Goal: Transaction & Acquisition: Purchase product/service

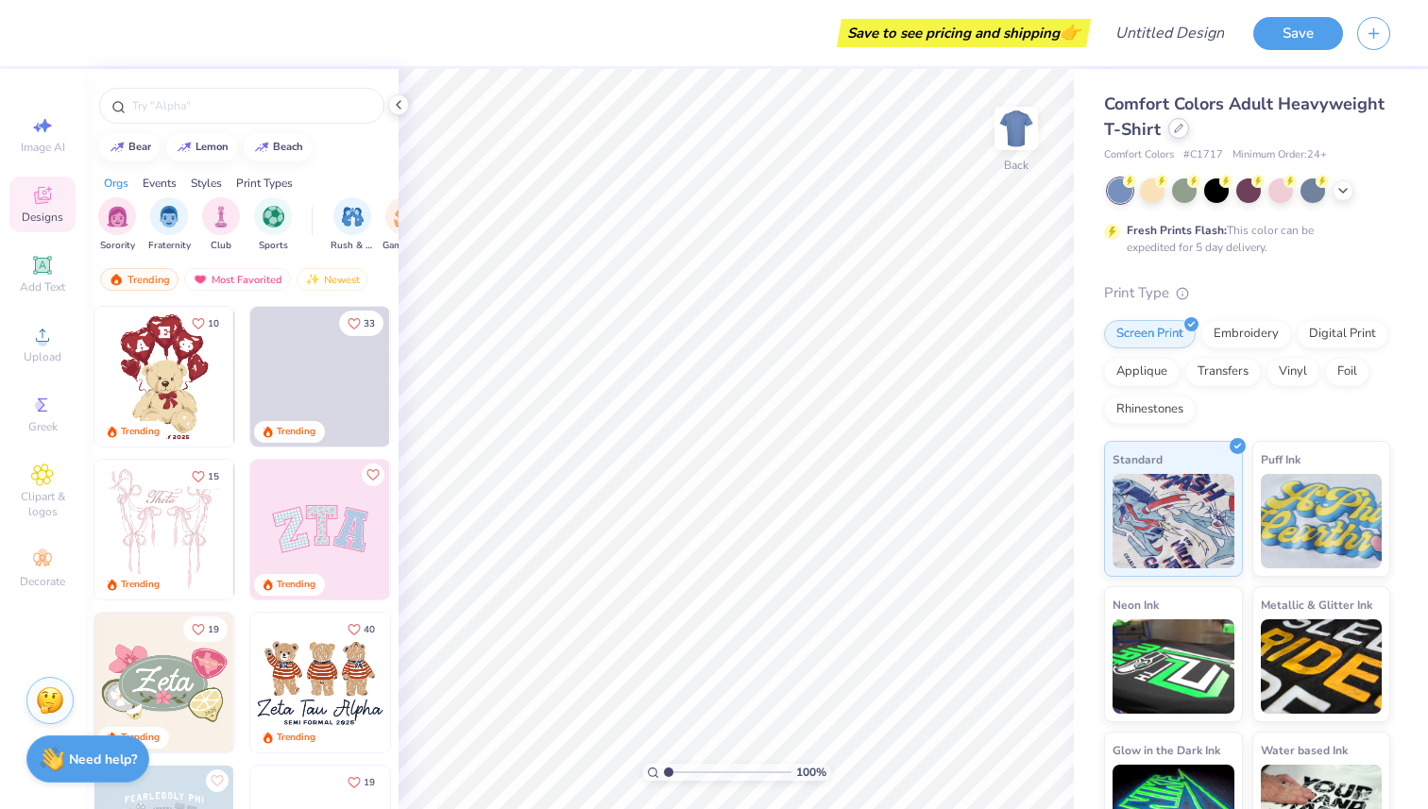
click at [1177, 138] on div at bounding box center [1178, 128] width 21 height 21
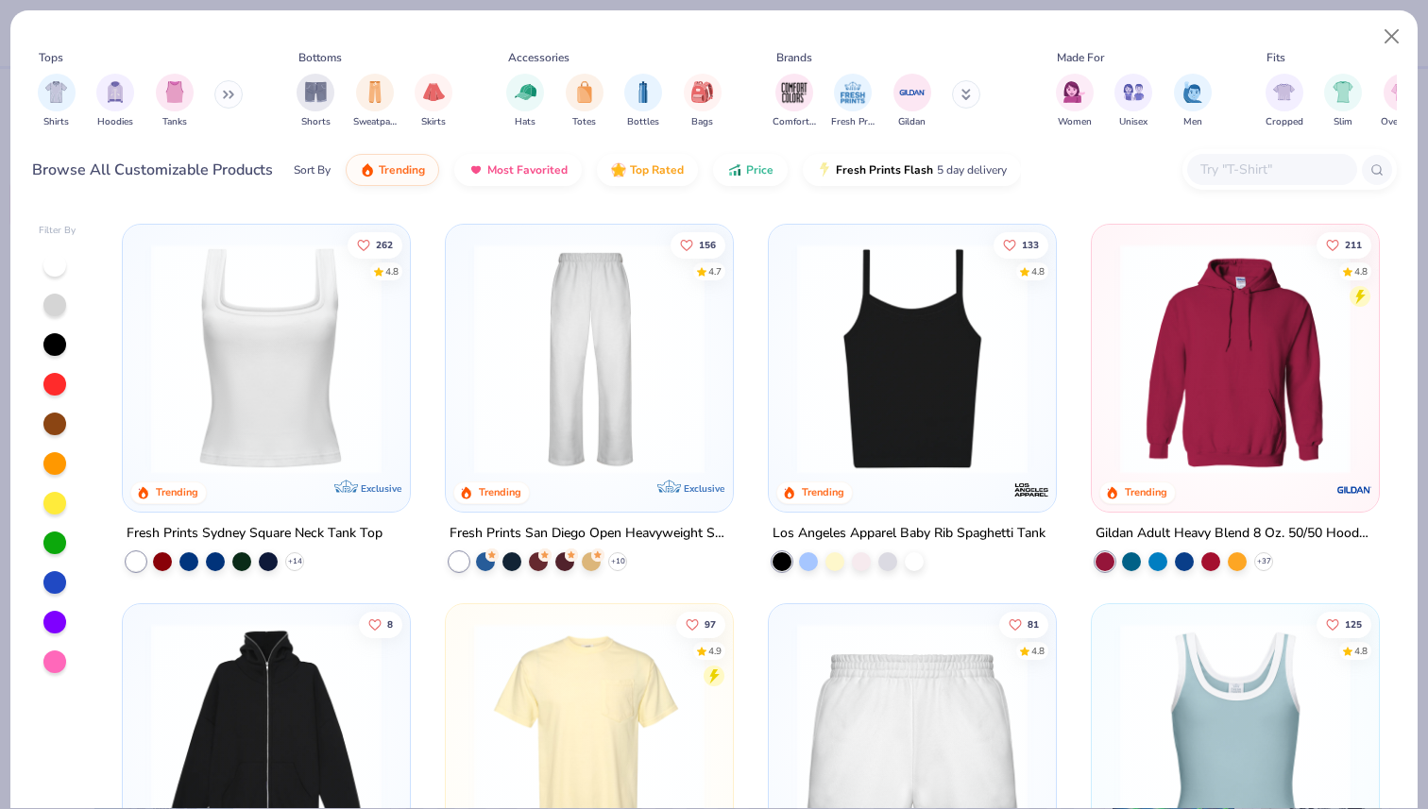
scroll to position [761, 0]
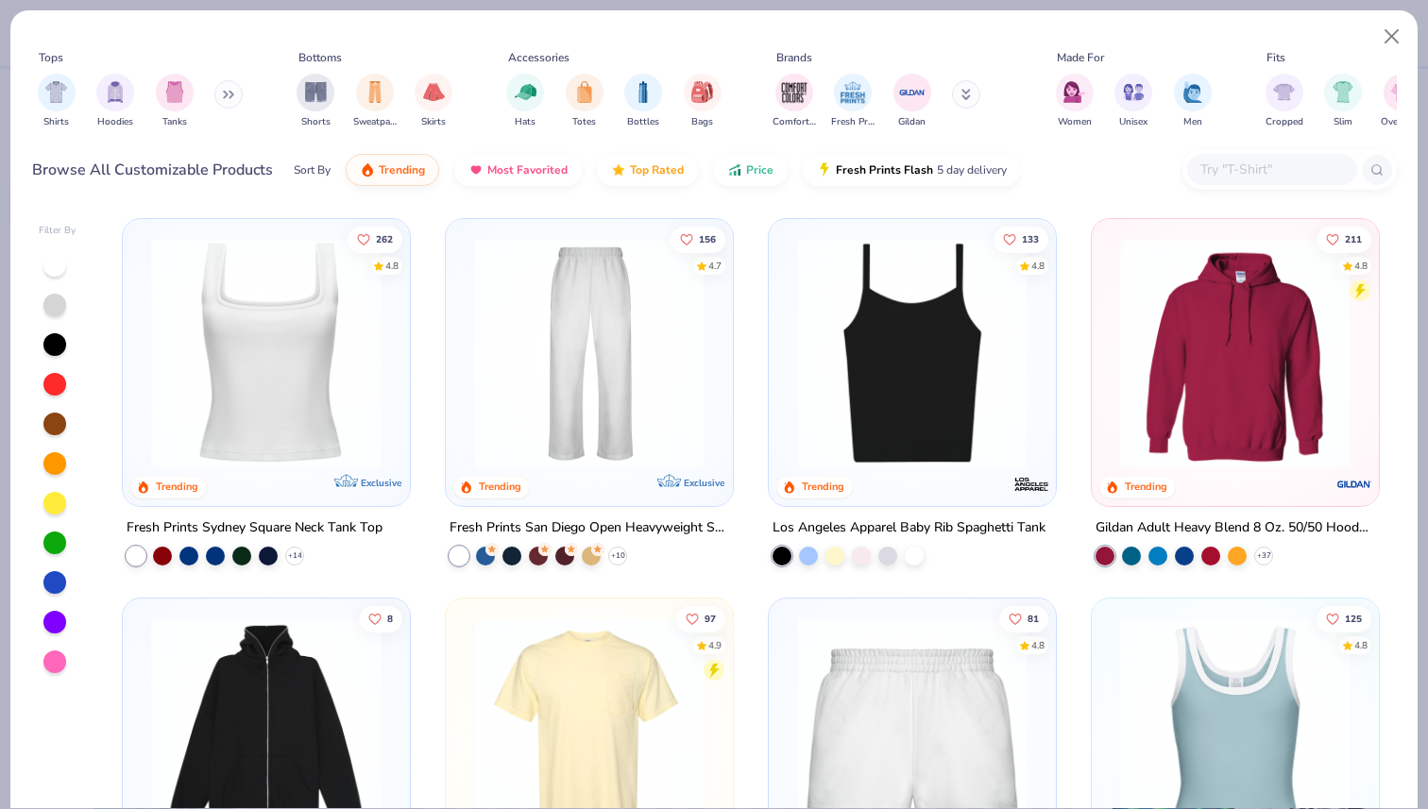
click at [558, 517] on div "Fresh Prints San Diego Open Heavyweight Sweatpants" at bounding box center [589, 528] width 280 height 24
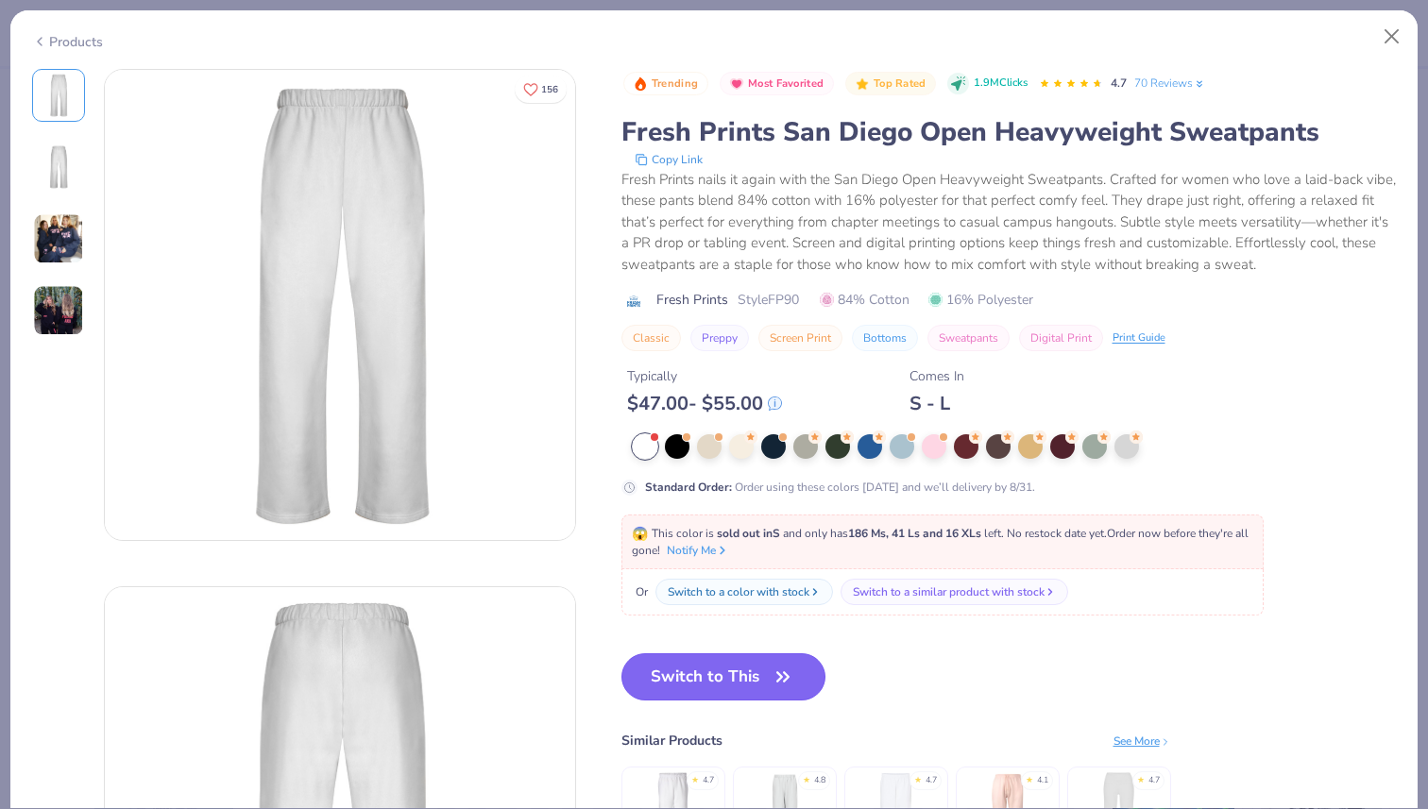
click at [686, 681] on button "Switch to This" at bounding box center [723, 676] width 205 height 47
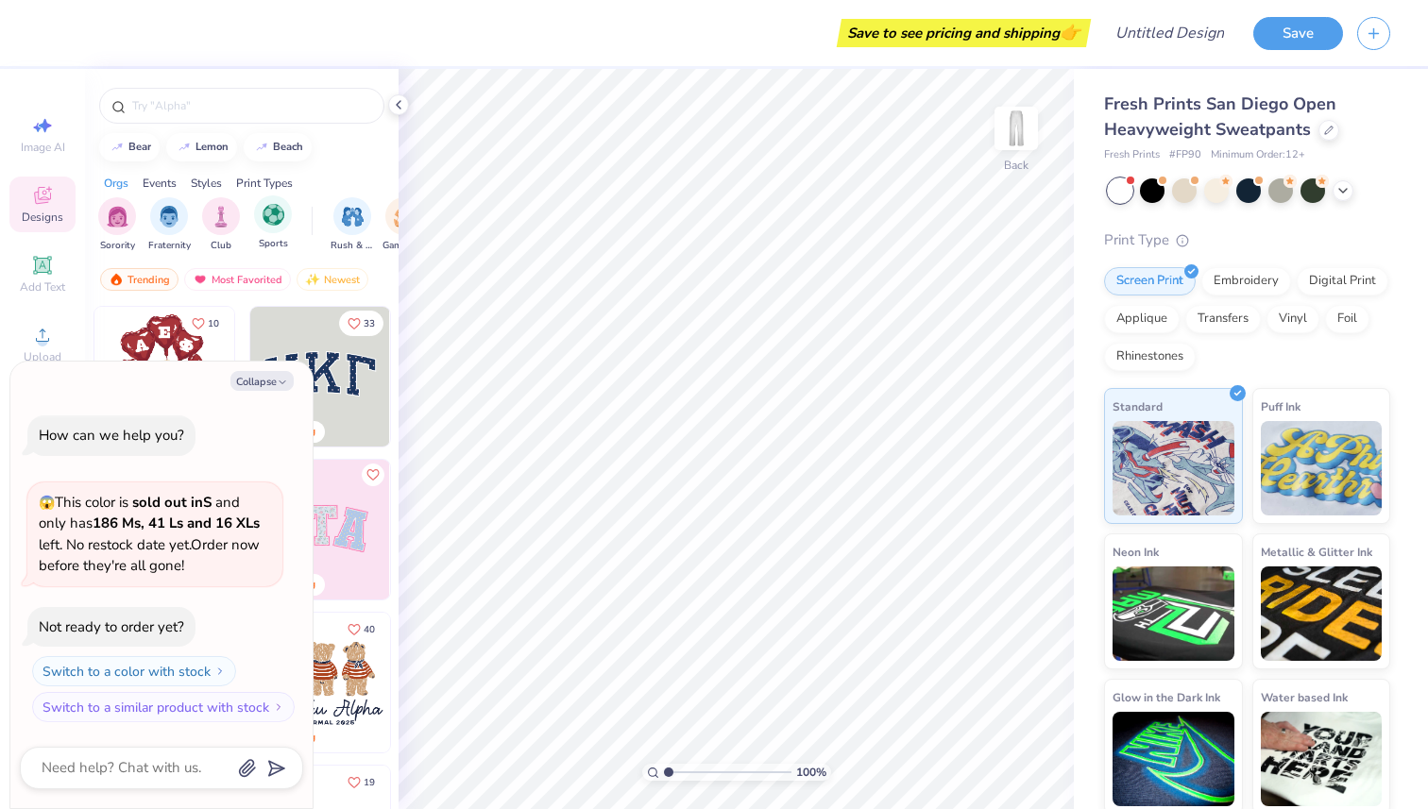
click at [264, 231] on div "Sports" at bounding box center [273, 223] width 38 height 56
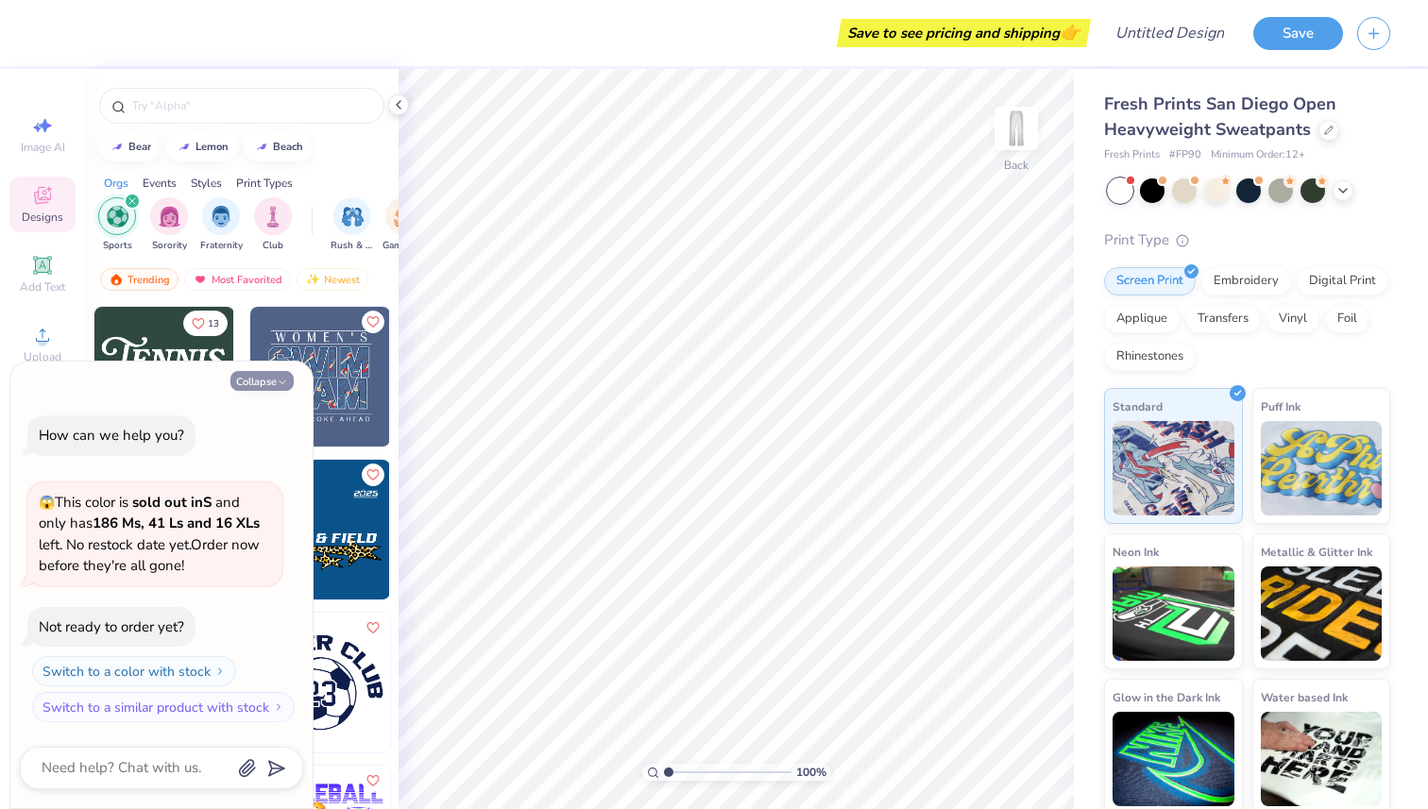
click at [280, 378] on icon "button" at bounding box center [282, 382] width 11 height 11
type textarea "x"
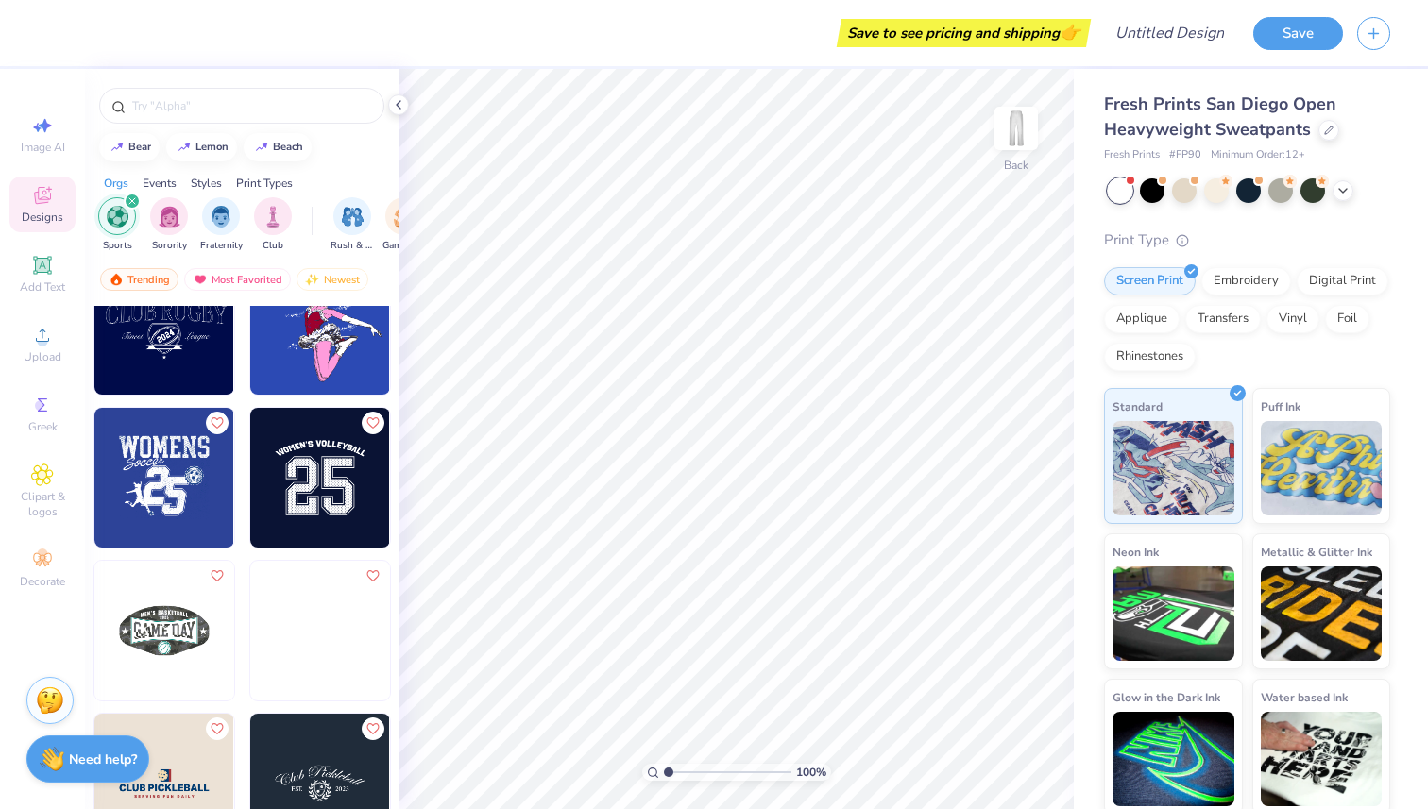
scroll to position [668, 0]
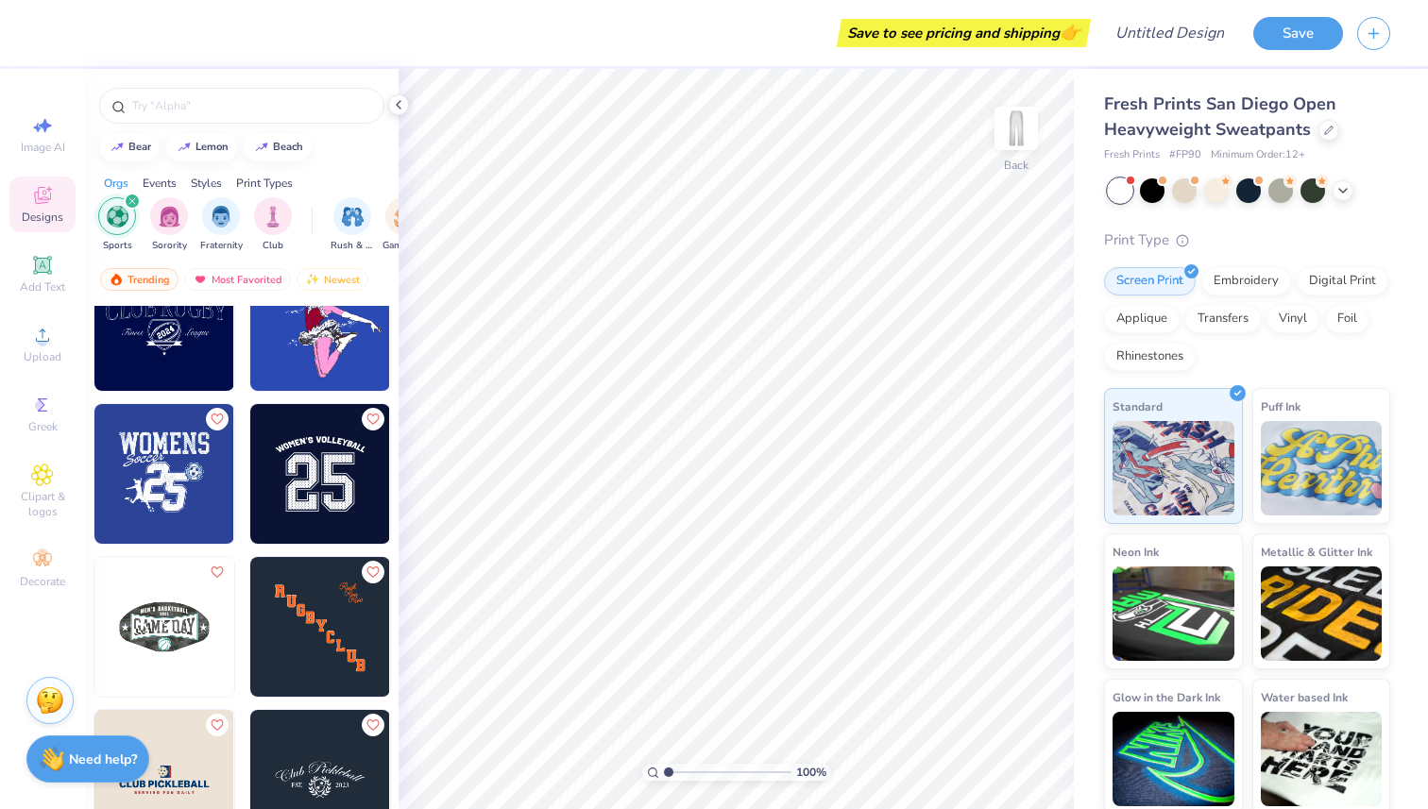
click at [304, 513] on img at bounding box center [320, 474] width 140 height 140
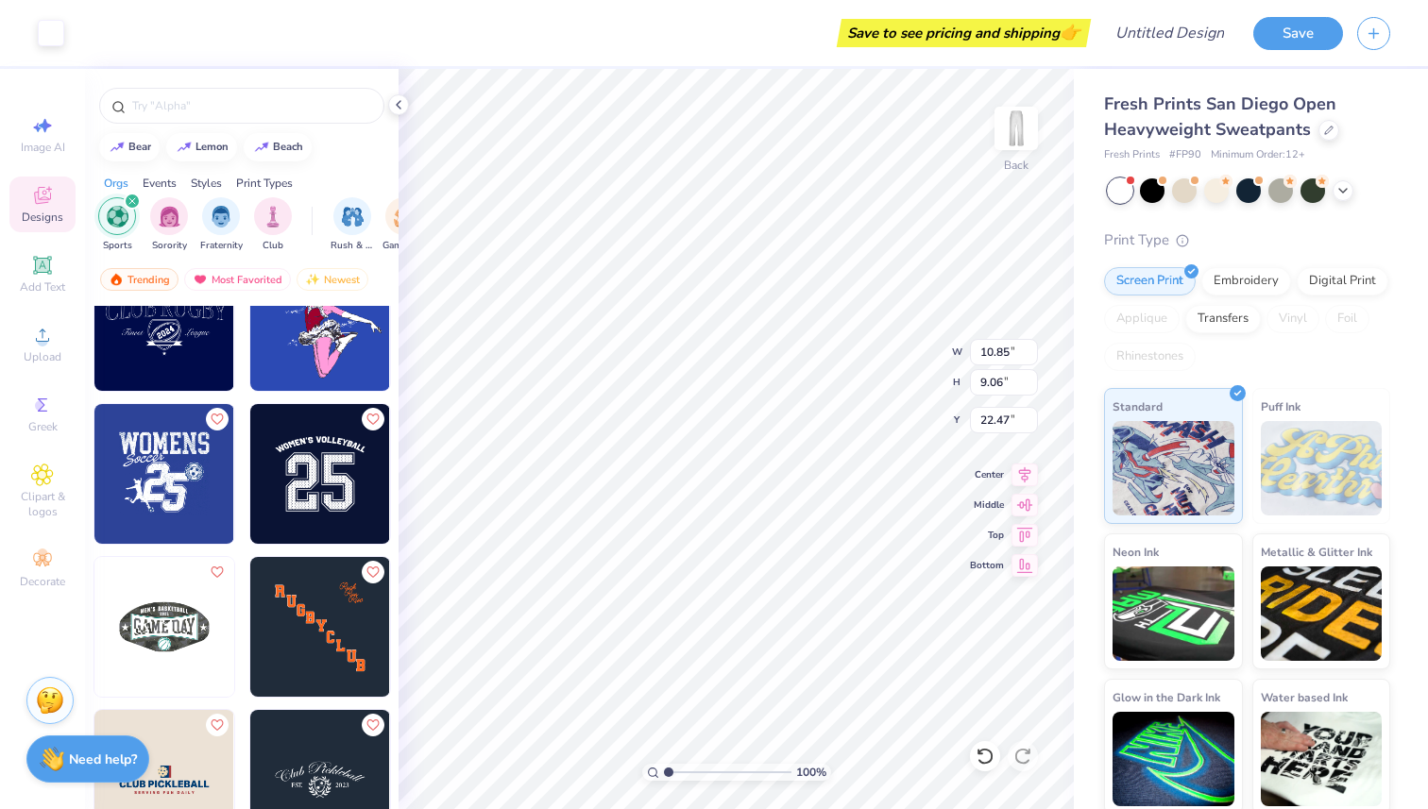
type input "0.50"
type input "8.40"
type input "7.02"
type input "2.54"
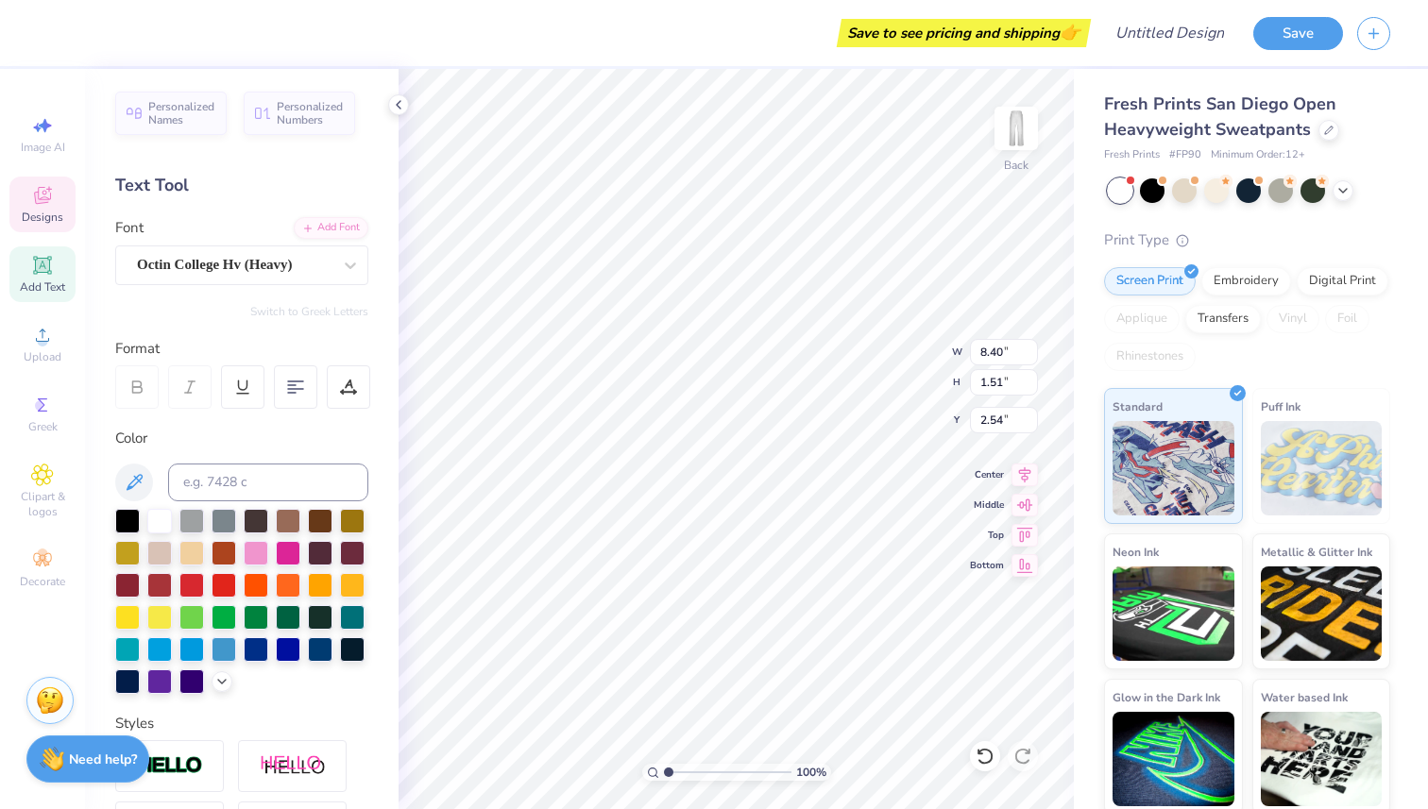
scroll to position [0, 0]
type textarea "wCLAX"
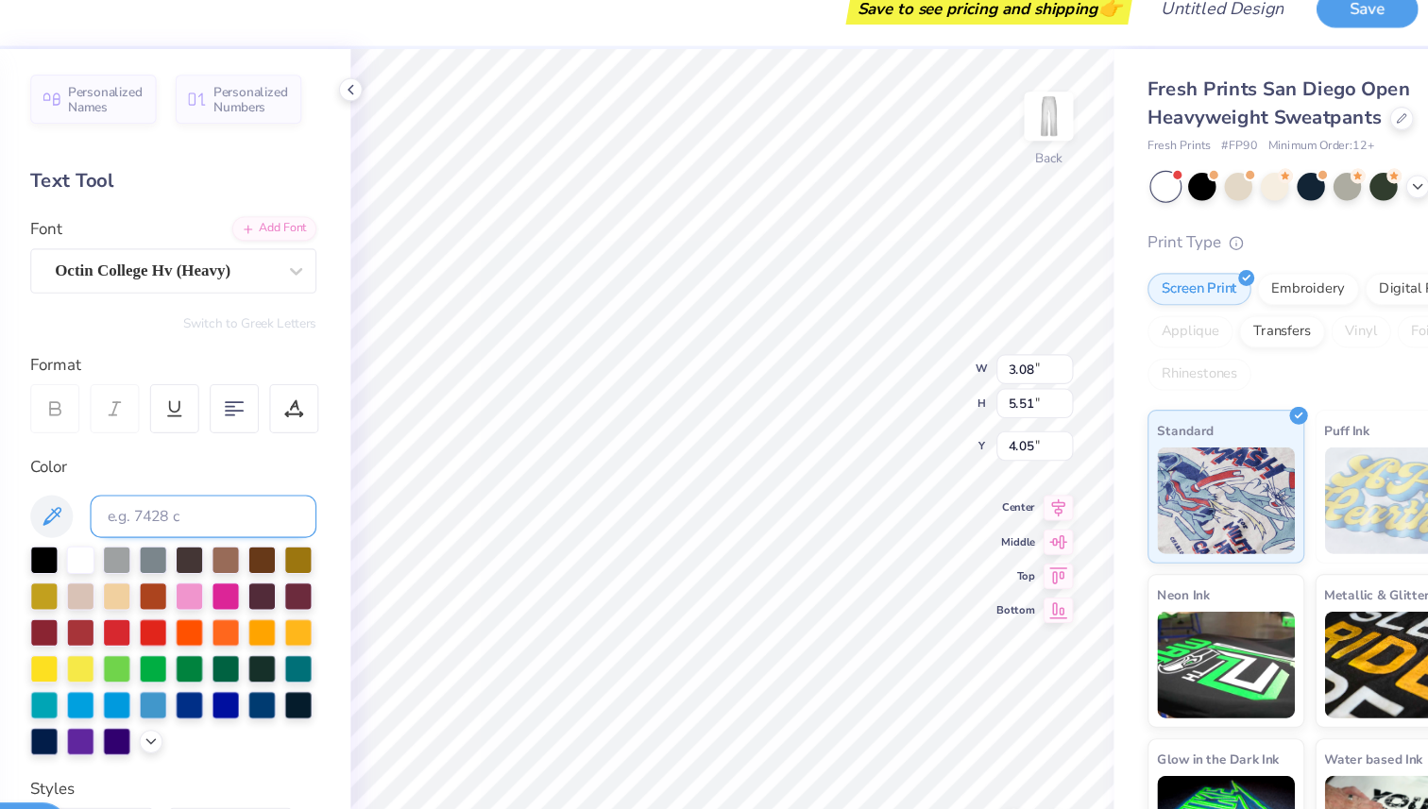
type input "3.73"
type input "2.09"
type input "3.72"
type input "3.08"
type input "5.51"
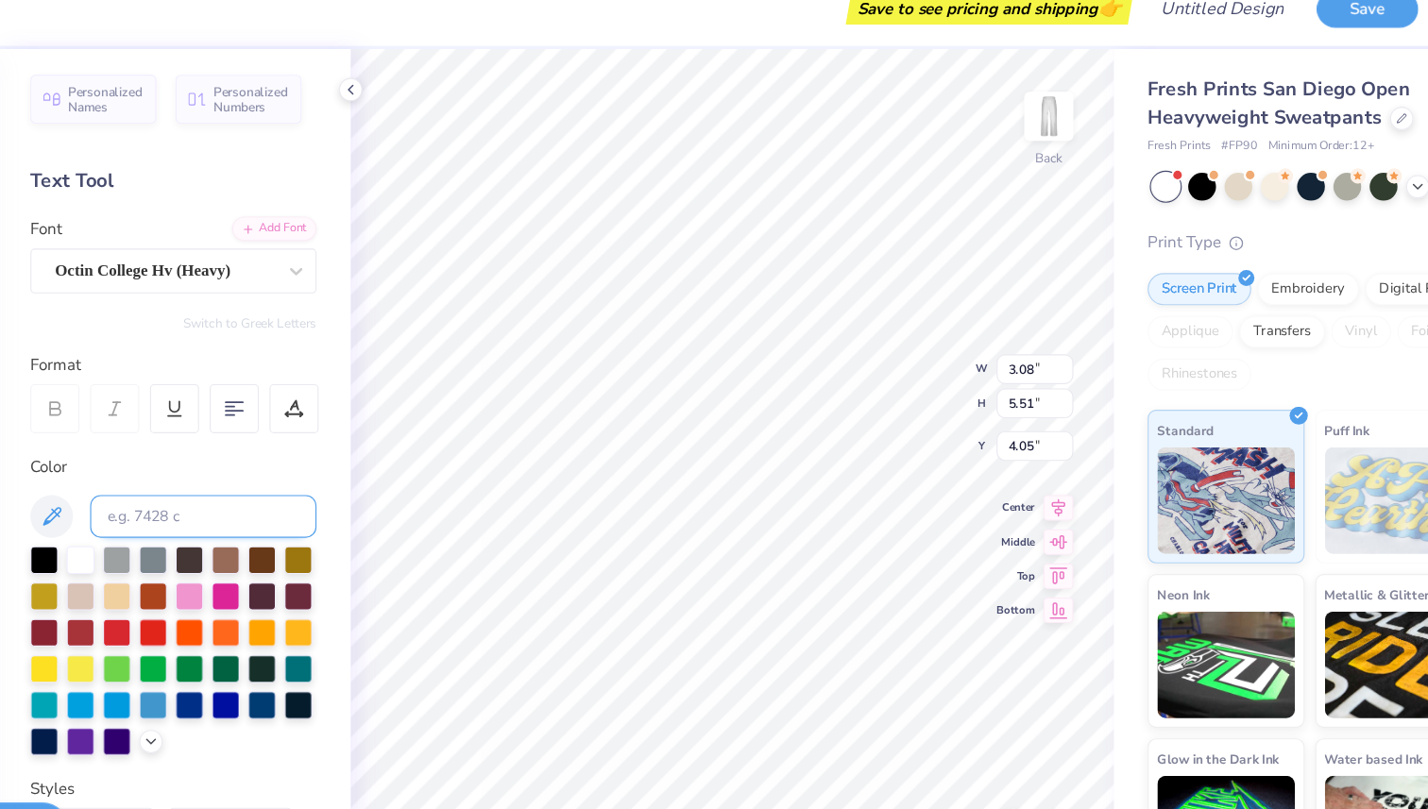
type input "3.73"
type input "2.26"
type input "4.04"
type input "3.30"
type input "2.41"
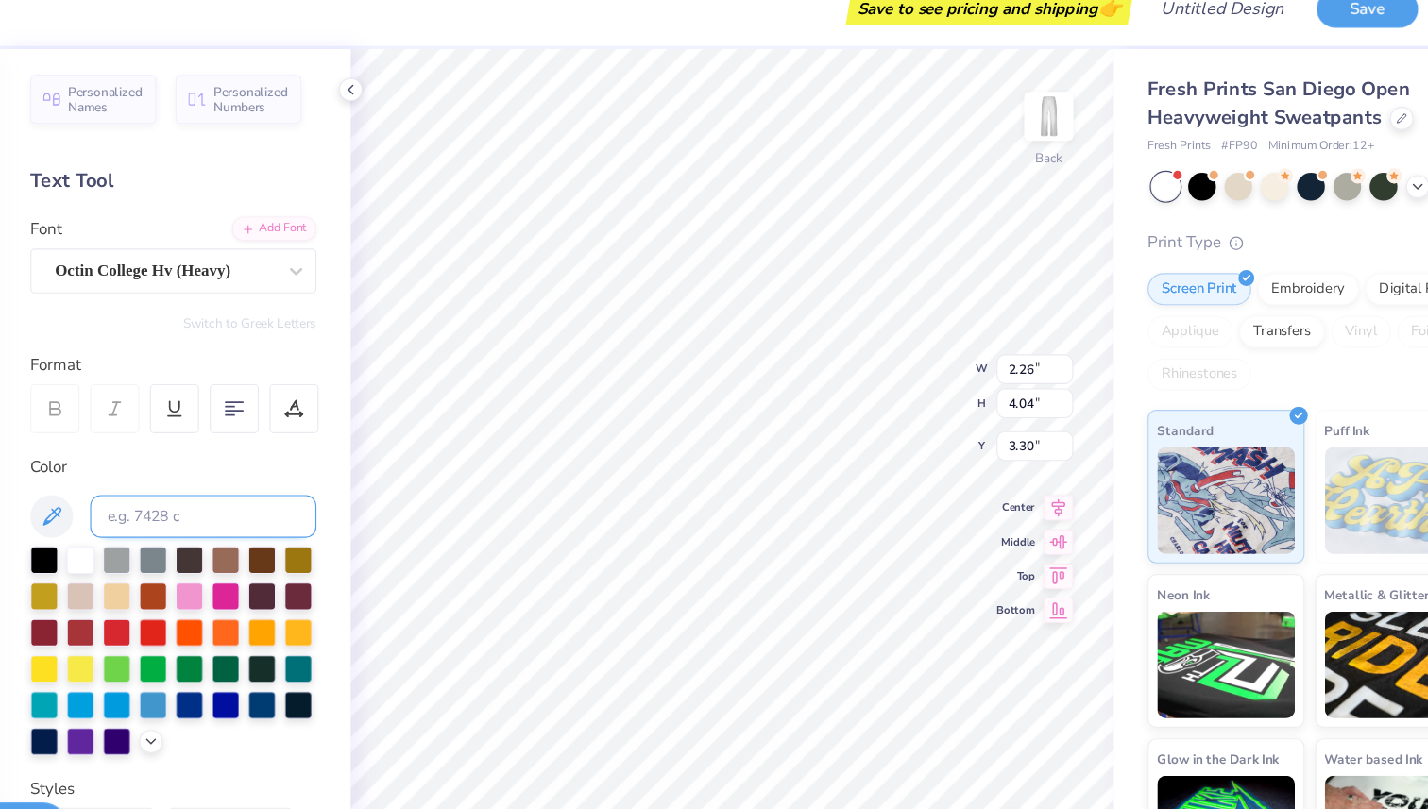
type input "4.30"
type input "2.09"
type input "3.72"
type input "3.73"
type input "2.41"
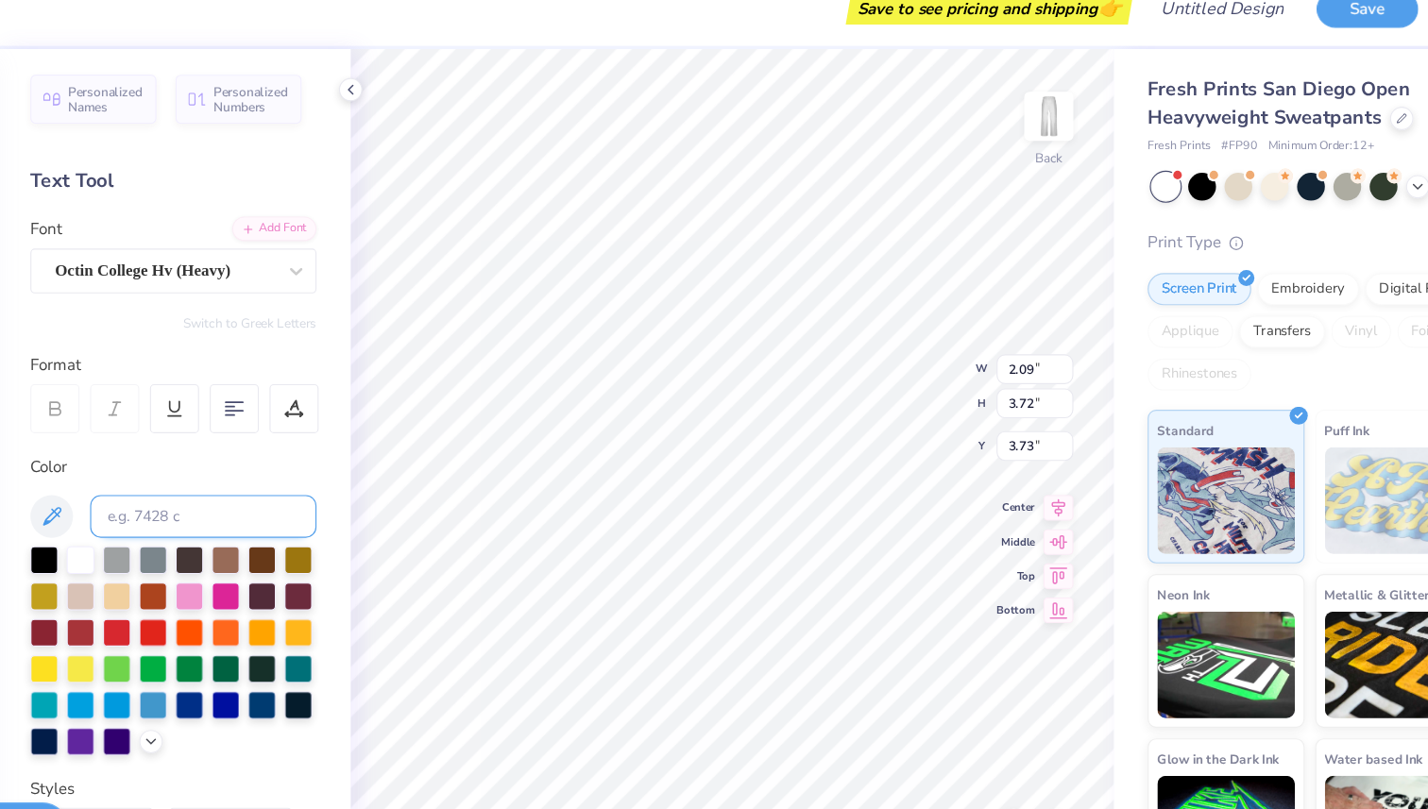
type input "4.30"
type input "3.73"
type input "2.18"
type input "3.89"
type input "2.09"
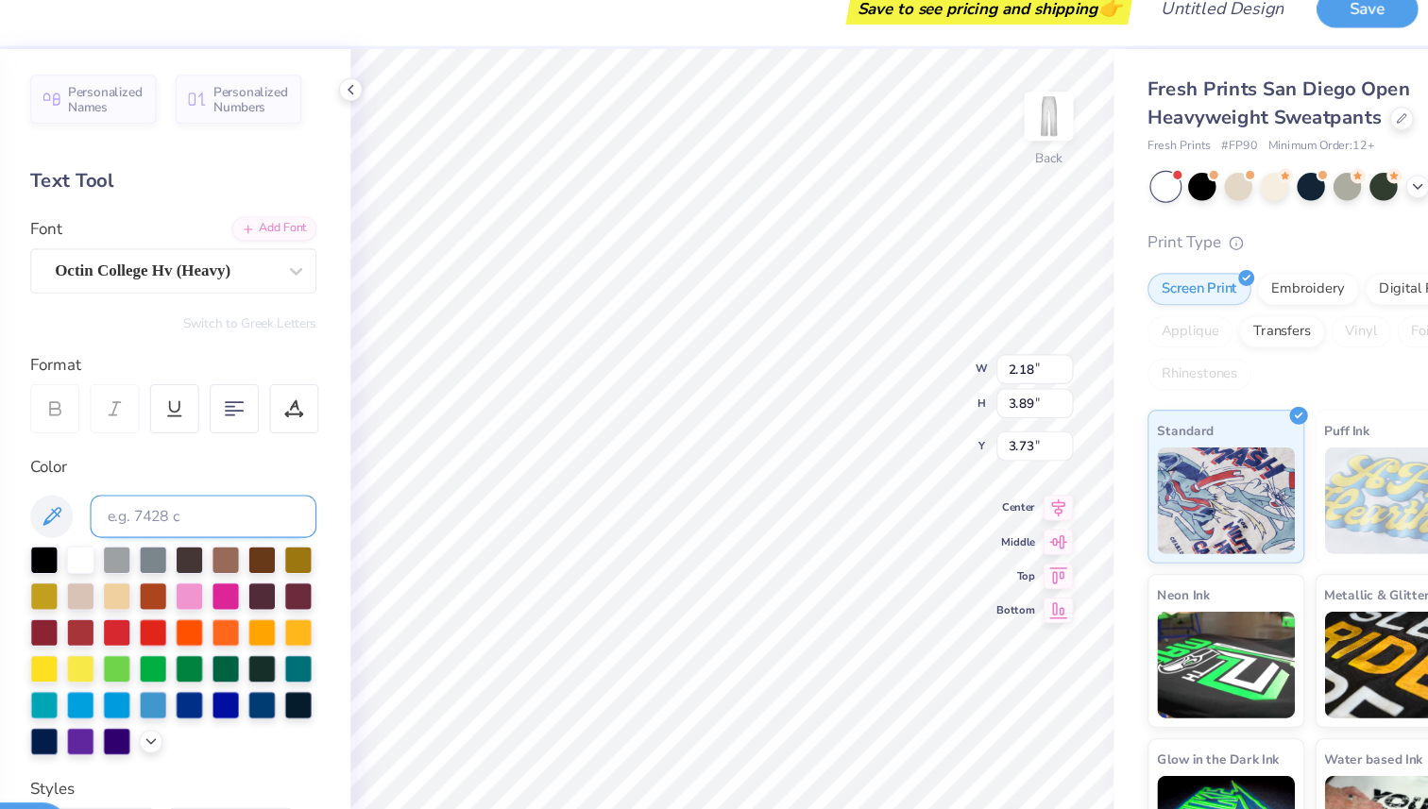
type input "3.72"
type input "2.18"
type input "3.89"
type input "2.09"
type input "3.72"
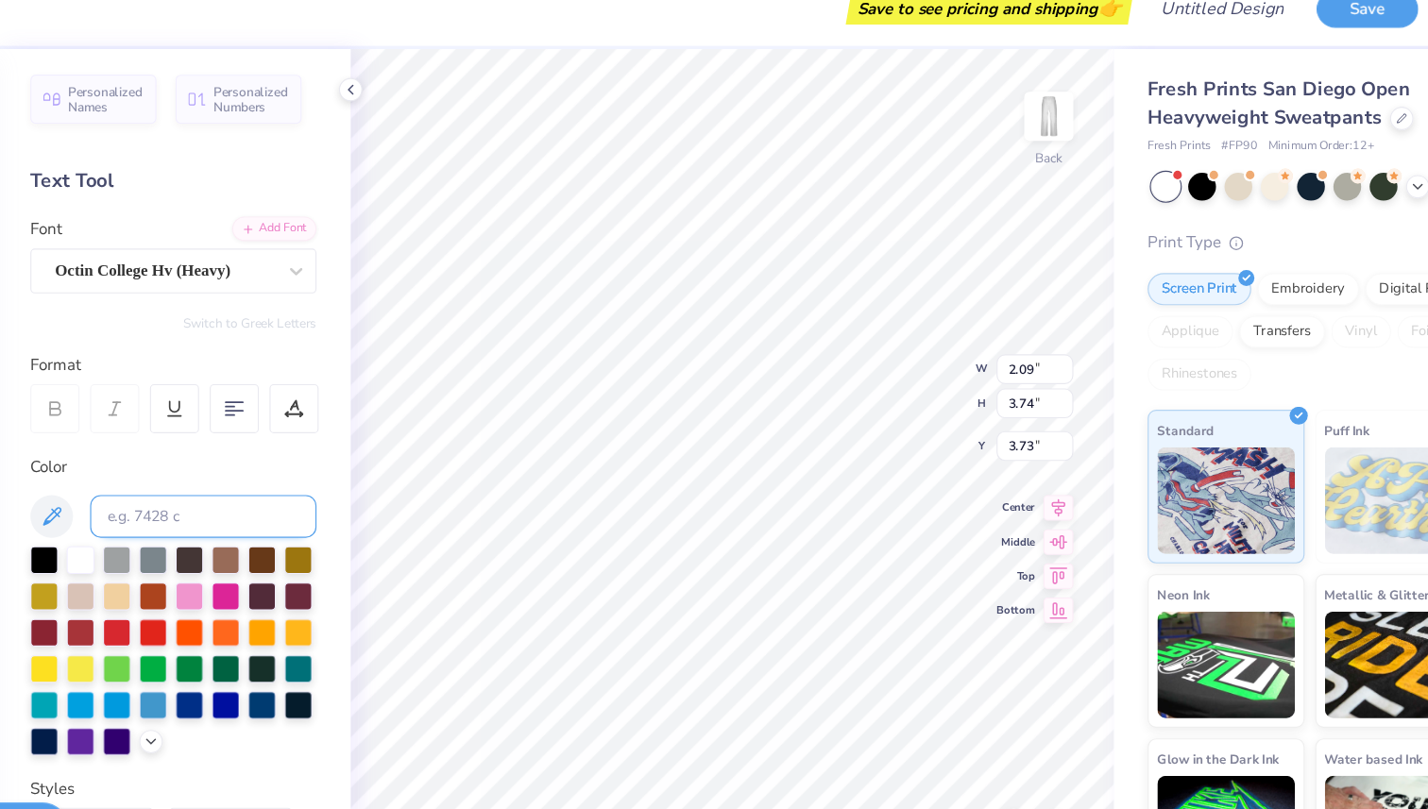
type input "2.07"
type input "3.69"
type input "3.78"
type input "2.09"
type input "3.72"
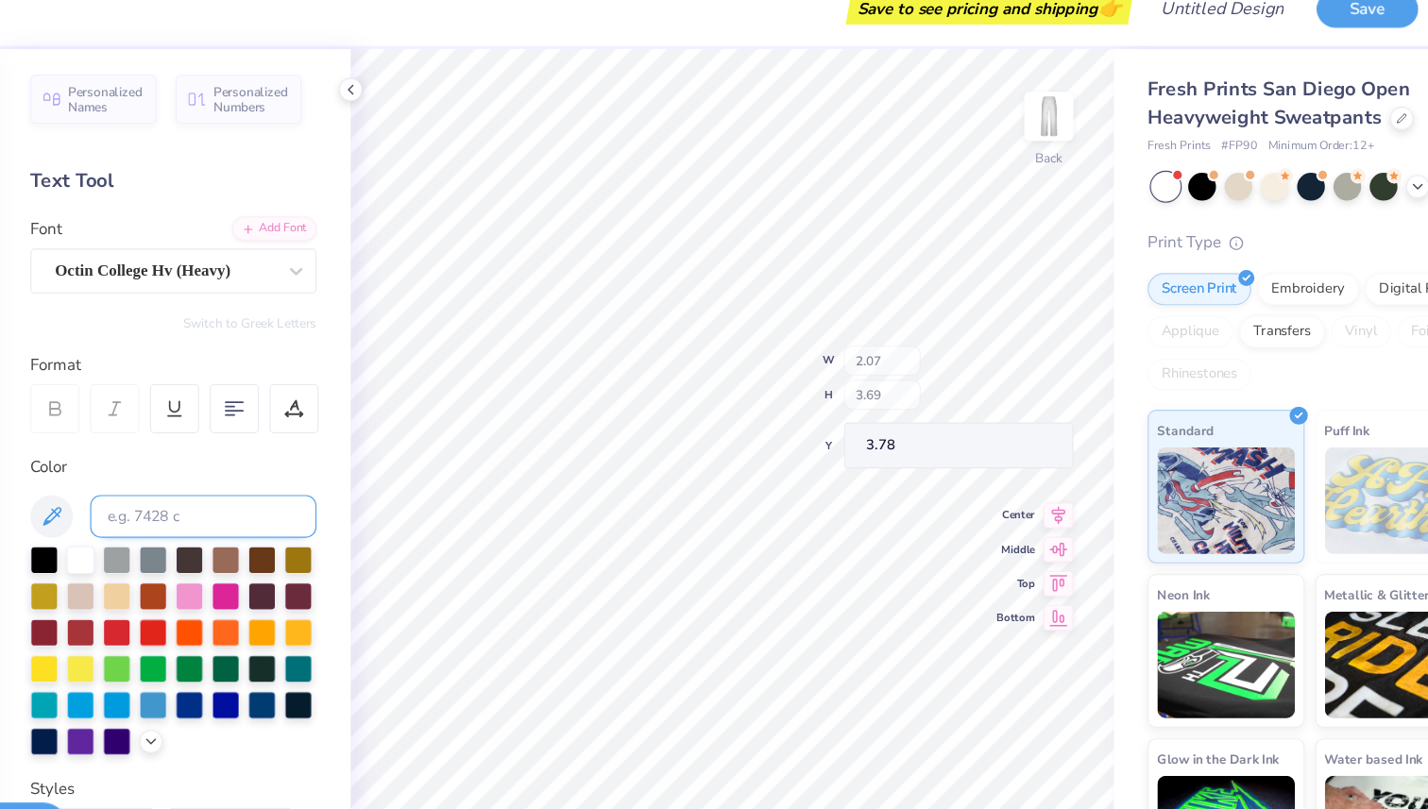
type input "3.73"
type input "2.07"
type input "3.69"
type input "3.78"
type input "2.09"
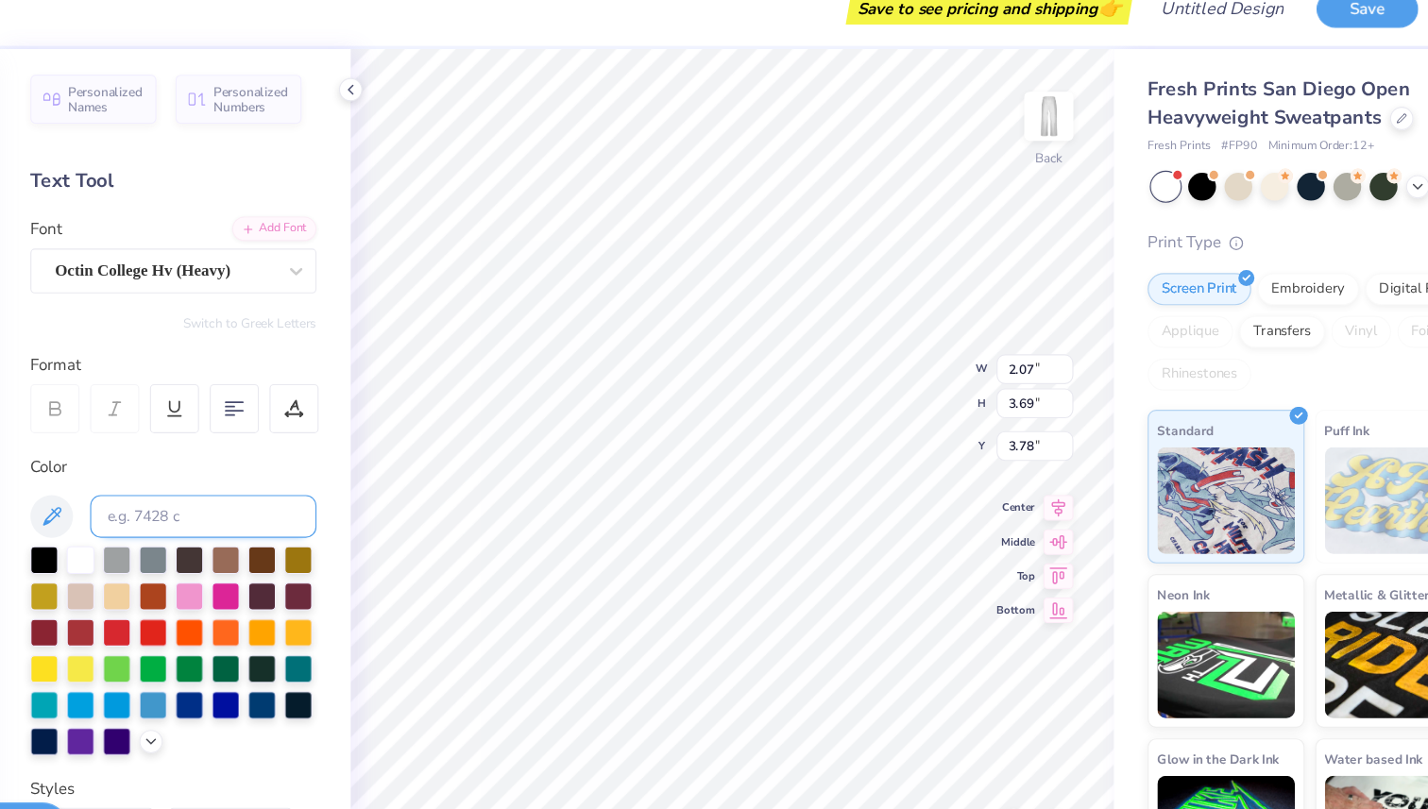
type input "3.73"
type input "3.74"
type input "3.72"
type input "3.73"
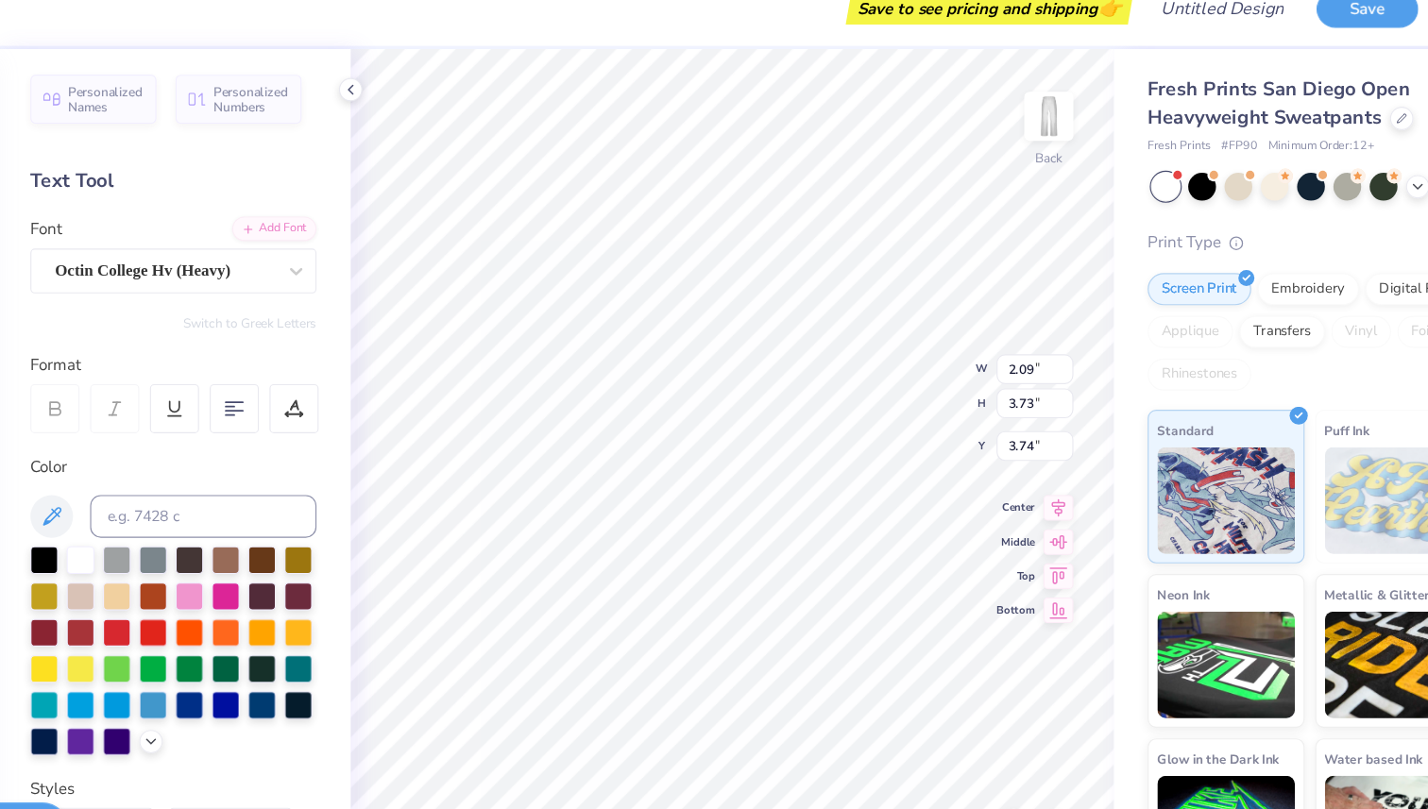
type input "3.73"
click at [1001, 382] on input "3.73" at bounding box center [1004, 382] width 68 height 26
type input "3.72"
click at [1001, 419] on input "3.73" at bounding box center [1004, 420] width 68 height 26
type input "2.08"
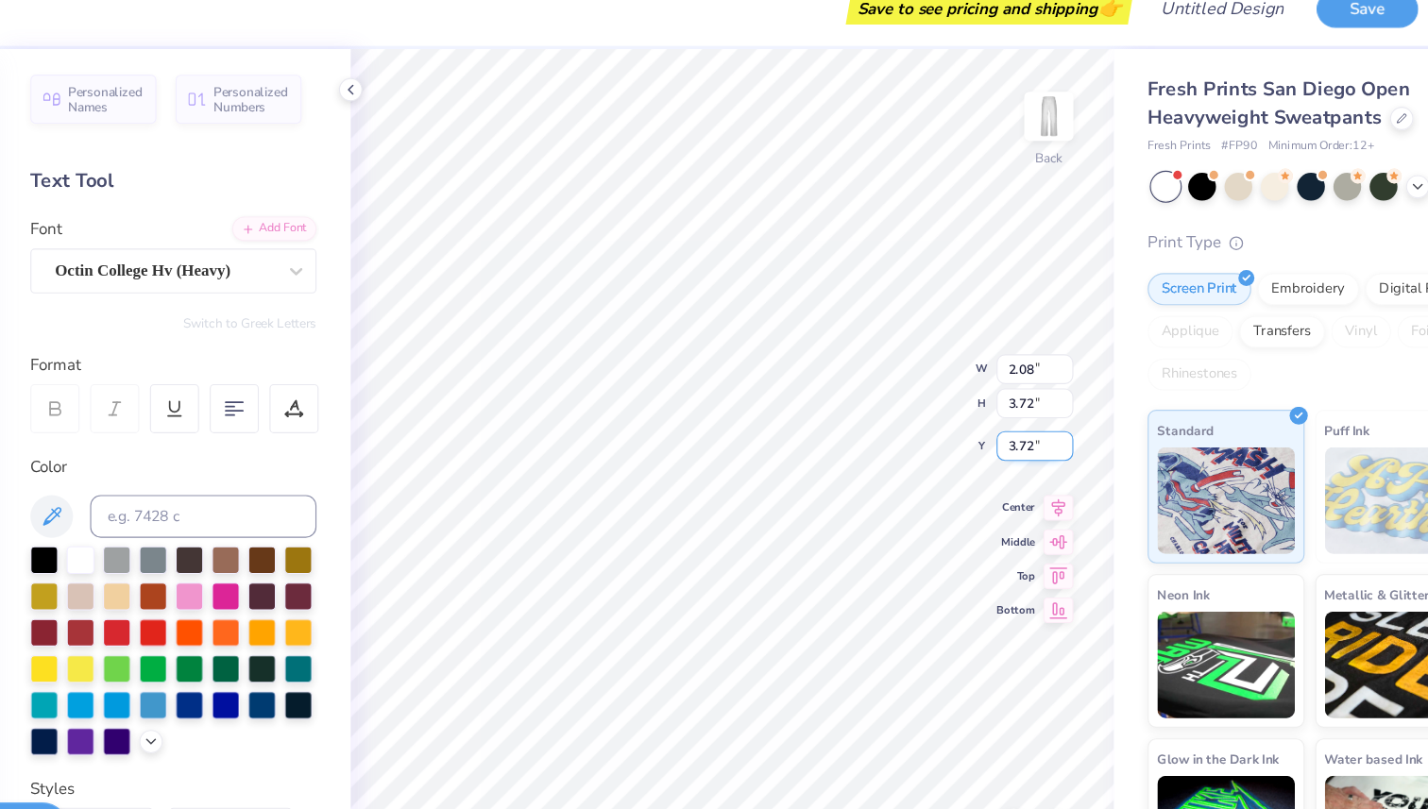
type input "3.72"
click at [402, 97] on icon at bounding box center [398, 104] width 15 height 15
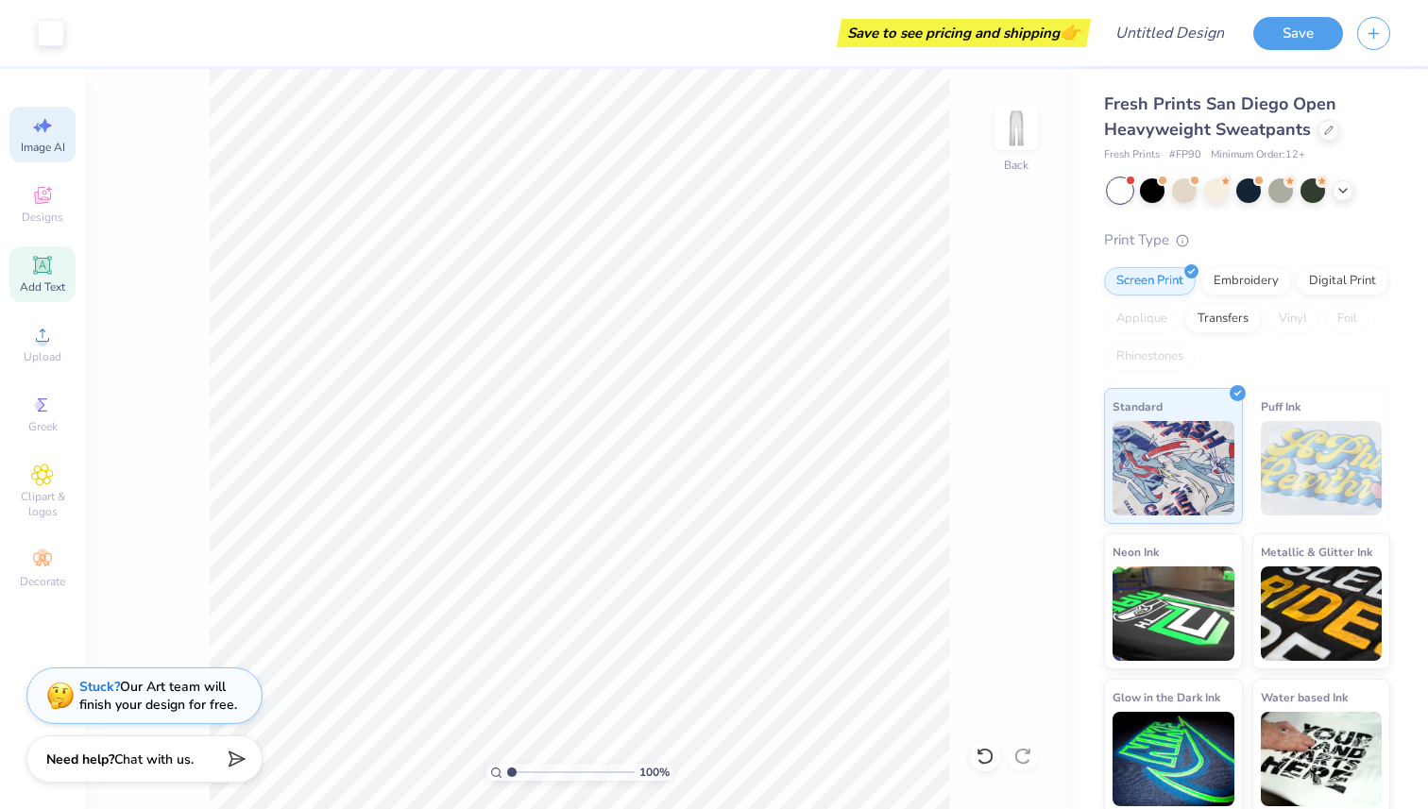
click at [44, 139] on div "Image AI" at bounding box center [42, 135] width 66 height 56
select select "4"
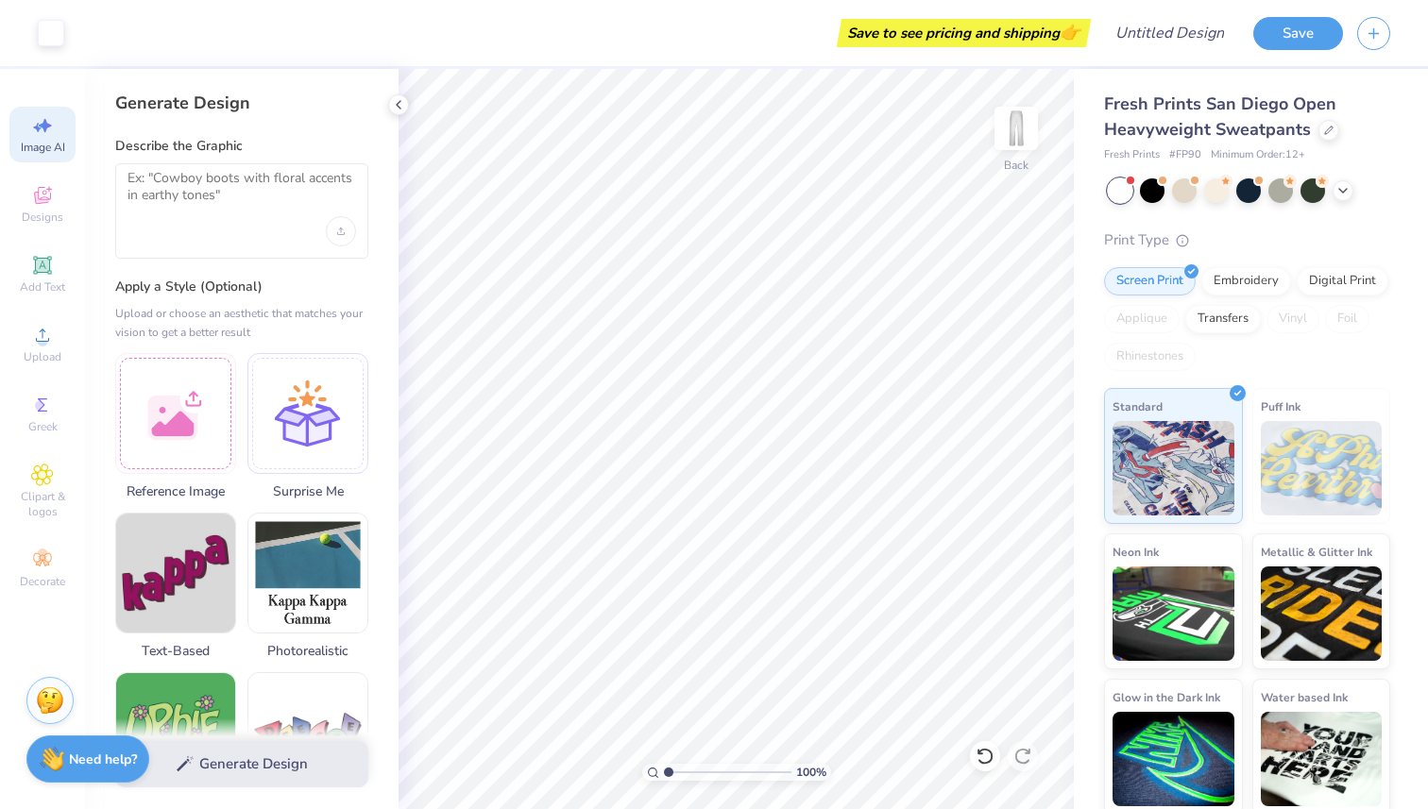
click at [212, 229] on div at bounding box center [241, 210] width 253 height 95
click at [212, 191] on textarea at bounding box center [241, 193] width 229 height 47
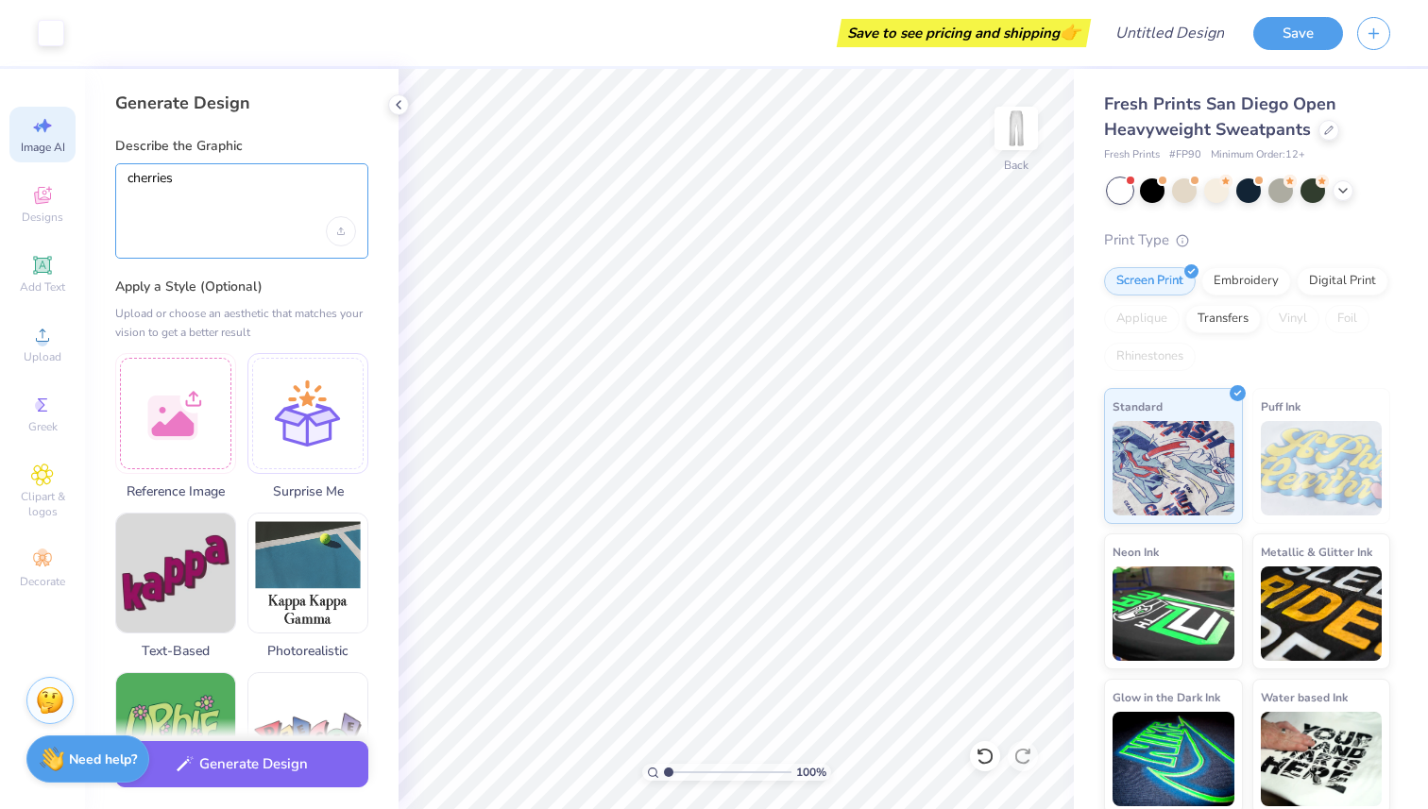
type textarea "cherries"
click at [265, 246] on div "cherries" at bounding box center [241, 210] width 253 height 95
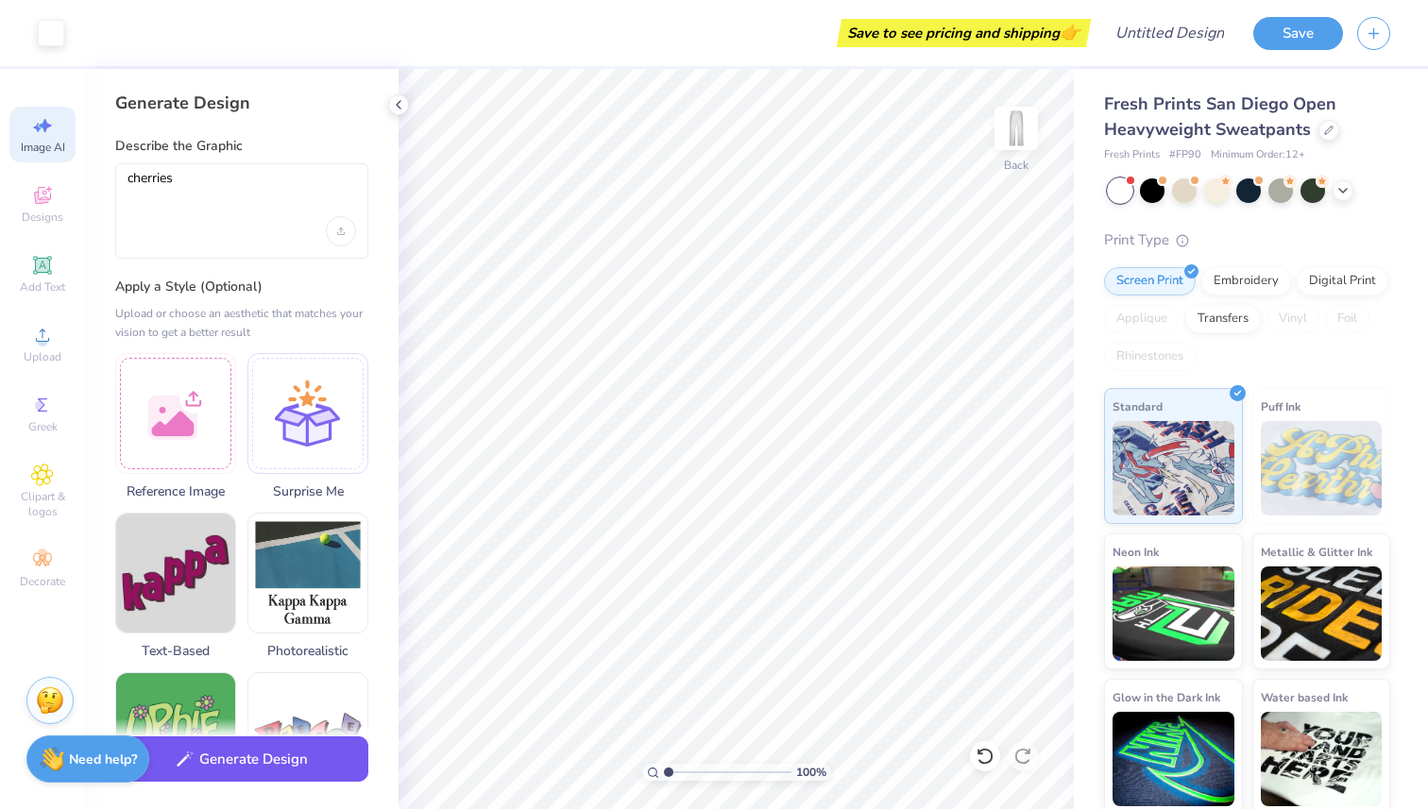
click at [235, 773] on button "Generate Design" at bounding box center [241, 760] width 253 height 46
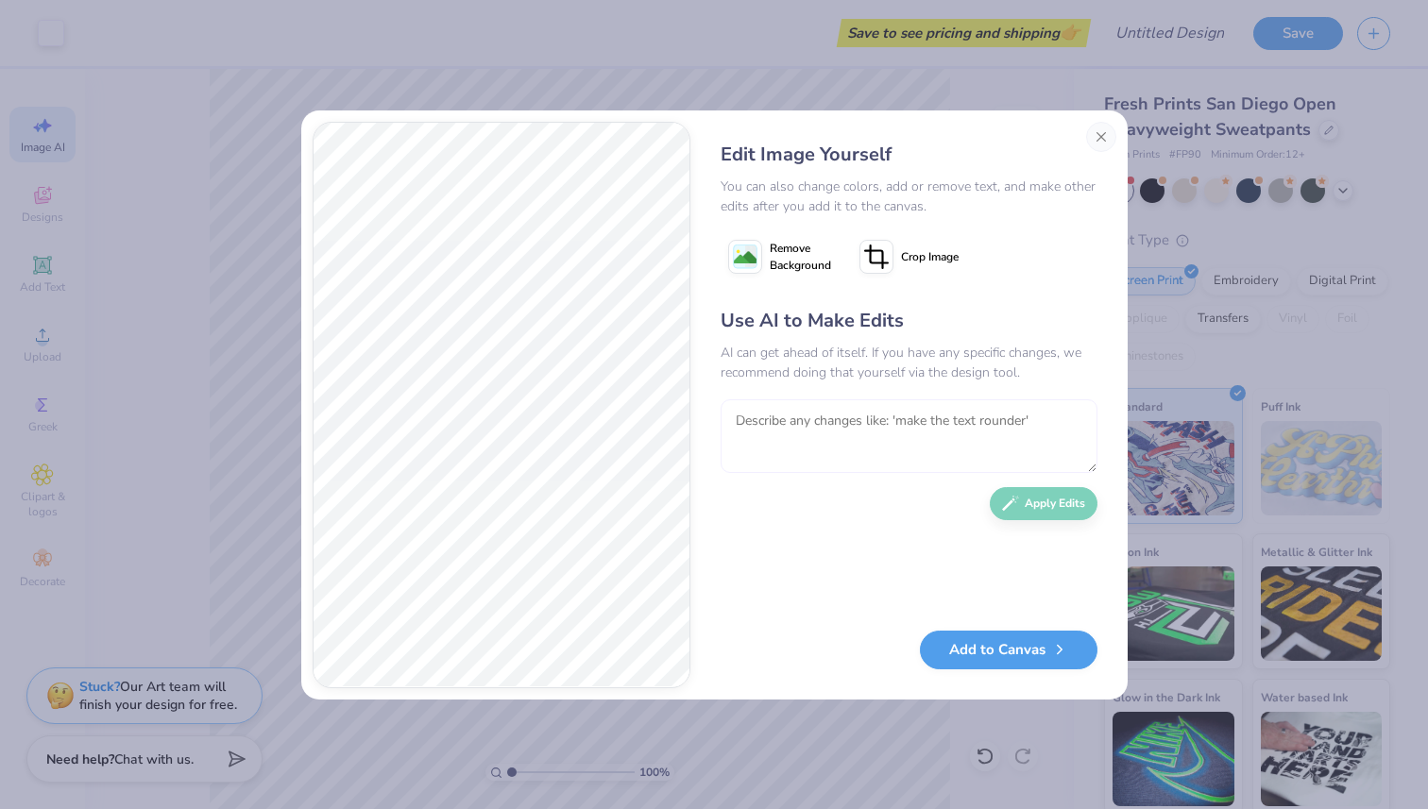
click at [780, 415] on textarea at bounding box center [908, 436] width 377 height 74
type textarea "just a pair of 2"
click at [1041, 500] on button "Apply Edits" at bounding box center [1044, 499] width 108 height 33
click at [913, 441] on textarea at bounding box center [908, 436] width 377 height 74
type textarea "make the colors softer more cartoon style"
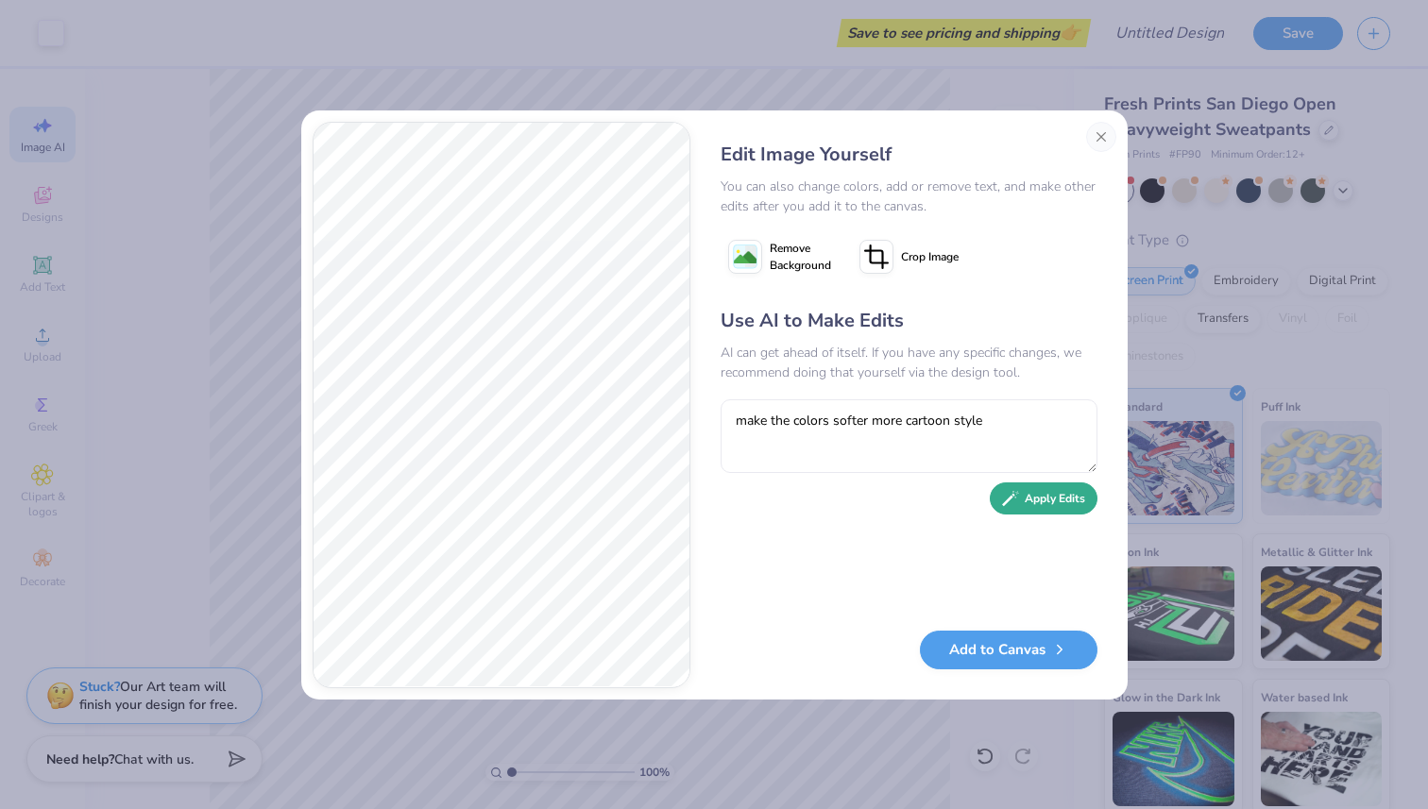
click at [1000, 509] on button "Apply Edits" at bounding box center [1044, 499] width 108 height 33
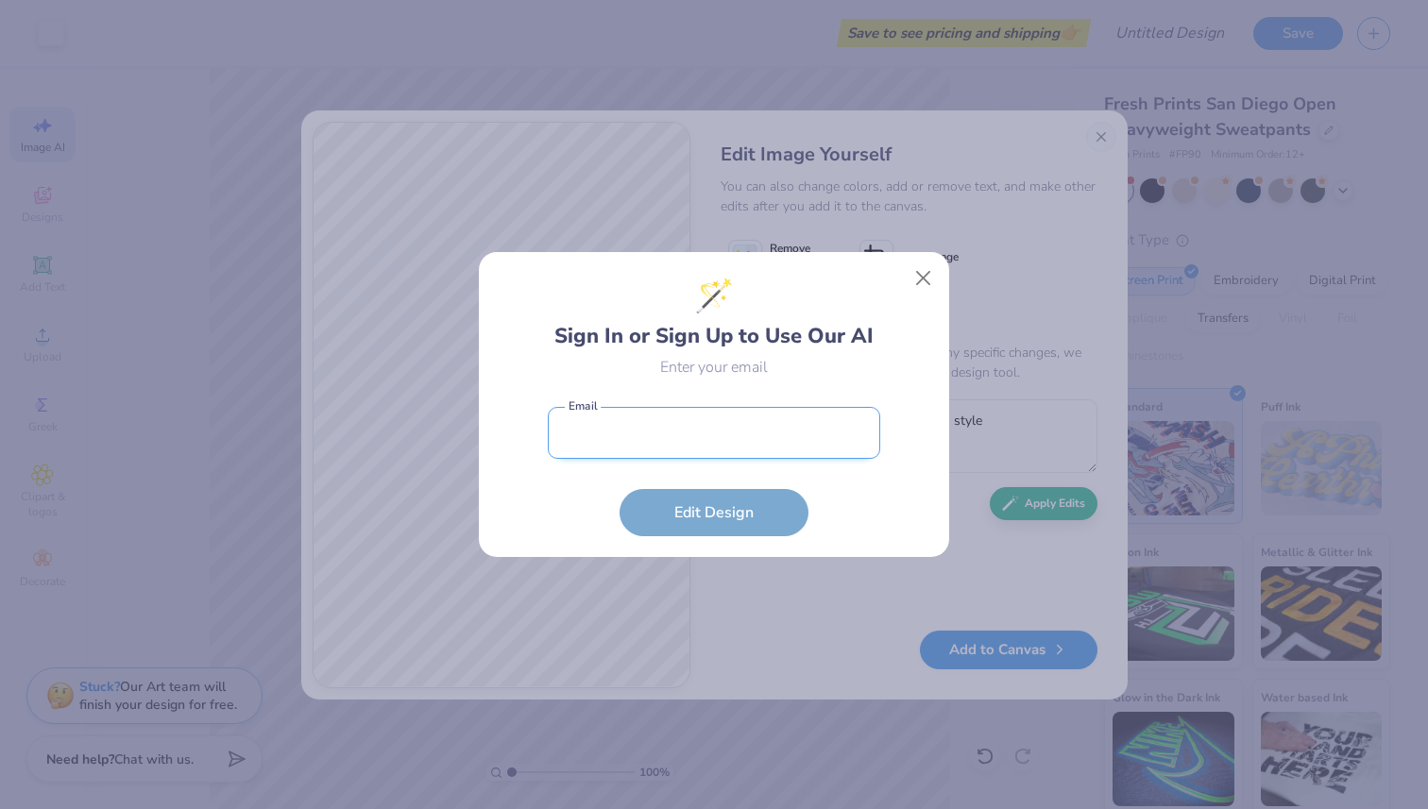
click at [740, 439] on input "email" at bounding box center [714, 433] width 332 height 52
type input "auroratellekamp@gmail.com"
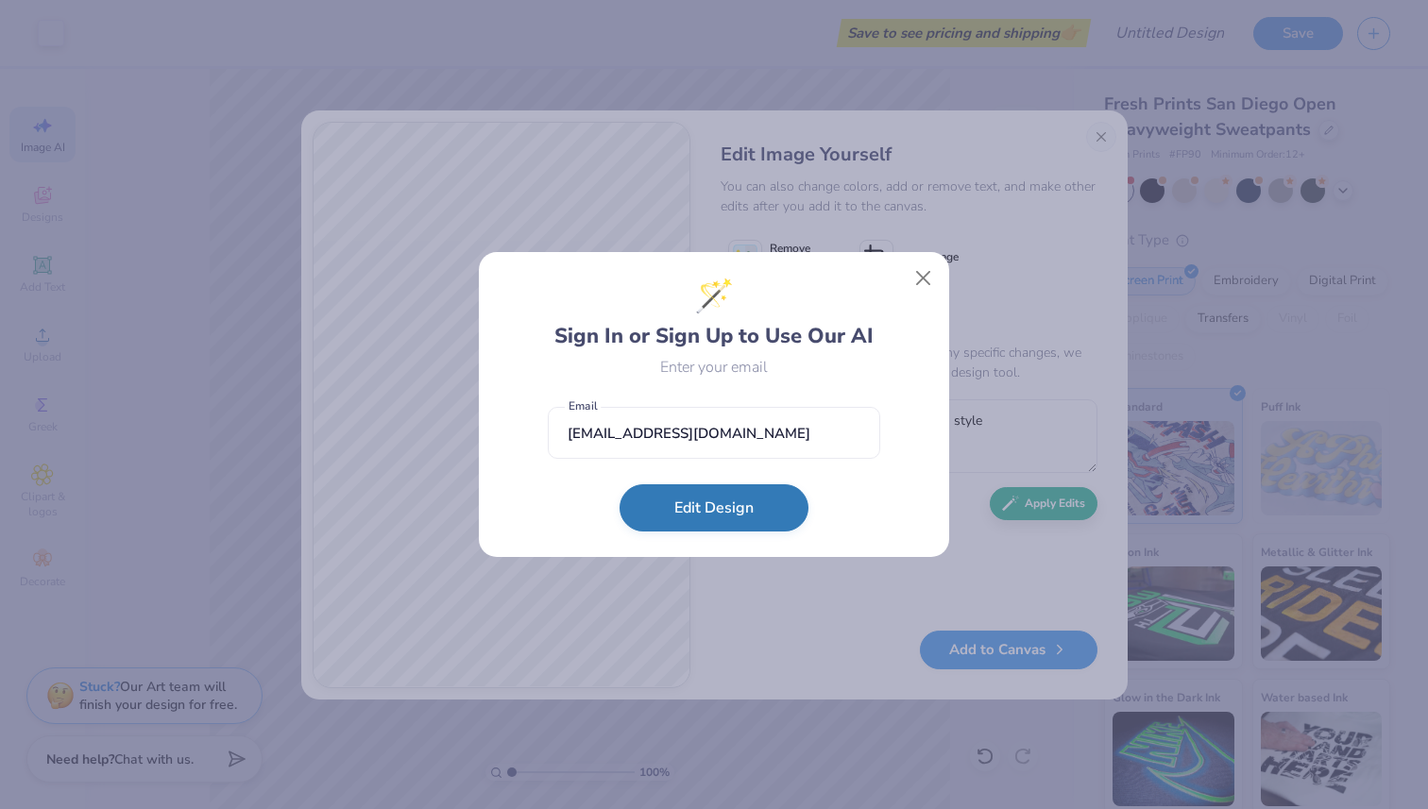
click at [736, 503] on button "Edit Design" at bounding box center [713, 507] width 189 height 47
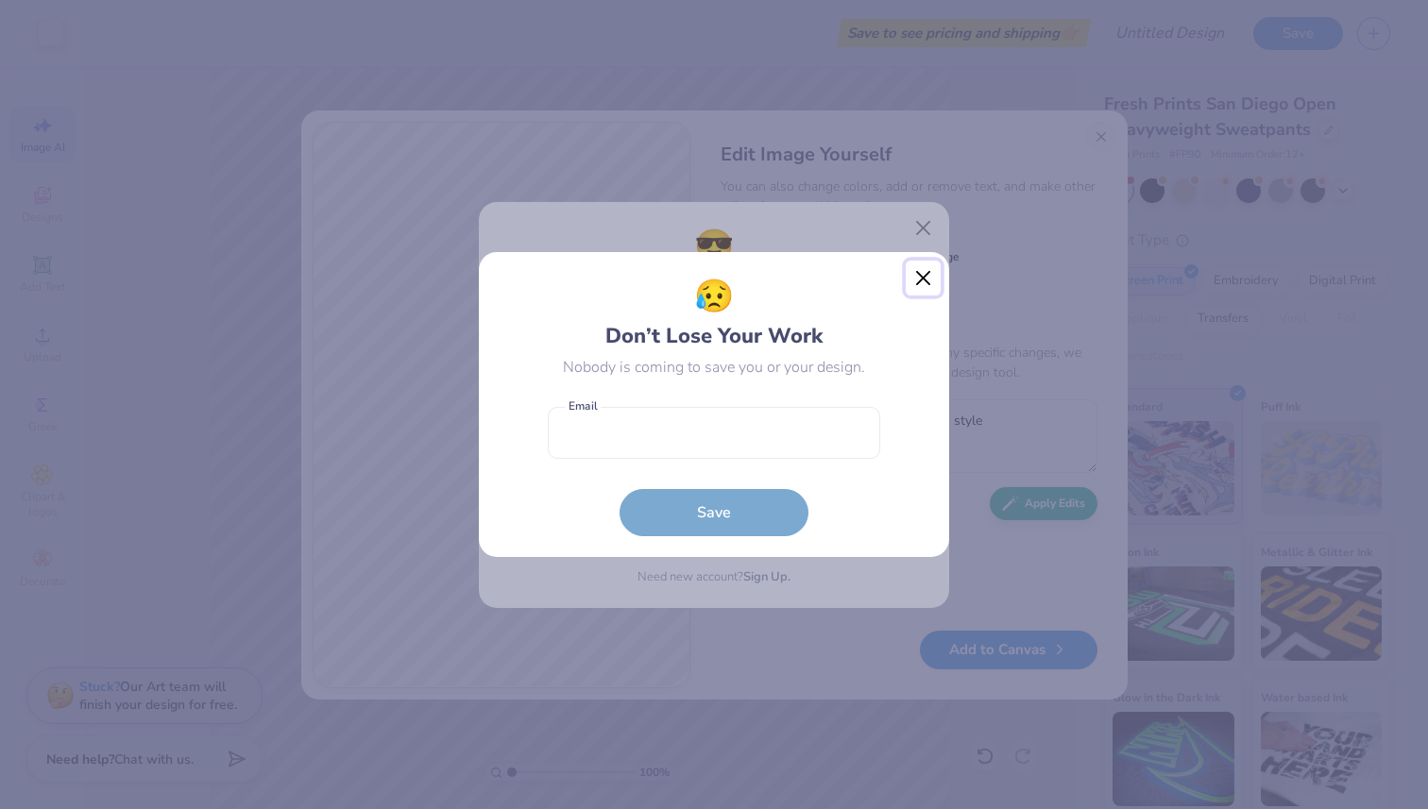
click at [928, 276] on button "Close" at bounding box center [924, 279] width 36 height 36
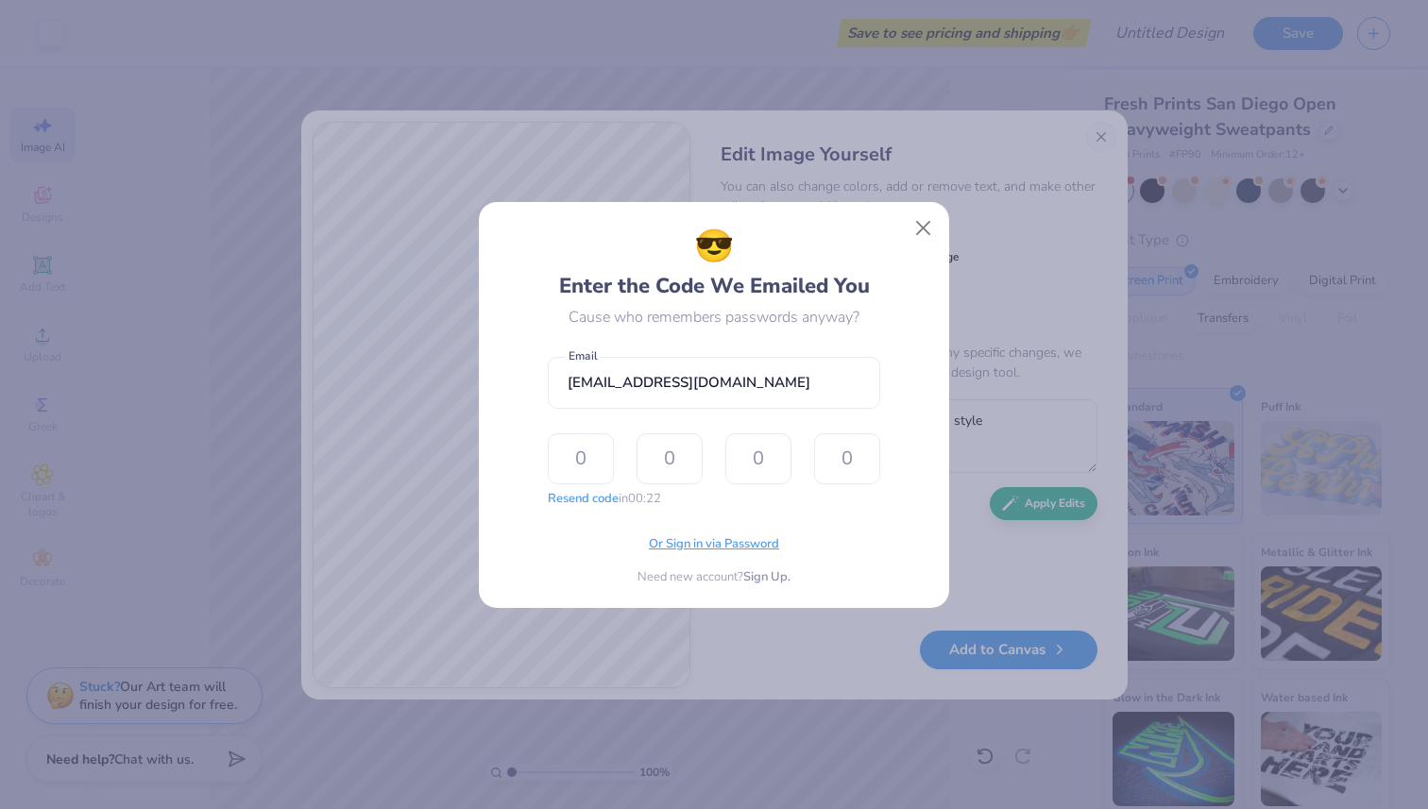
click at [687, 550] on span "Or Sign in via Password" at bounding box center [714, 544] width 130 height 19
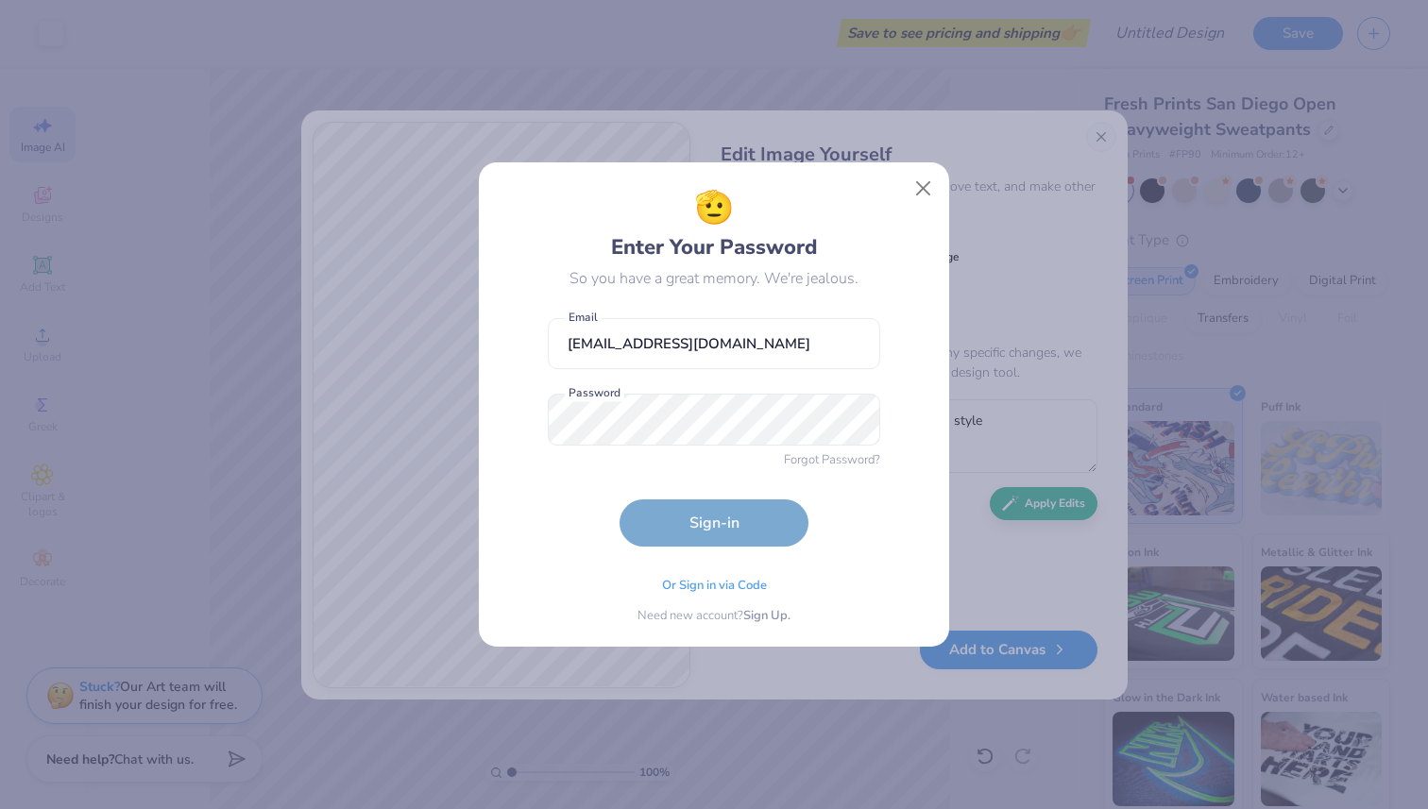
click at [695, 459] on form "auroratellekamp@gmail.com Email Password is a required field Password Forgot Pa…" at bounding box center [714, 428] width 332 height 239
click at [619, 500] on button "Sign-in" at bounding box center [713, 523] width 189 height 47
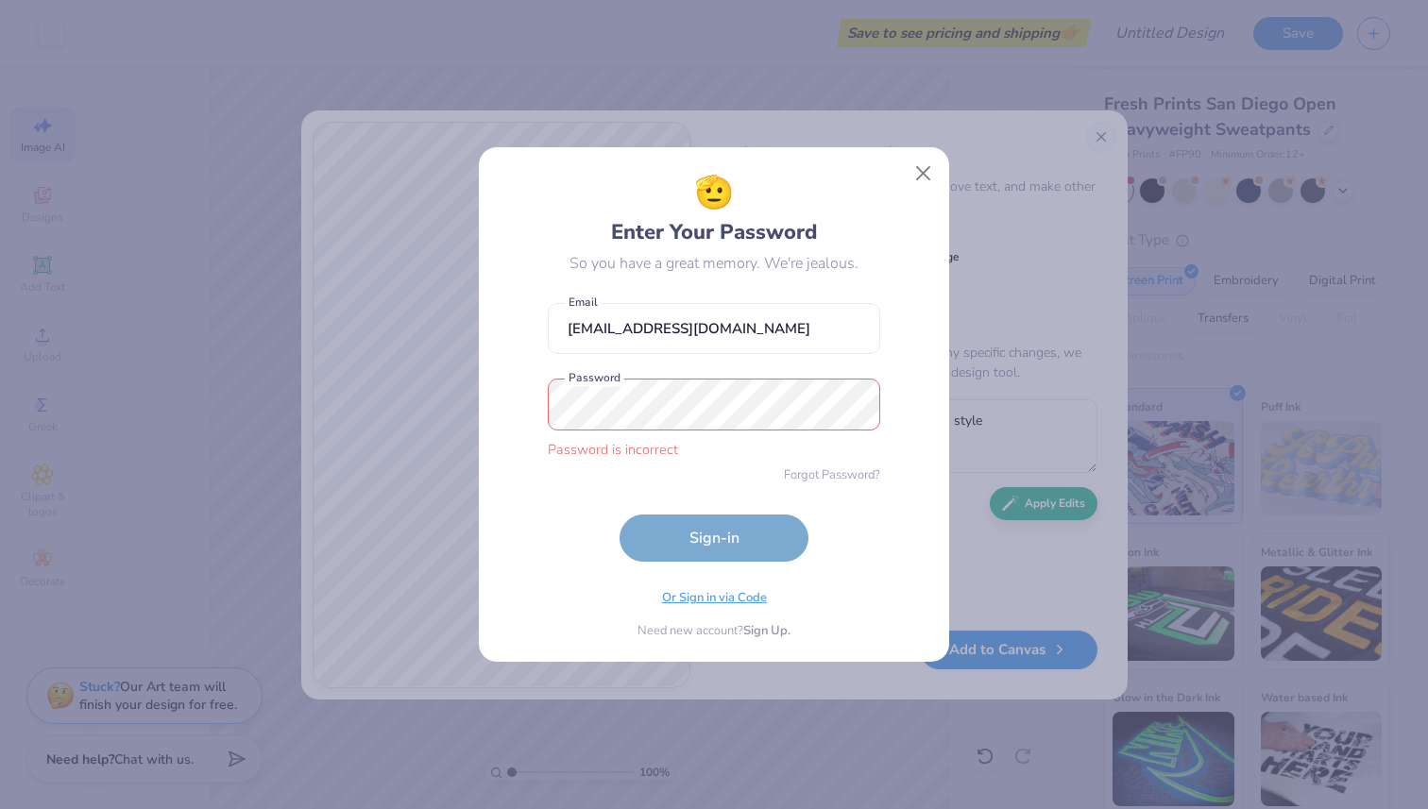
click at [746, 598] on span "Or Sign in via Code" at bounding box center [714, 598] width 105 height 19
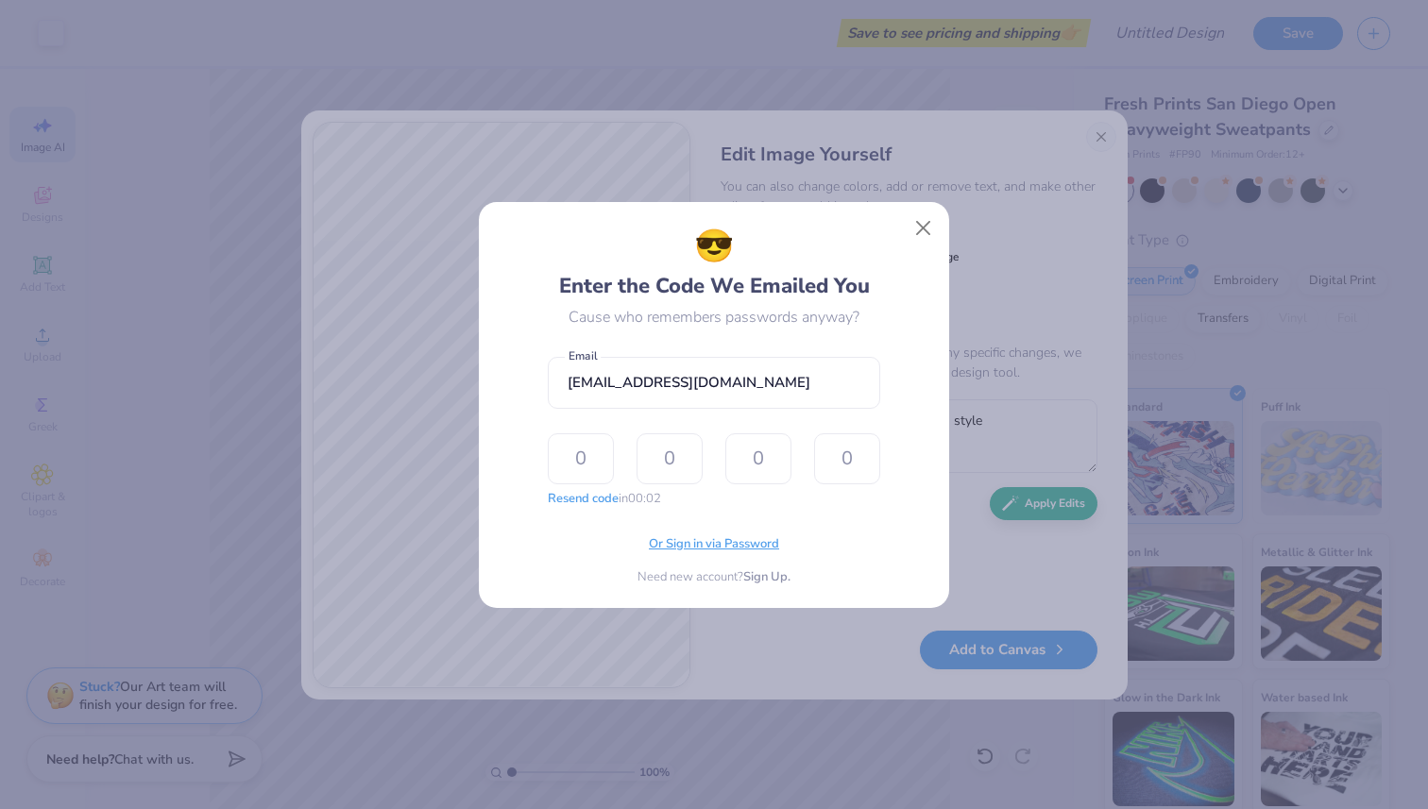
drag, startPoint x: 705, startPoint y: 583, endPoint x: 707, endPoint y: 556, distance: 26.5
click at [705, 580] on div "Need new account? Sign Up." at bounding box center [713, 577] width 153 height 19
click at [919, 224] on button "Close" at bounding box center [924, 228] width 36 height 36
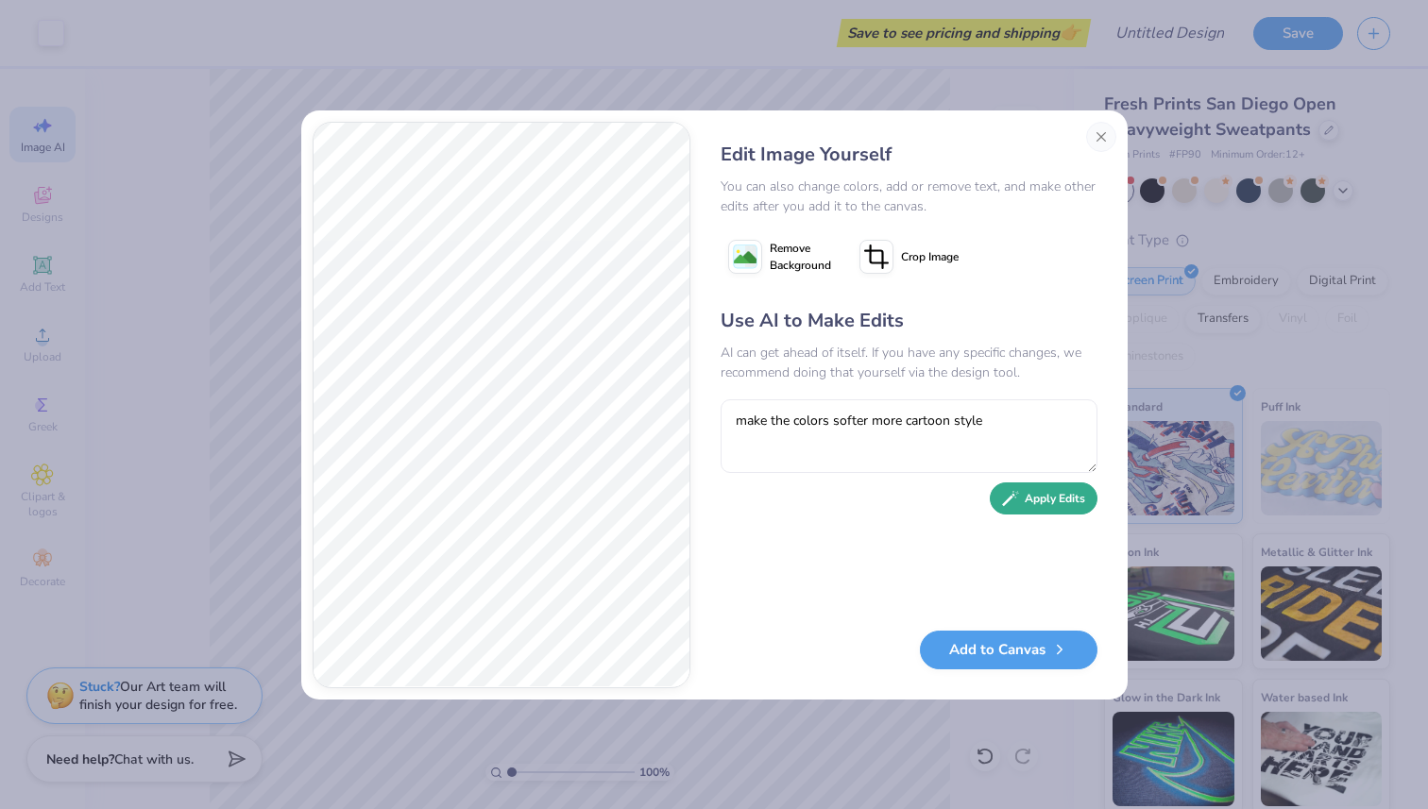
click at [1023, 501] on button "Apply Edits" at bounding box center [1044, 499] width 108 height 33
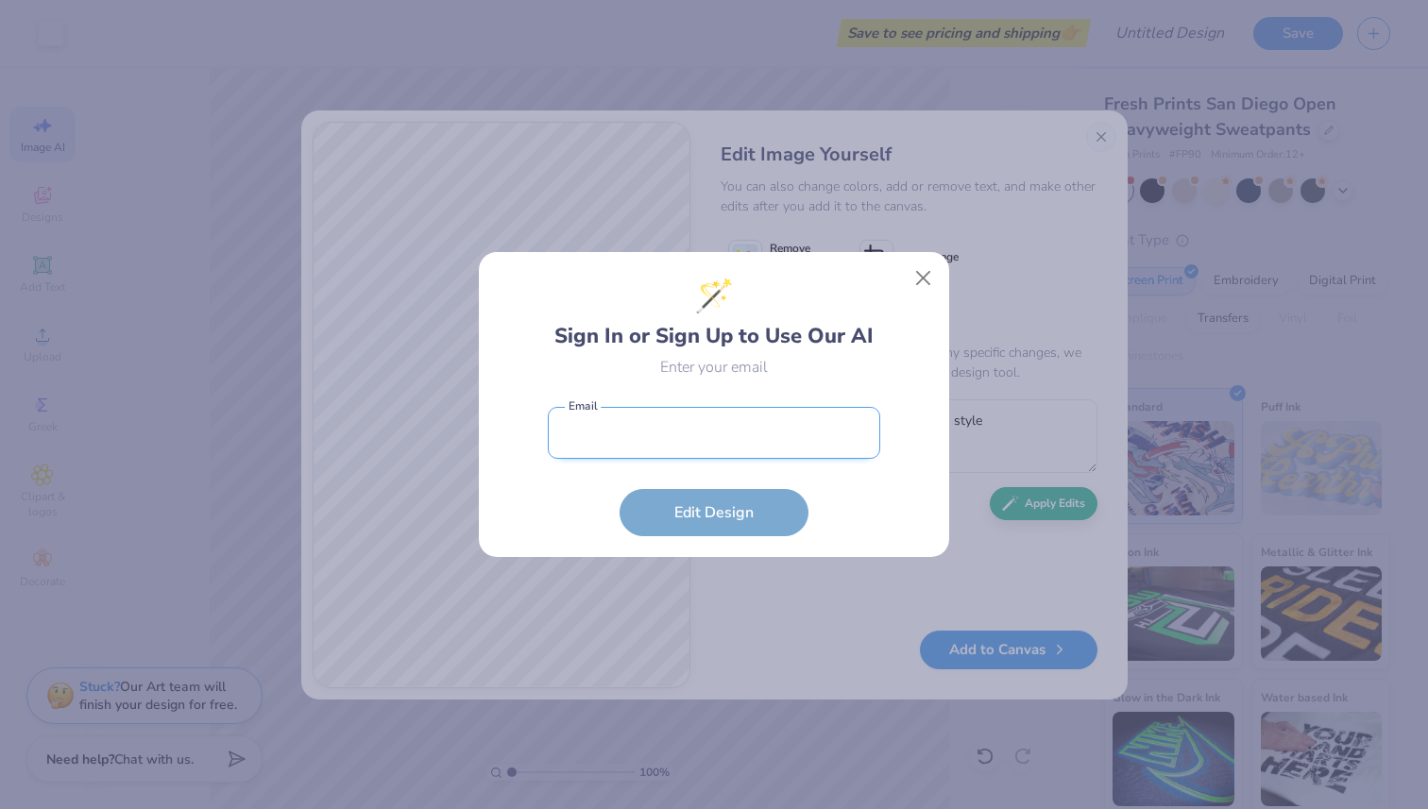
click at [764, 456] on input "email" at bounding box center [714, 433] width 332 height 52
type input "auroratellekamp@gmail.com"
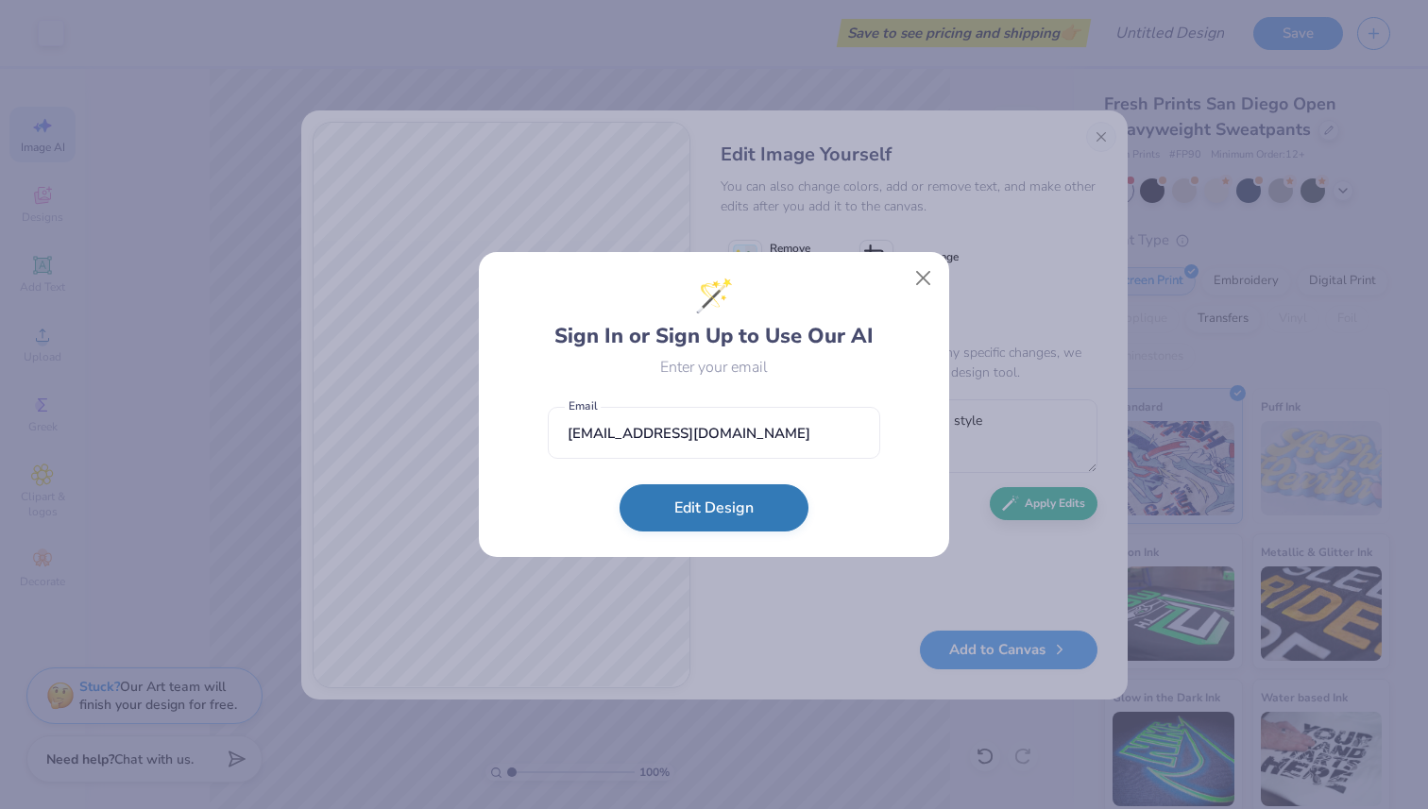
click at [705, 505] on button "Edit Design" at bounding box center [713, 507] width 189 height 47
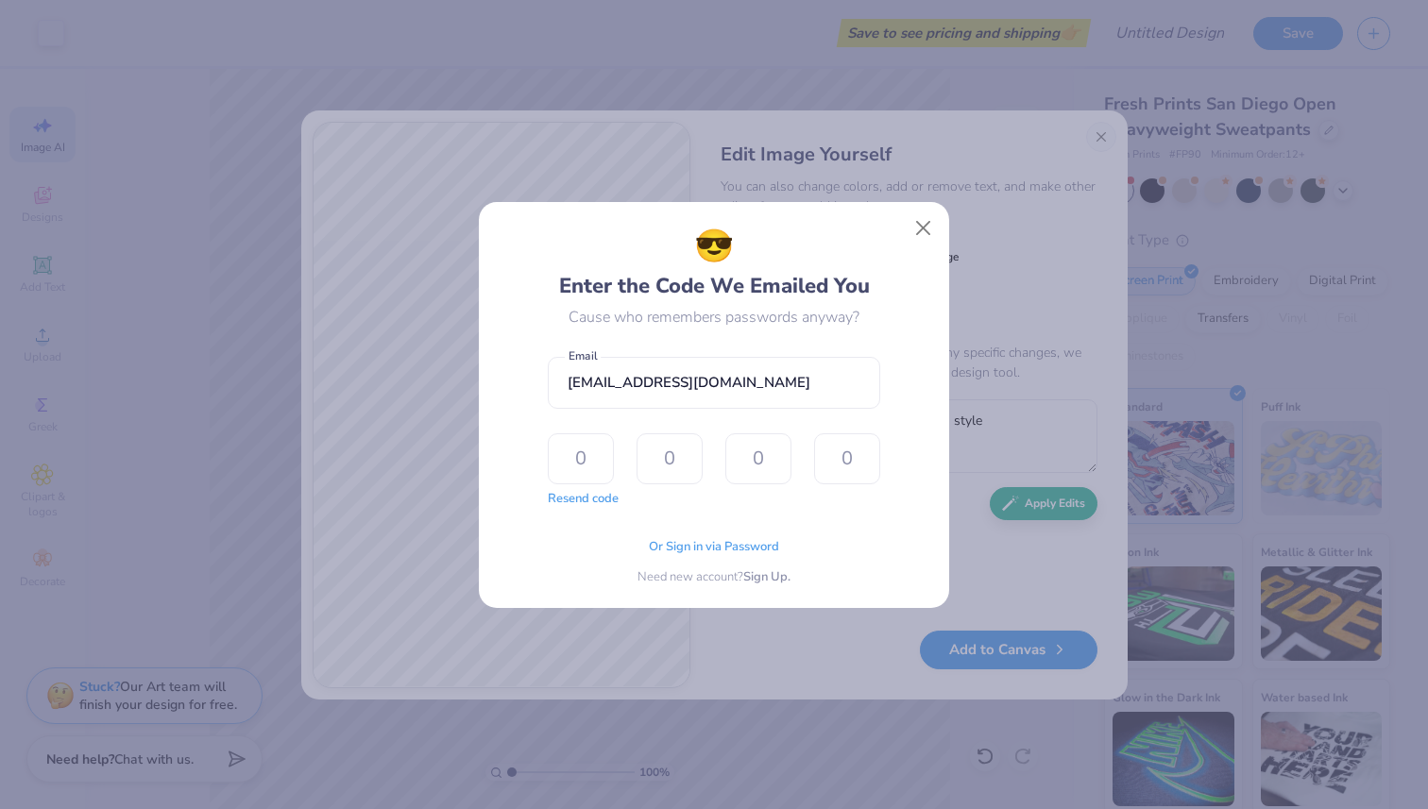
type input "2"
type input "0"
type input "7"
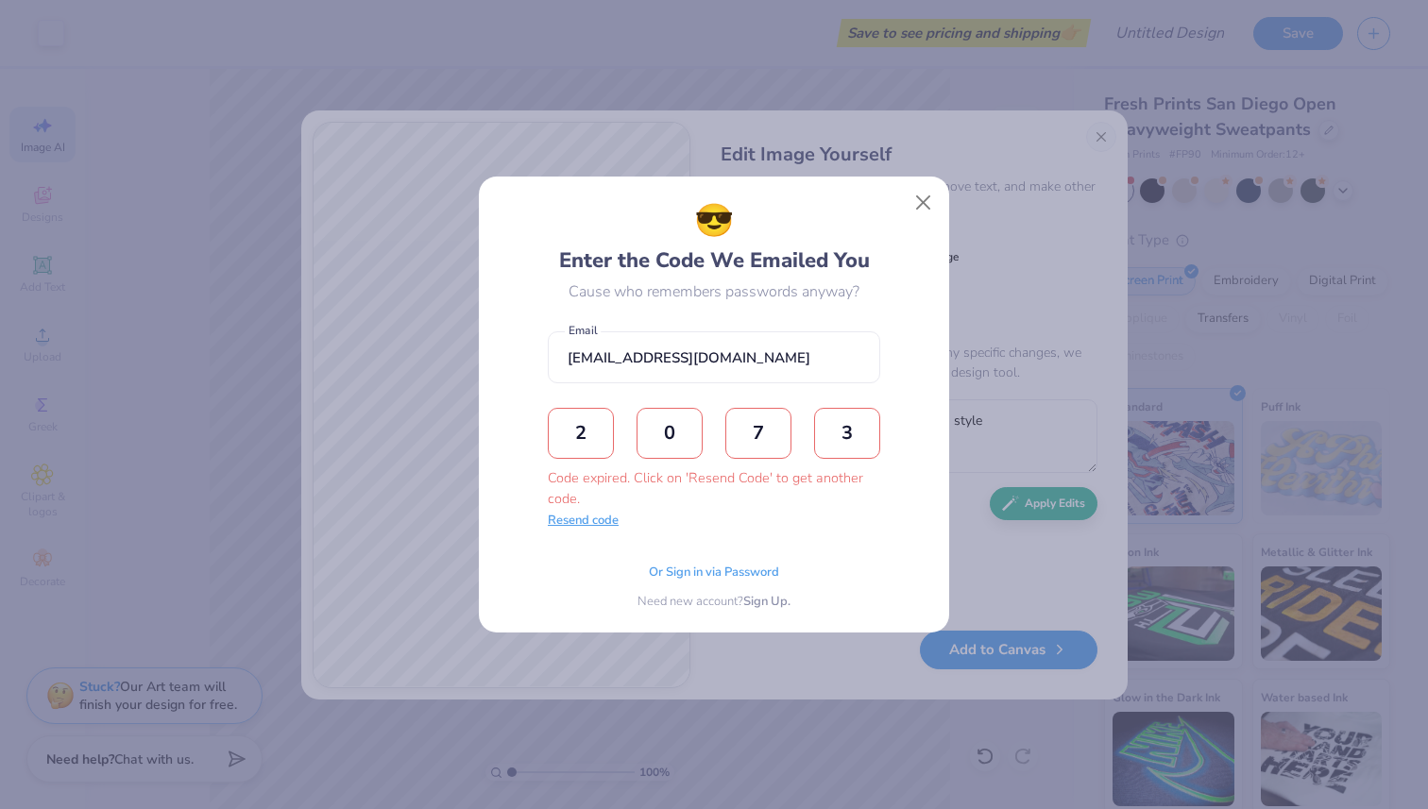
type input "3"
click at [611, 527] on button "Resend code" at bounding box center [583, 521] width 71 height 19
click at [594, 453] on input "text" at bounding box center [581, 433] width 66 height 51
type input "7"
type input "9"
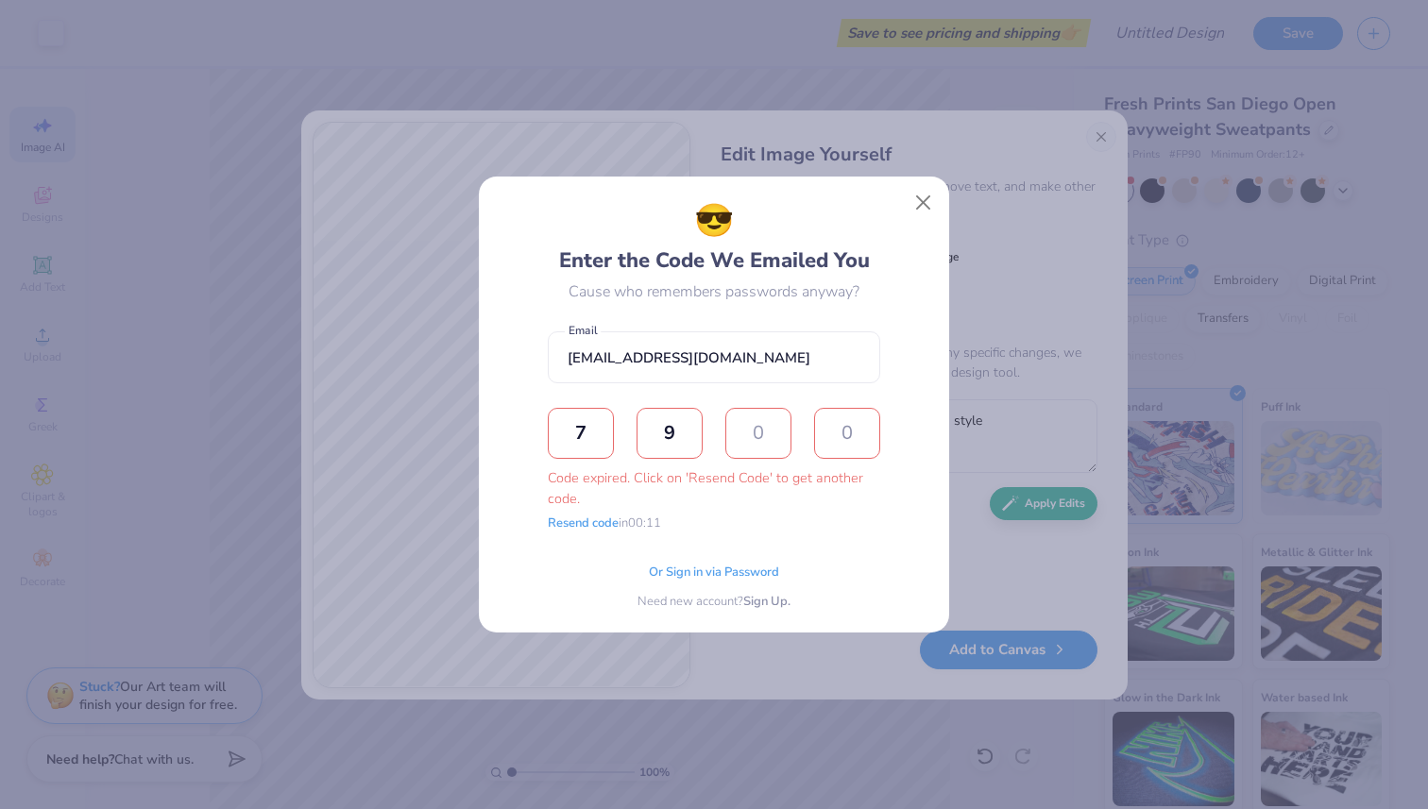
type input "0"
type input "2"
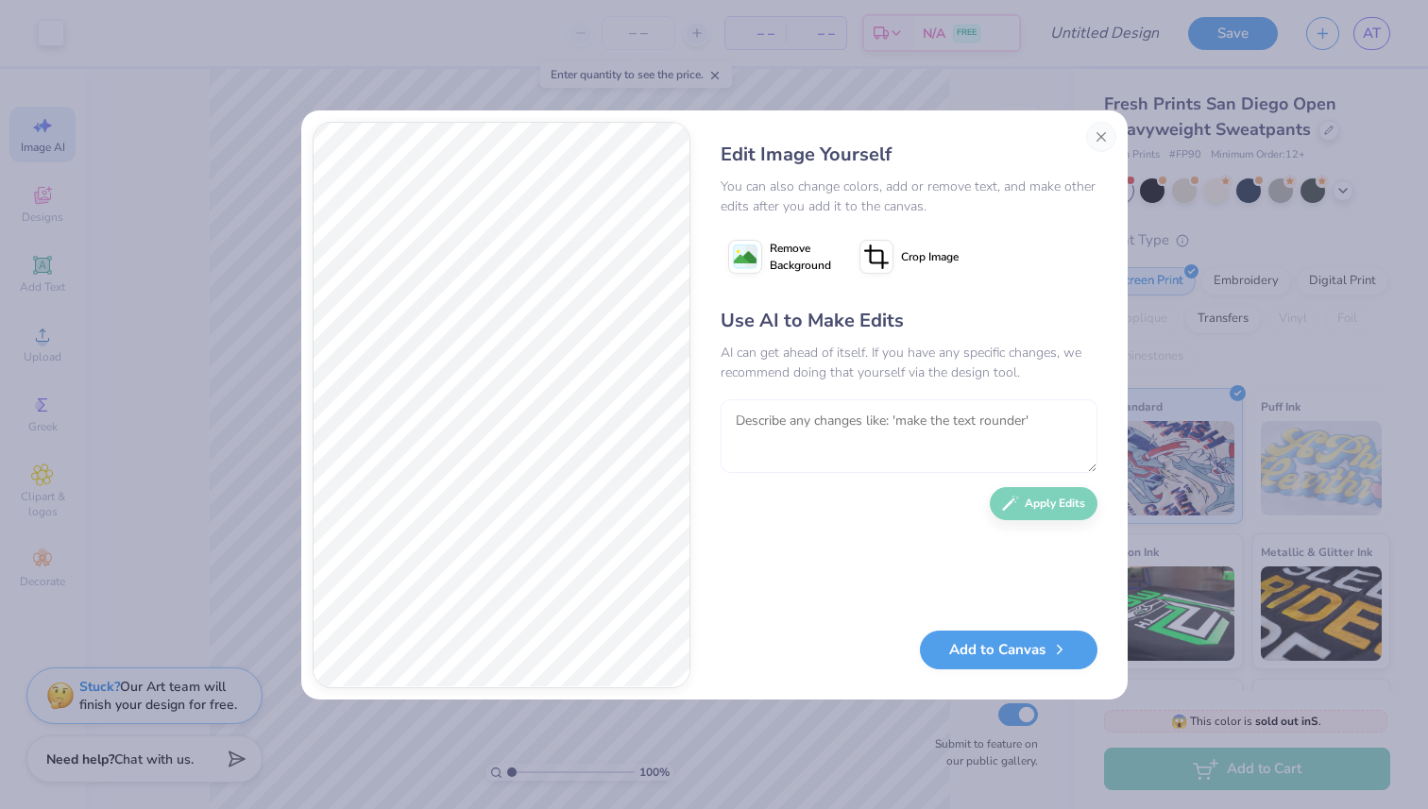
click at [962, 426] on textarea at bounding box center [908, 436] width 377 height 74
type textarea "make it brighter"
click at [1068, 517] on div "Use AI to Make Edits AI can get ahead of itself. If you have any specific chang…" at bounding box center [908, 460] width 377 height 306
click at [1031, 513] on button "Apply Edits" at bounding box center [1044, 499] width 108 height 33
click at [982, 419] on textarea at bounding box center [908, 436] width 377 height 74
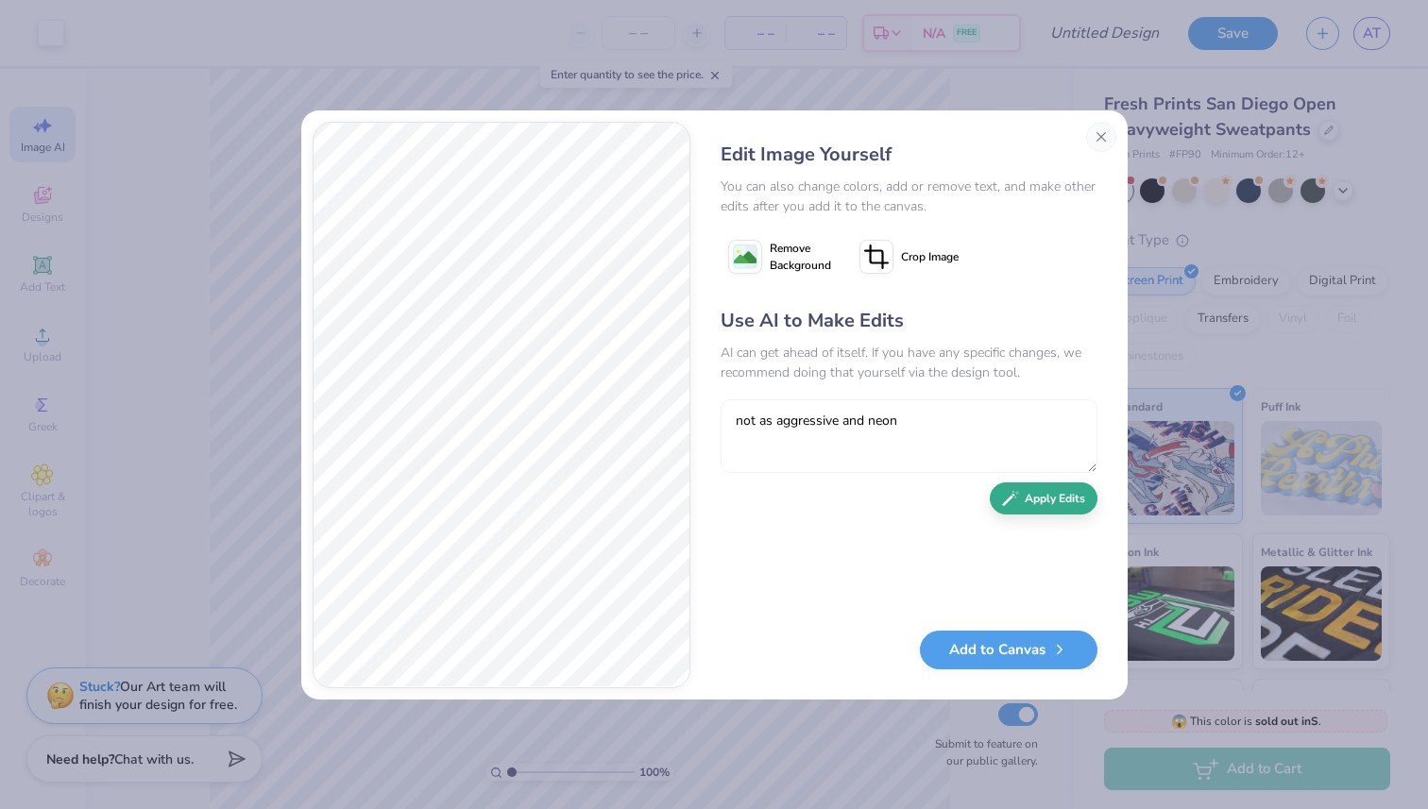
type textarea "not as aggressive and neon"
click at [1034, 501] on button "Apply Edits" at bounding box center [1044, 499] width 108 height 33
click at [944, 446] on textarea at bounding box center [908, 436] width 377 height 74
click at [1107, 140] on button "Close" at bounding box center [1101, 137] width 30 height 30
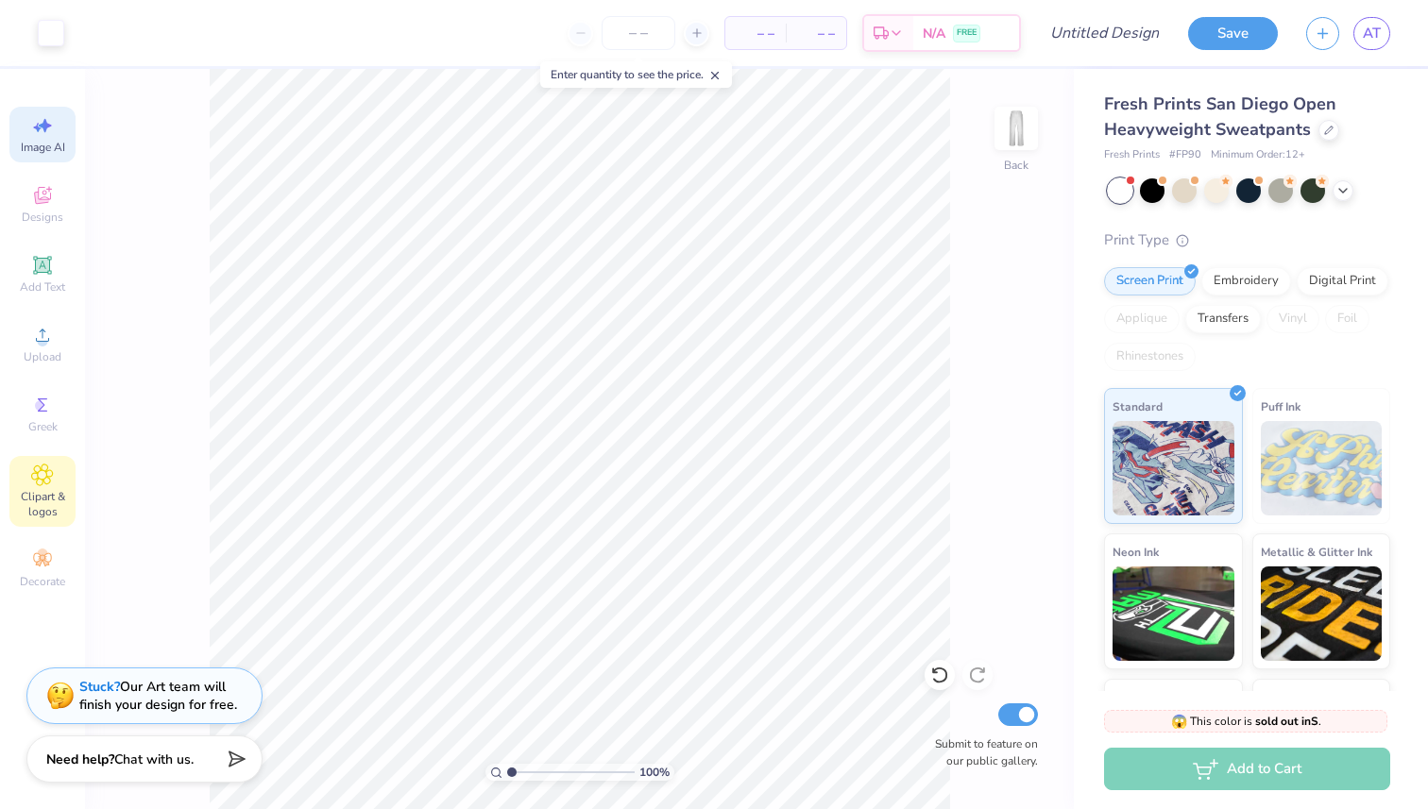
click at [51, 479] on icon at bounding box center [42, 475] width 22 height 23
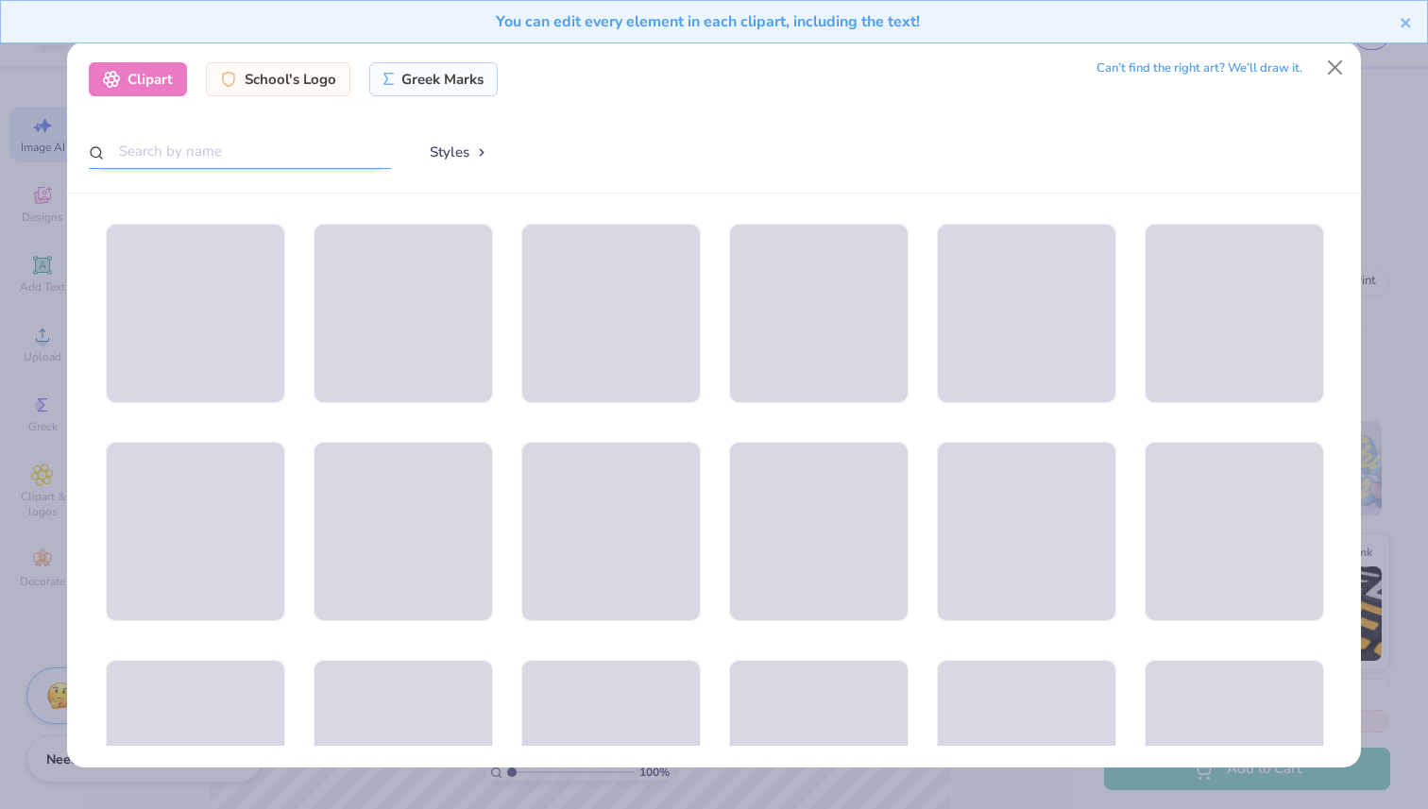
click at [197, 147] on input "text" at bounding box center [240, 151] width 302 height 35
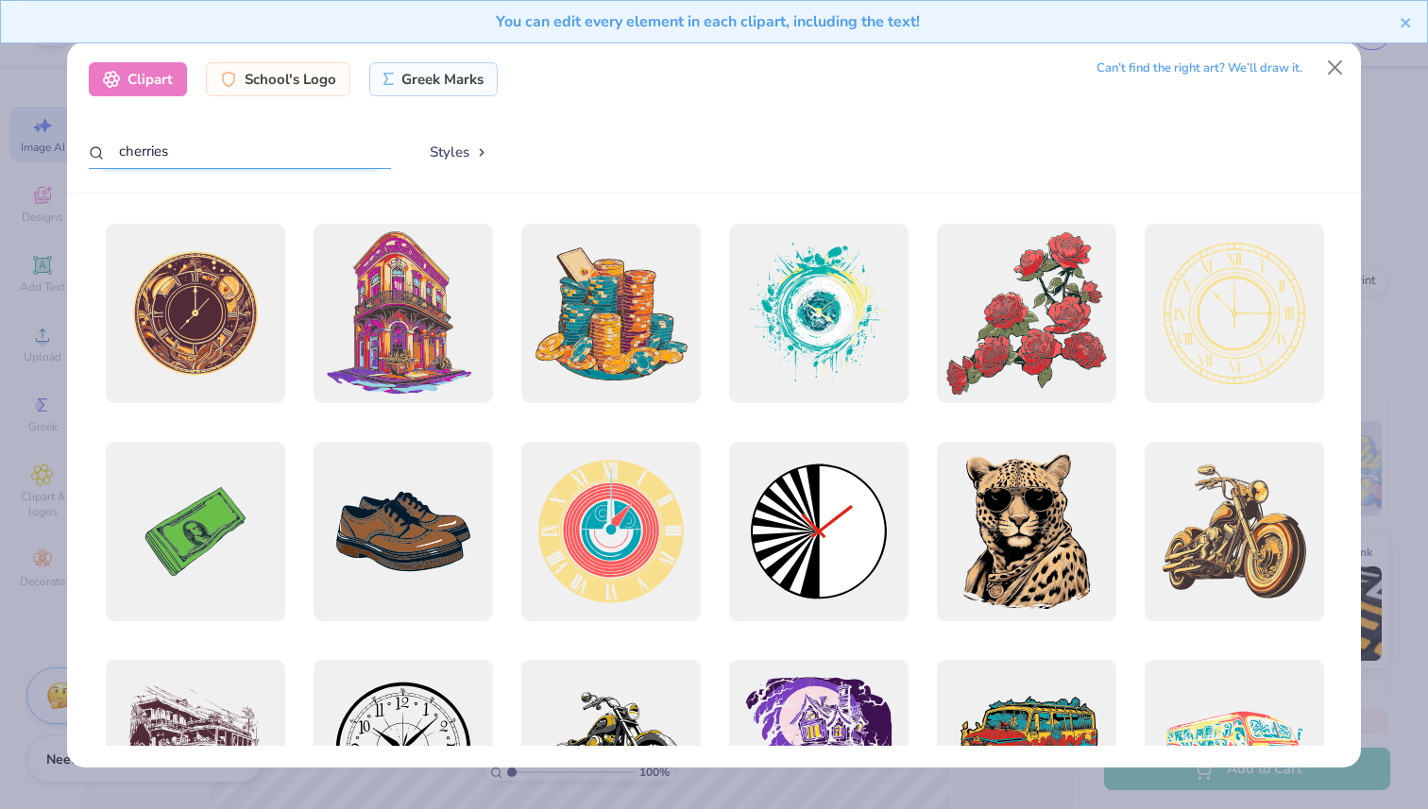
type input "cherries"
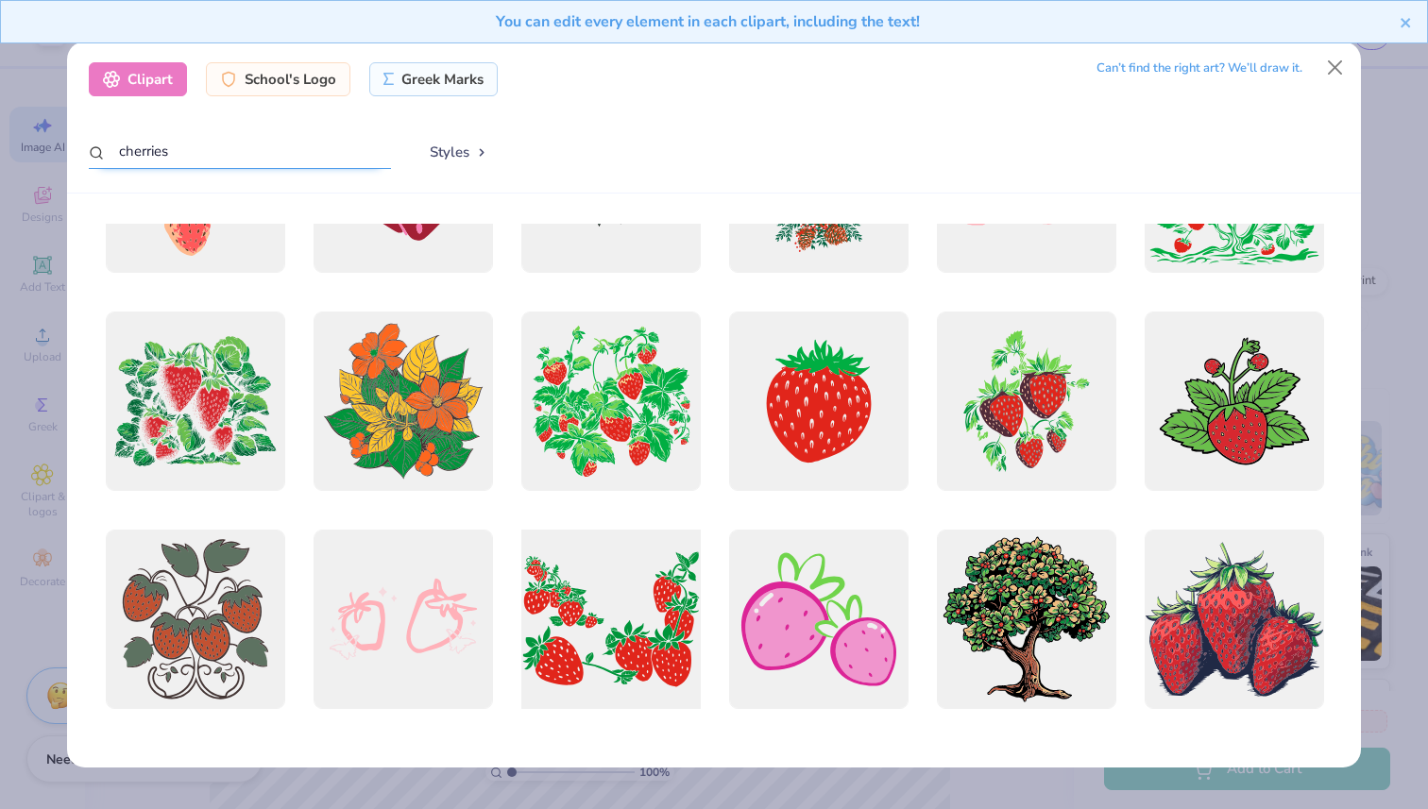
scroll to position [1516, 0]
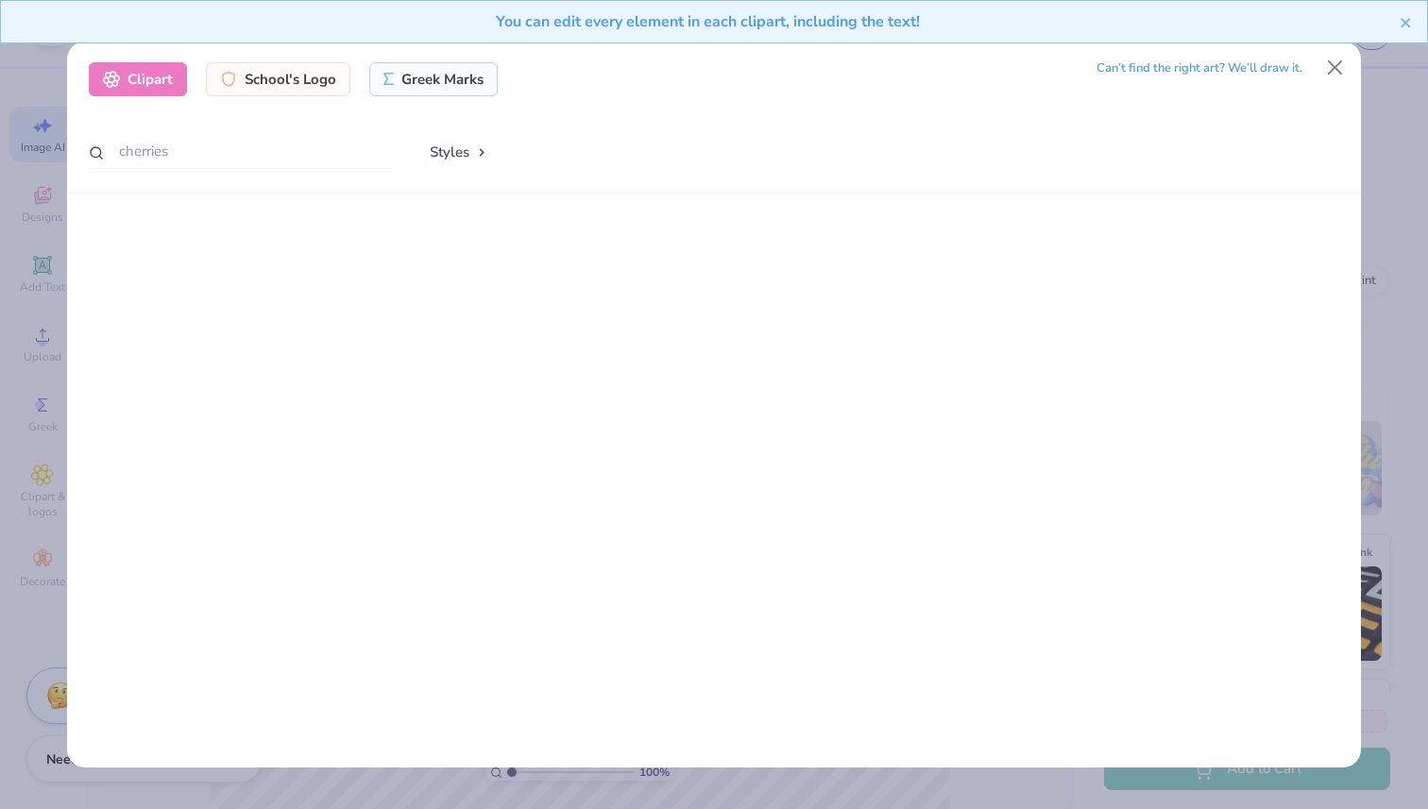
select select "4"
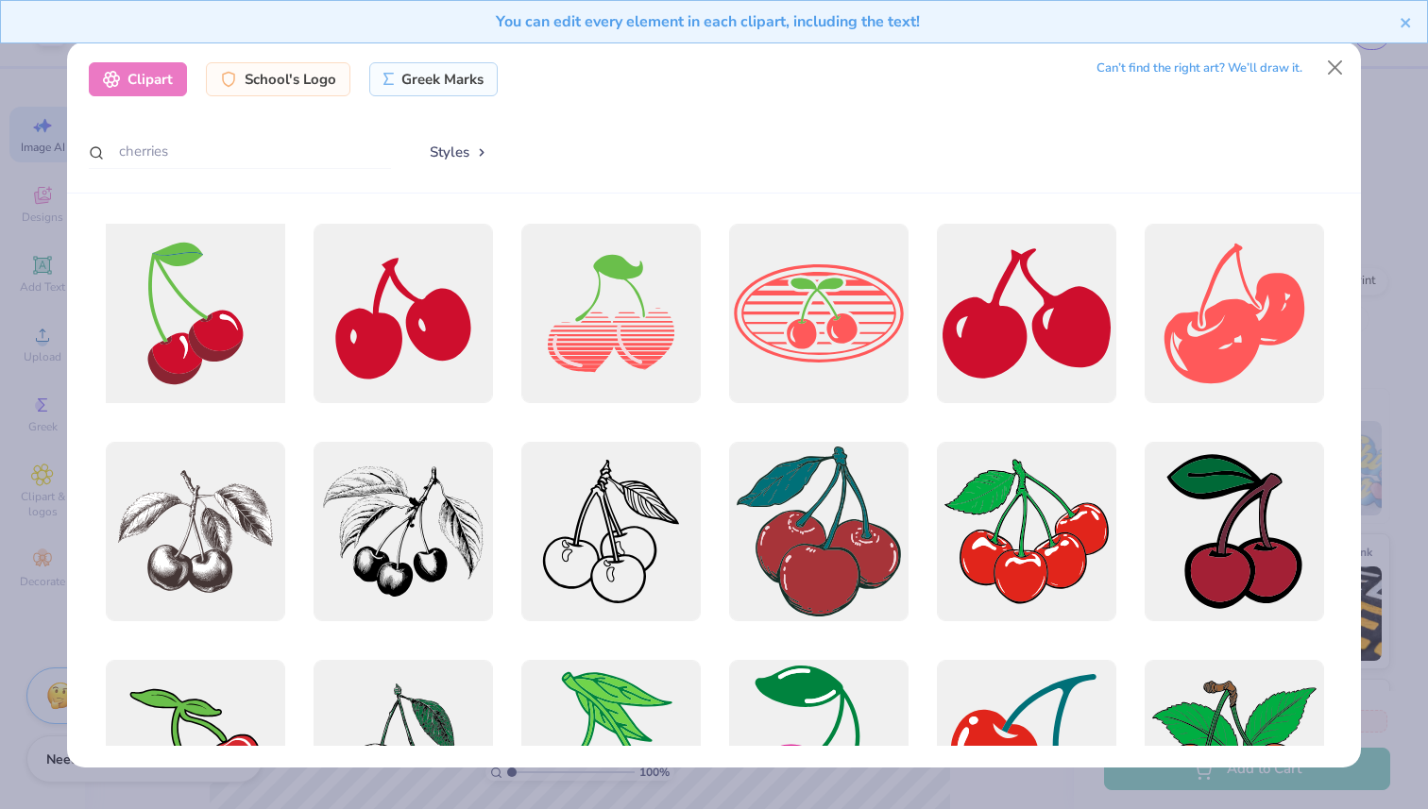
click at [239, 357] on div at bounding box center [194, 313] width 197 height 197
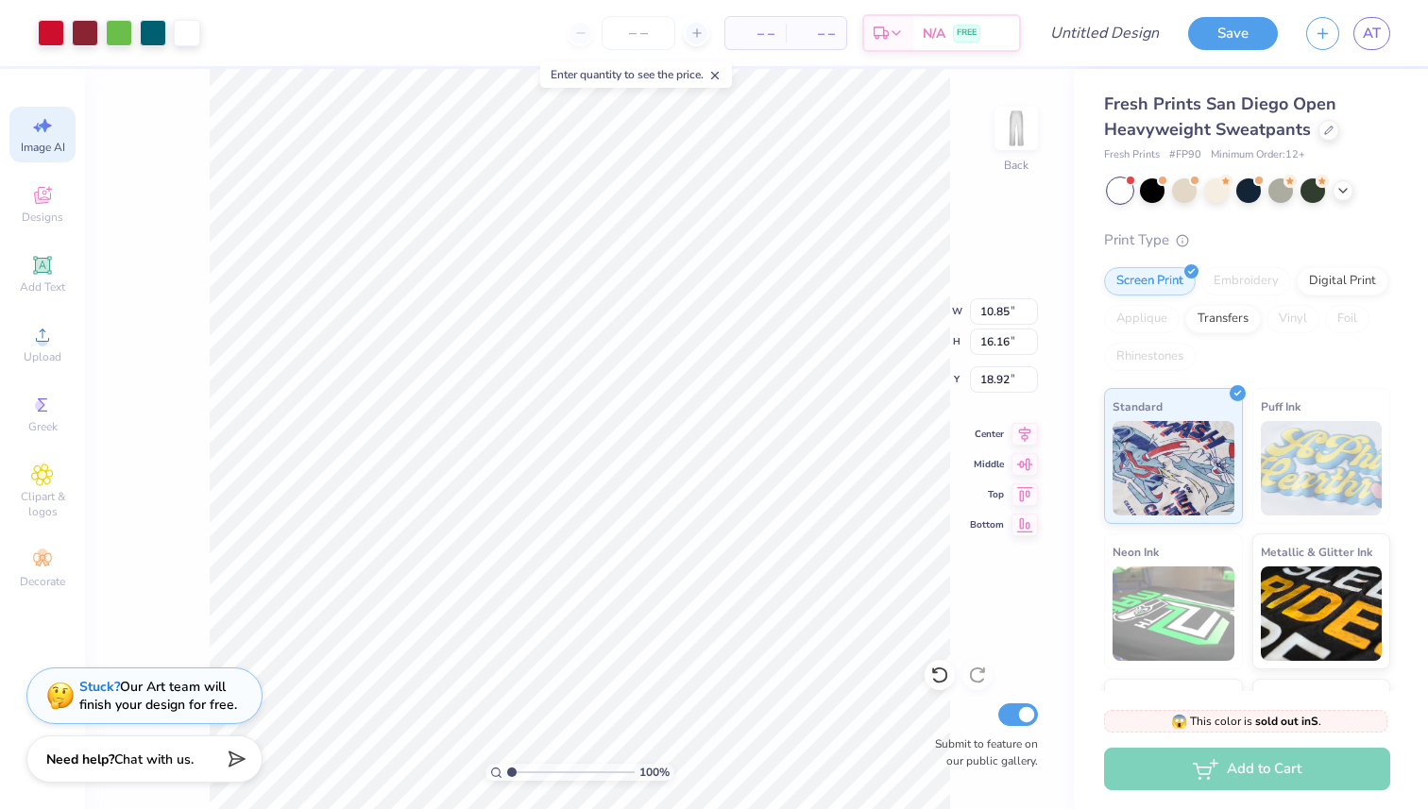
type input "3.42"
type input "5.10"
type input "7.44"
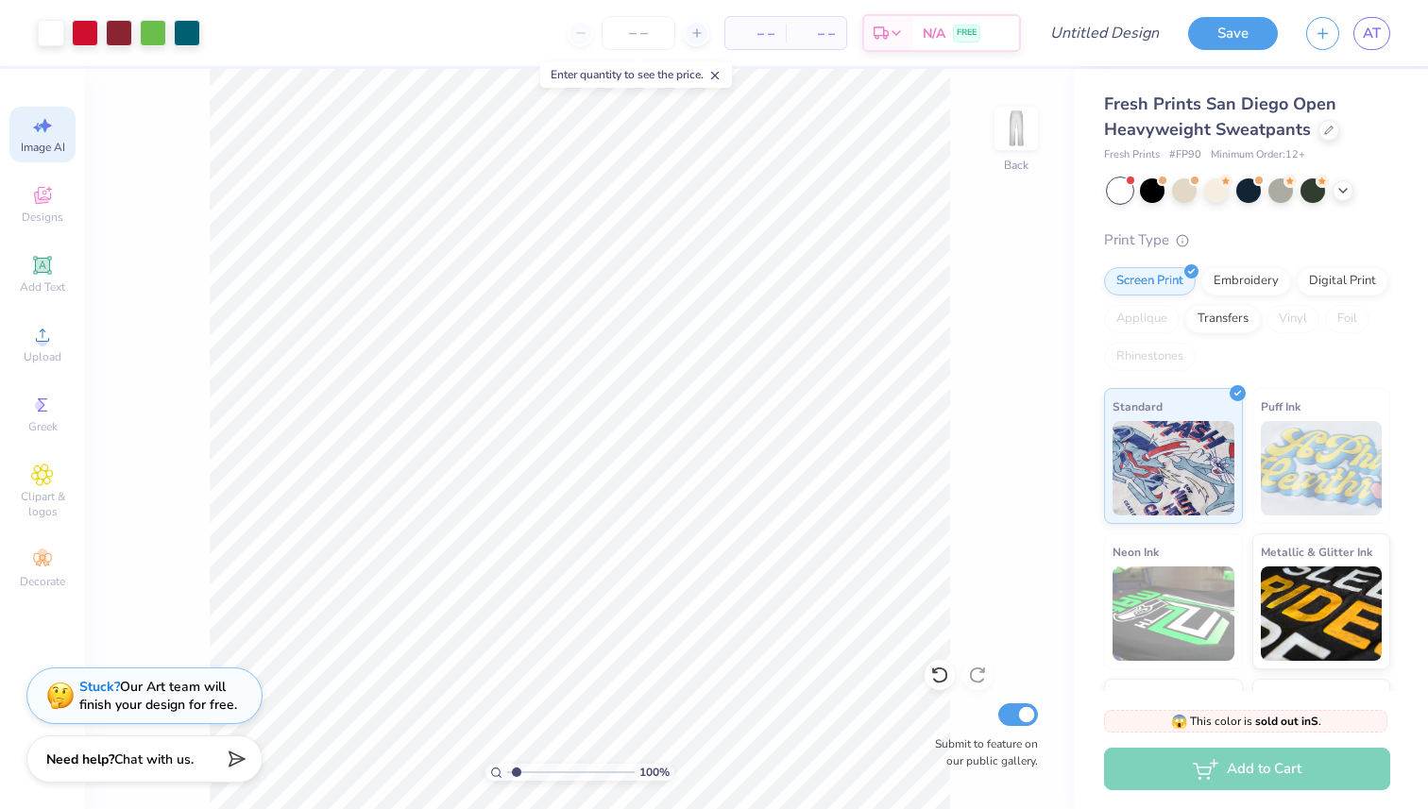
type input "1.75"
type textarea "x"
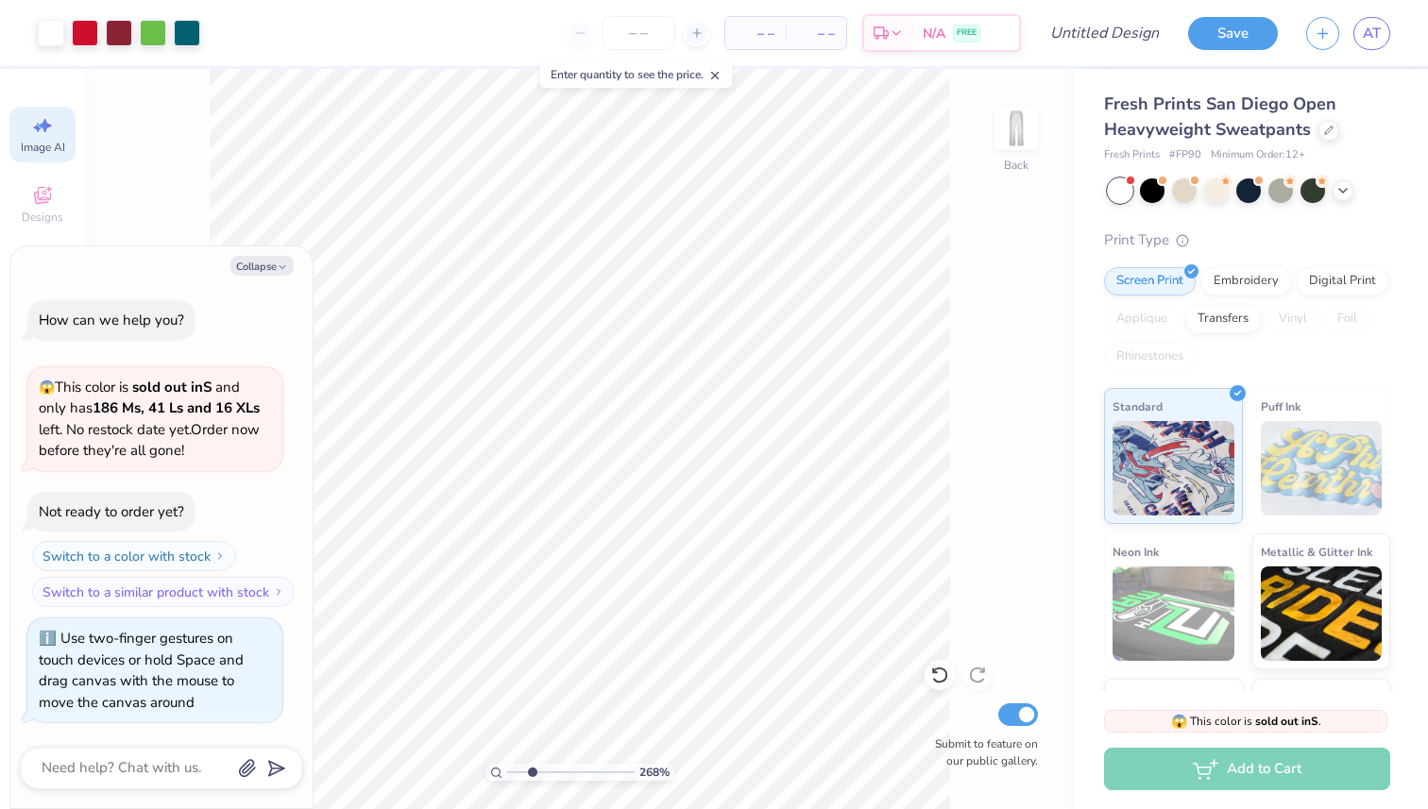
drag, startPoint x: 514, startPoint y: 771, endPoint x: 532, endPoint y: 771, distance: 18.0
type input "2.65"
click at [532, 771] on input "range" at bounding box center [570, 772] width 127 height 17
type textarea "x"
type input "8.94"
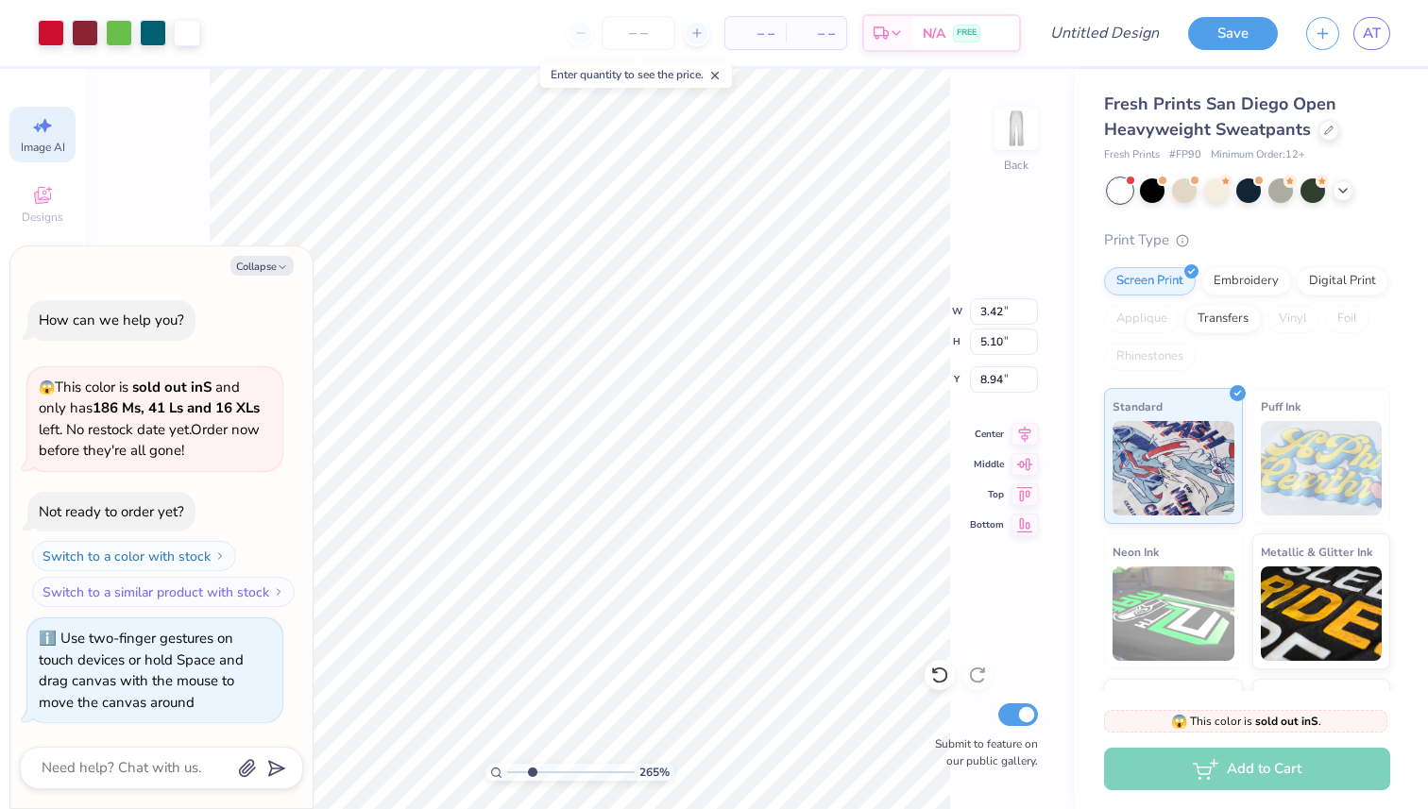
type textarea "x"
type input "2.09"
type input "3.72"
type input "3.73"
type textarea "x"
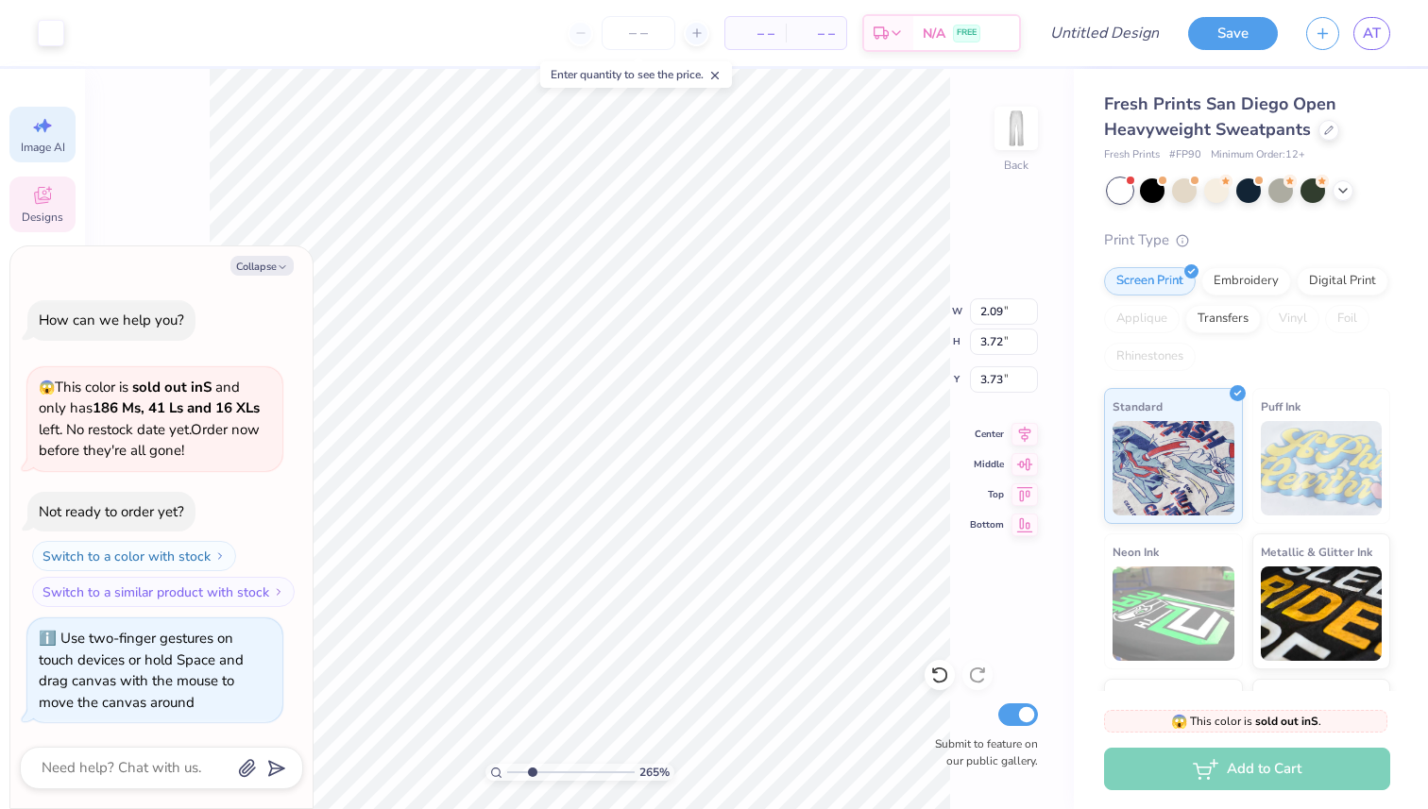
type input "2.08"
type input "3.72"
type textarea "x"
type input "5.22"
type textarea "x"
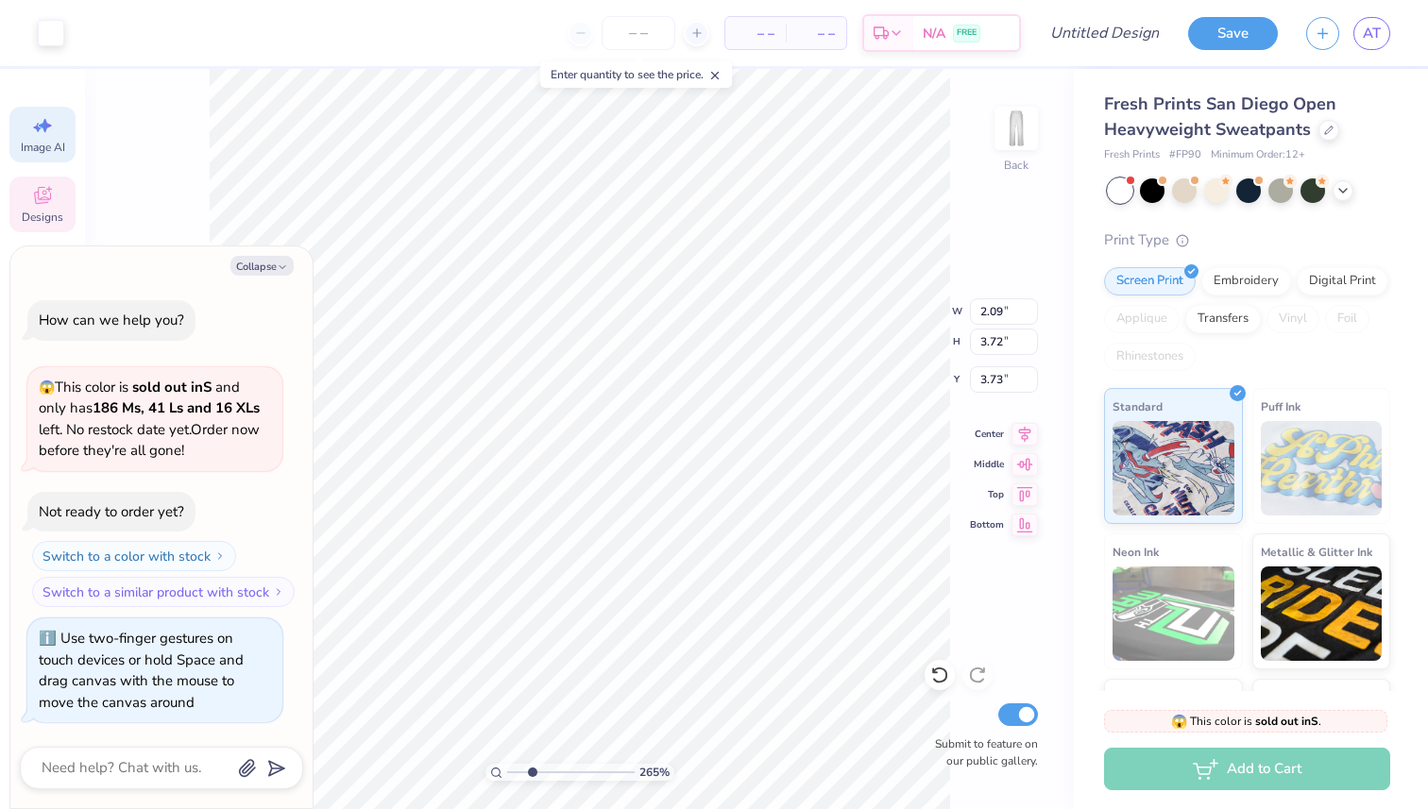
type input "5.02"
type textarea "x"
type input "2.08"
type input "5.22"
type textarea "x"
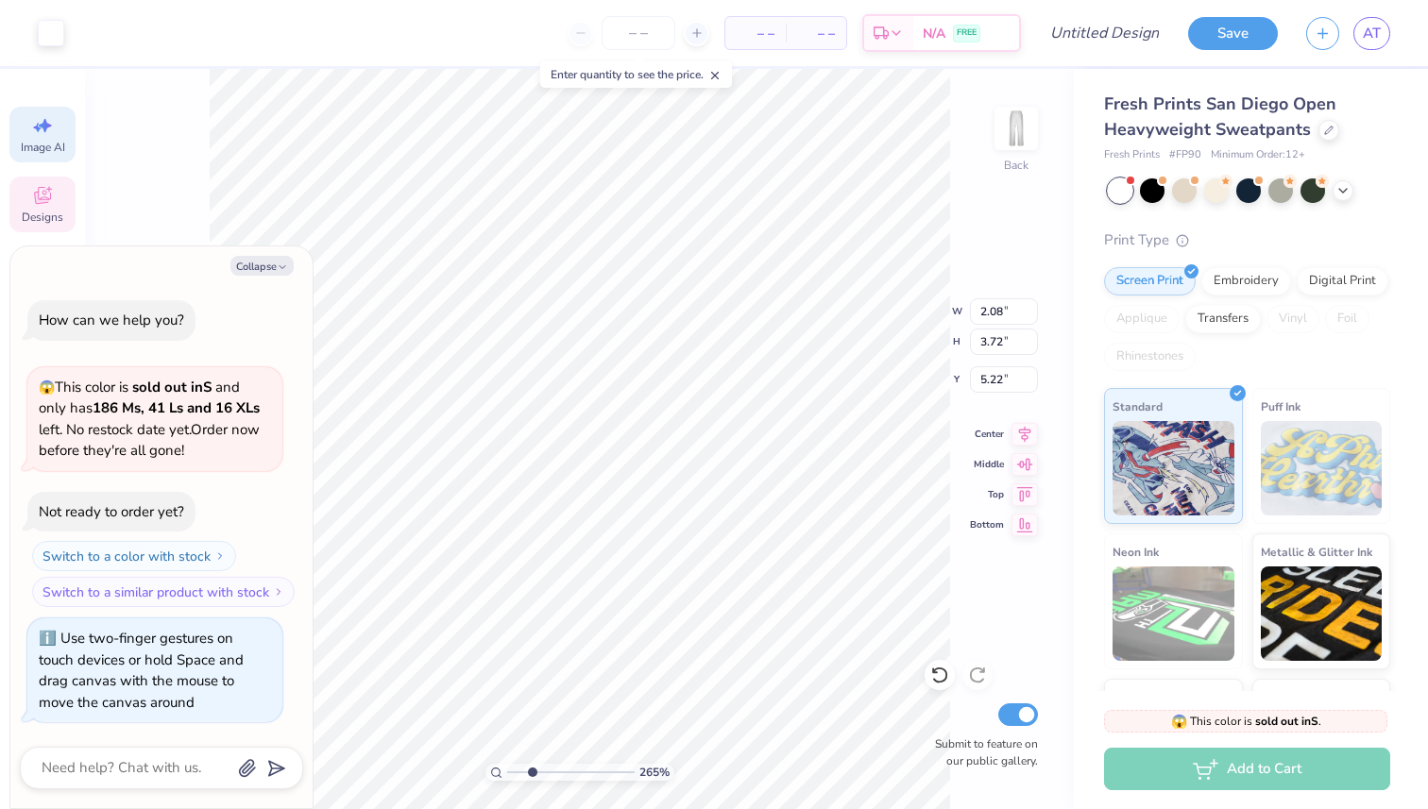
type input "2.09"
type input "5.02"
type textarea "x"
type input "5.22"
type textarea "x"
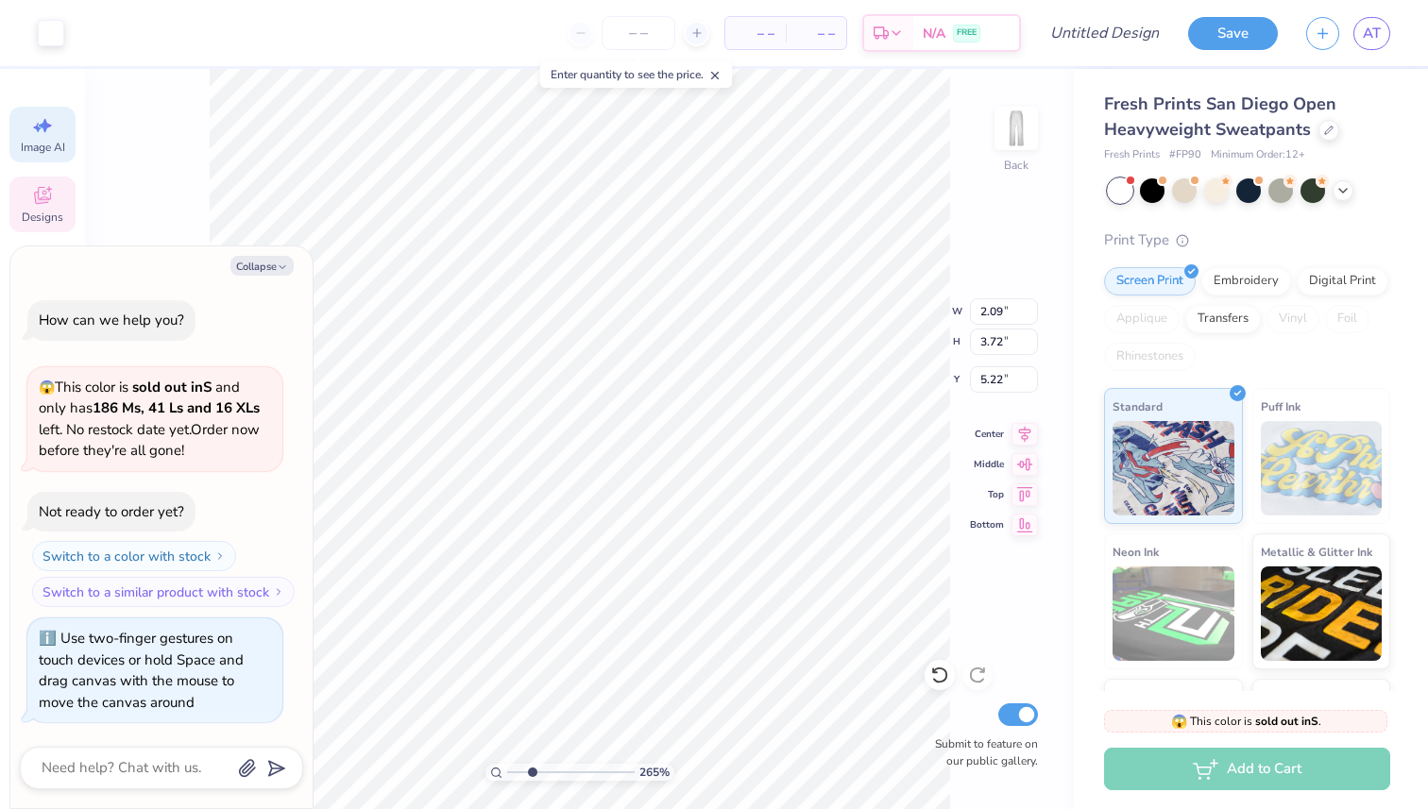
type input "3.42"
type input "5.10"
type input "8.94"
type textarea "x"
type input "8.79"
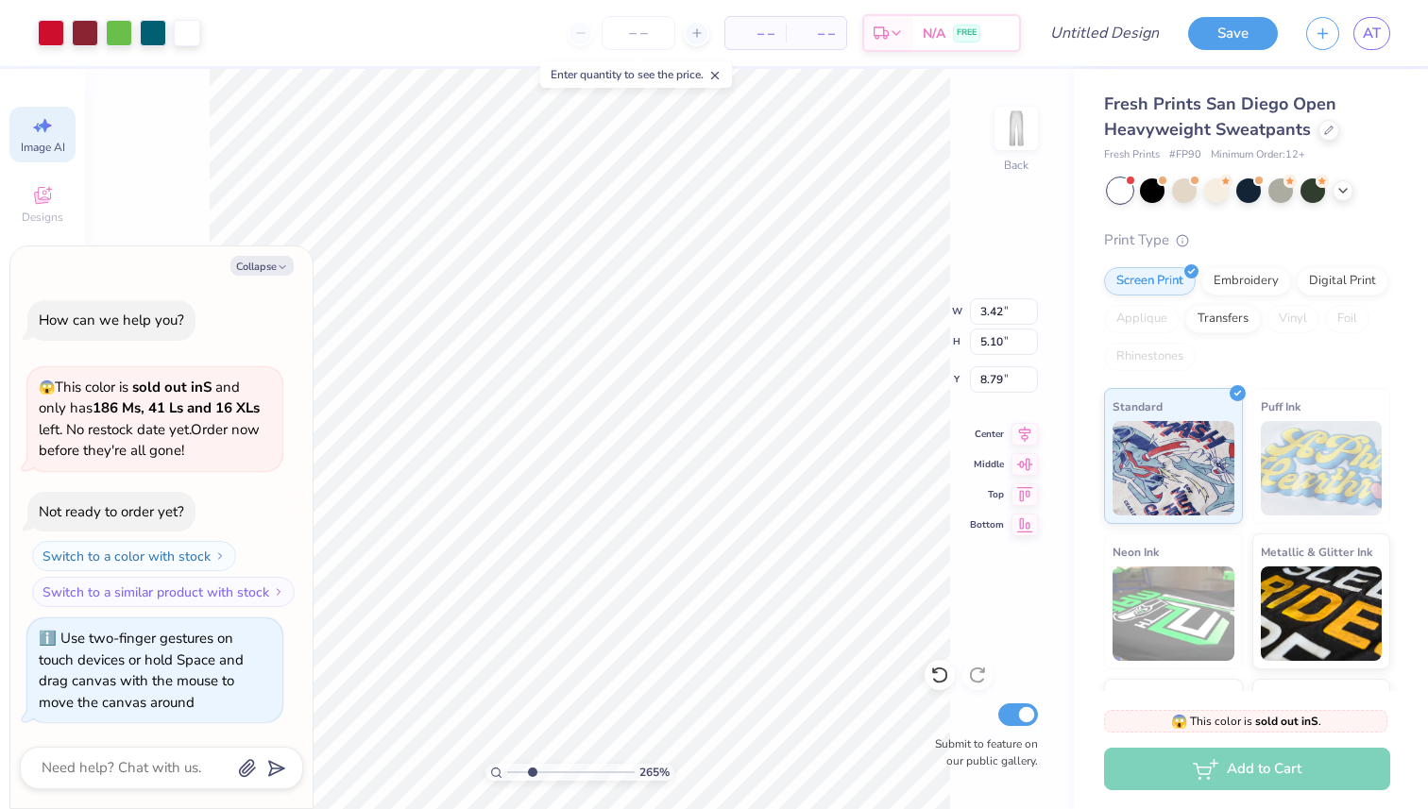
type textarea "x"
type input "1.95"
type input "2.90"
type input "10.99"
type textarea "x"
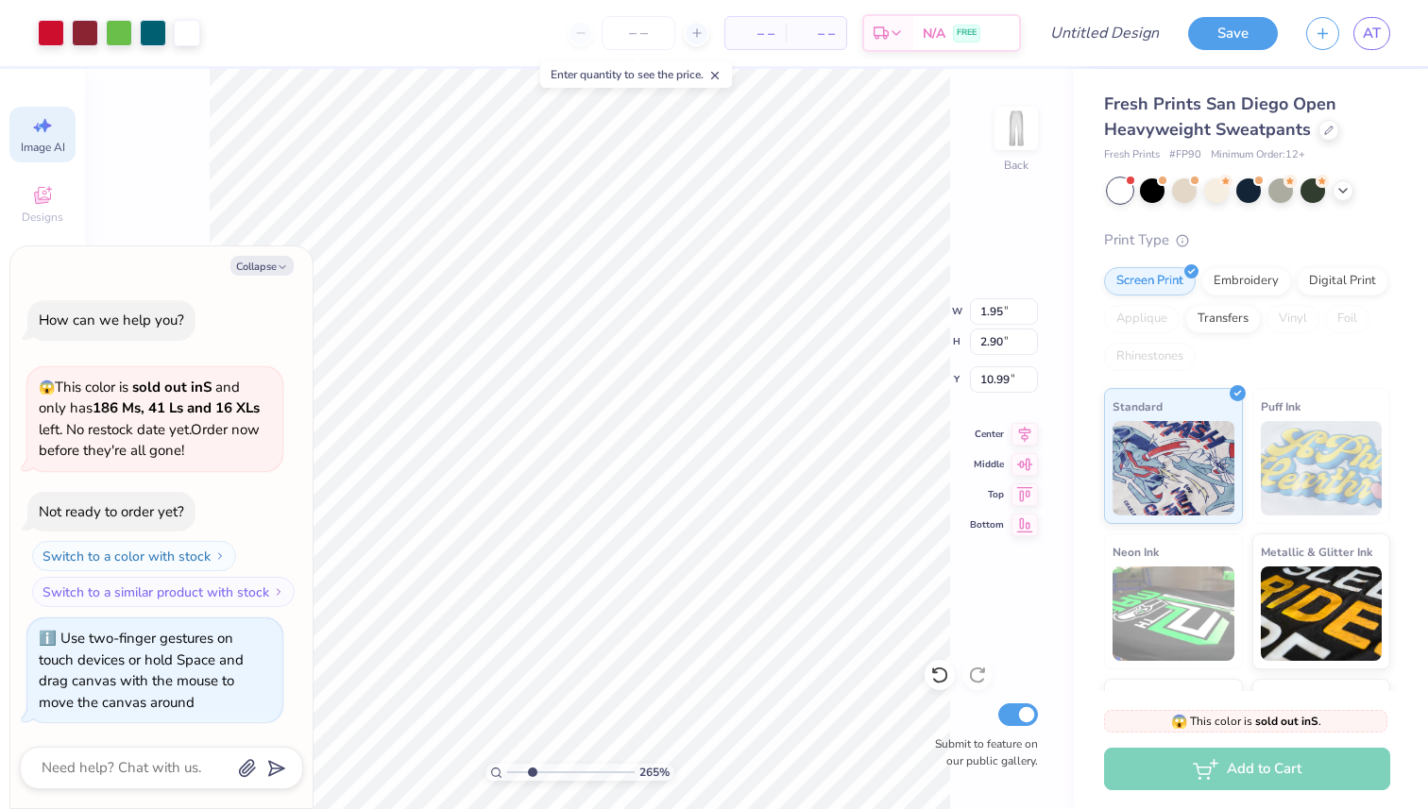
type input "2.15"
type input "2.65"
type input "10.92"
type textarea "x"
type input "6.30"
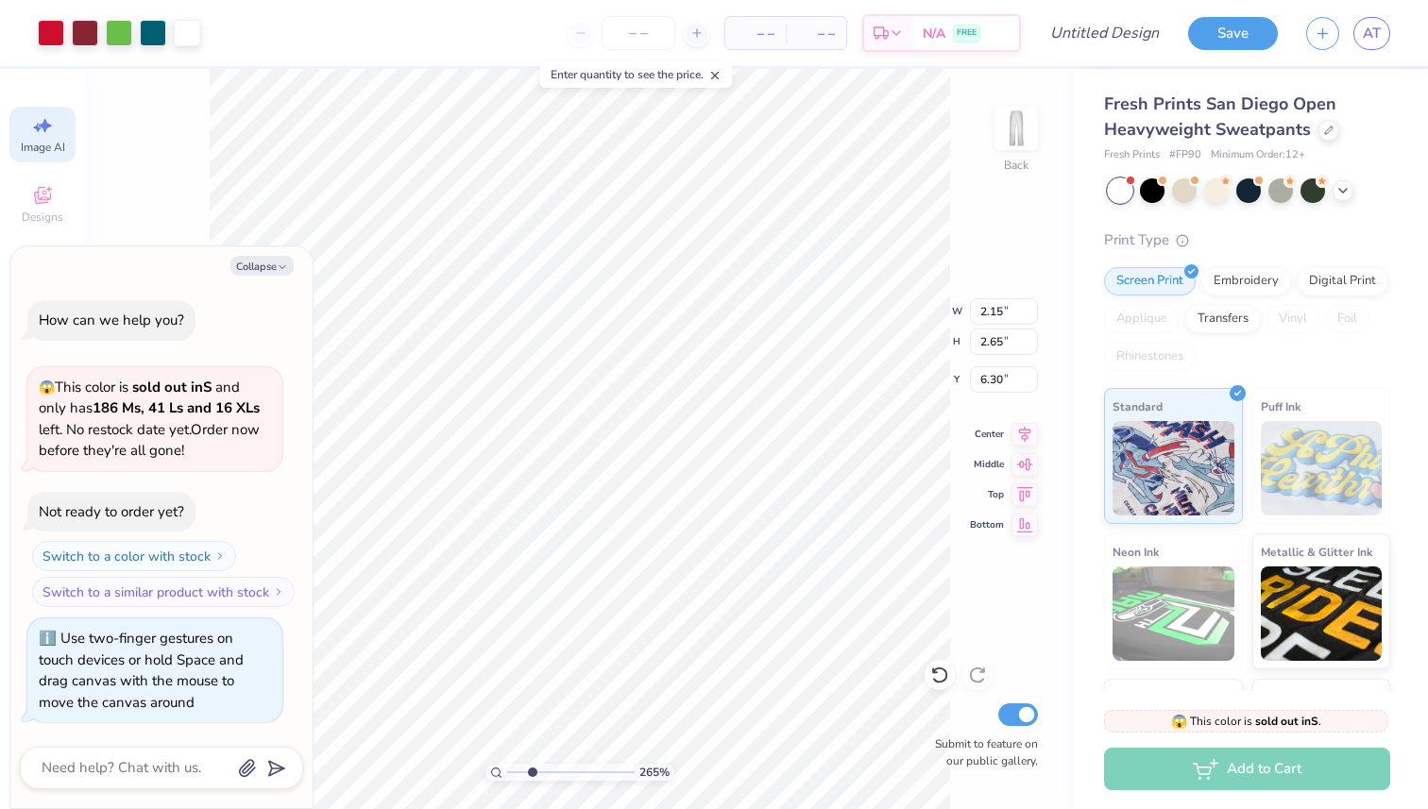
type textarea "x"
type input "8.94"
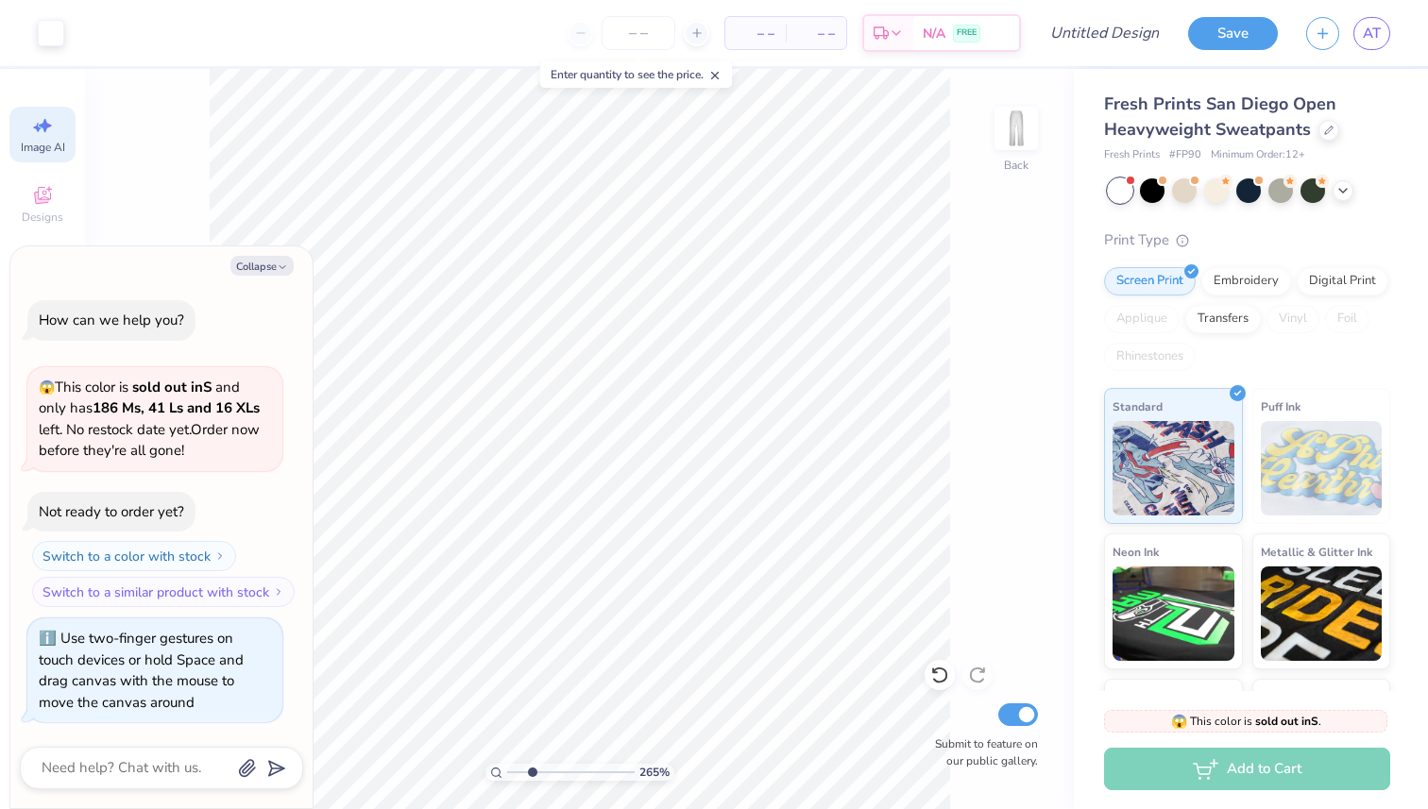
type textarea "x"
select select "4"
click at [250, 266] on button "Collapse" at bounding box center [261, 266] width 63 height 20
type textarea "x"
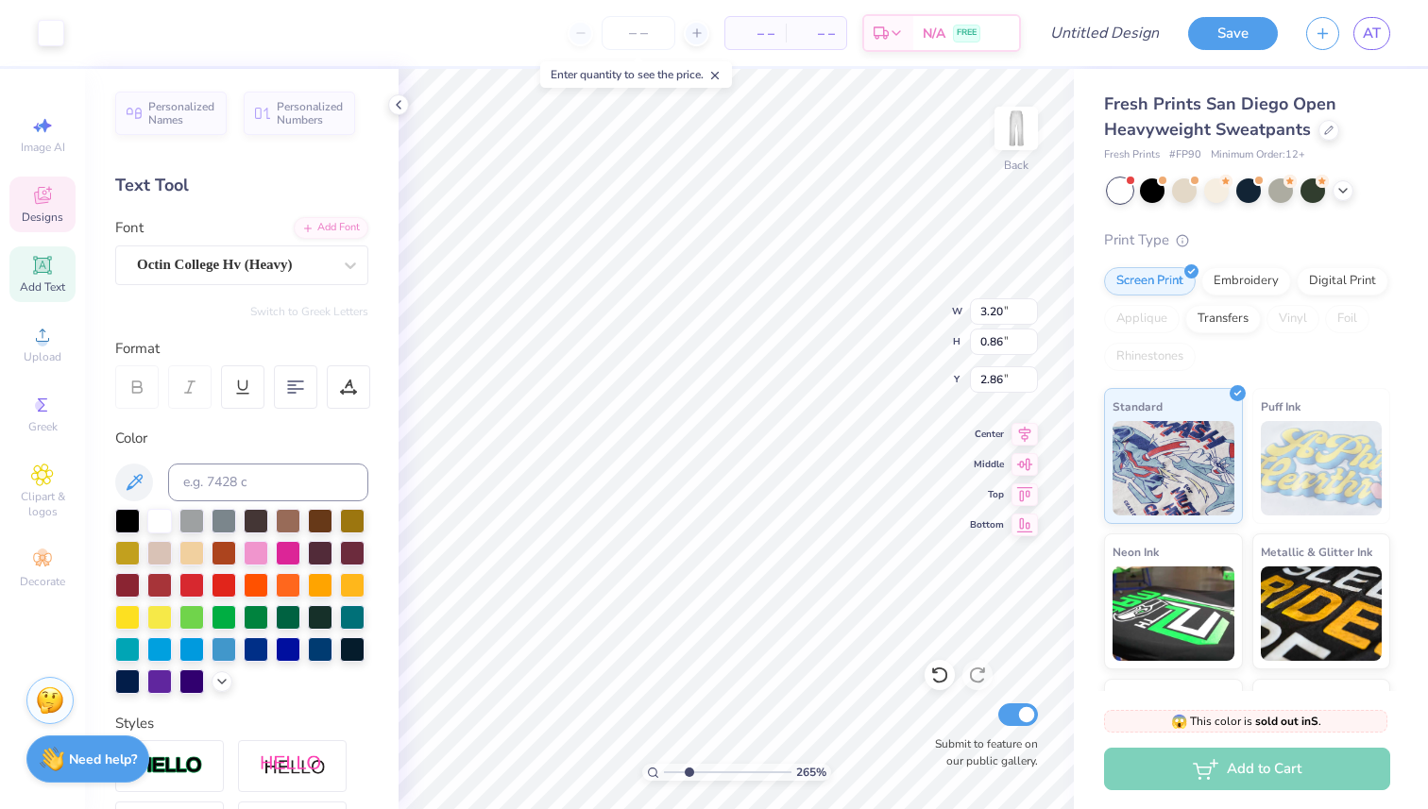
scroll to position [0, 0]
click at [59, 452] on div "Image AI Designs Add Text Upload Greek Clipart & logos Decorate" at bounding box center [42, 352] width 66 height 490
click at [48, 499] on span "Clipart & logos" at bounding box center [42, 504] width 66 height 30
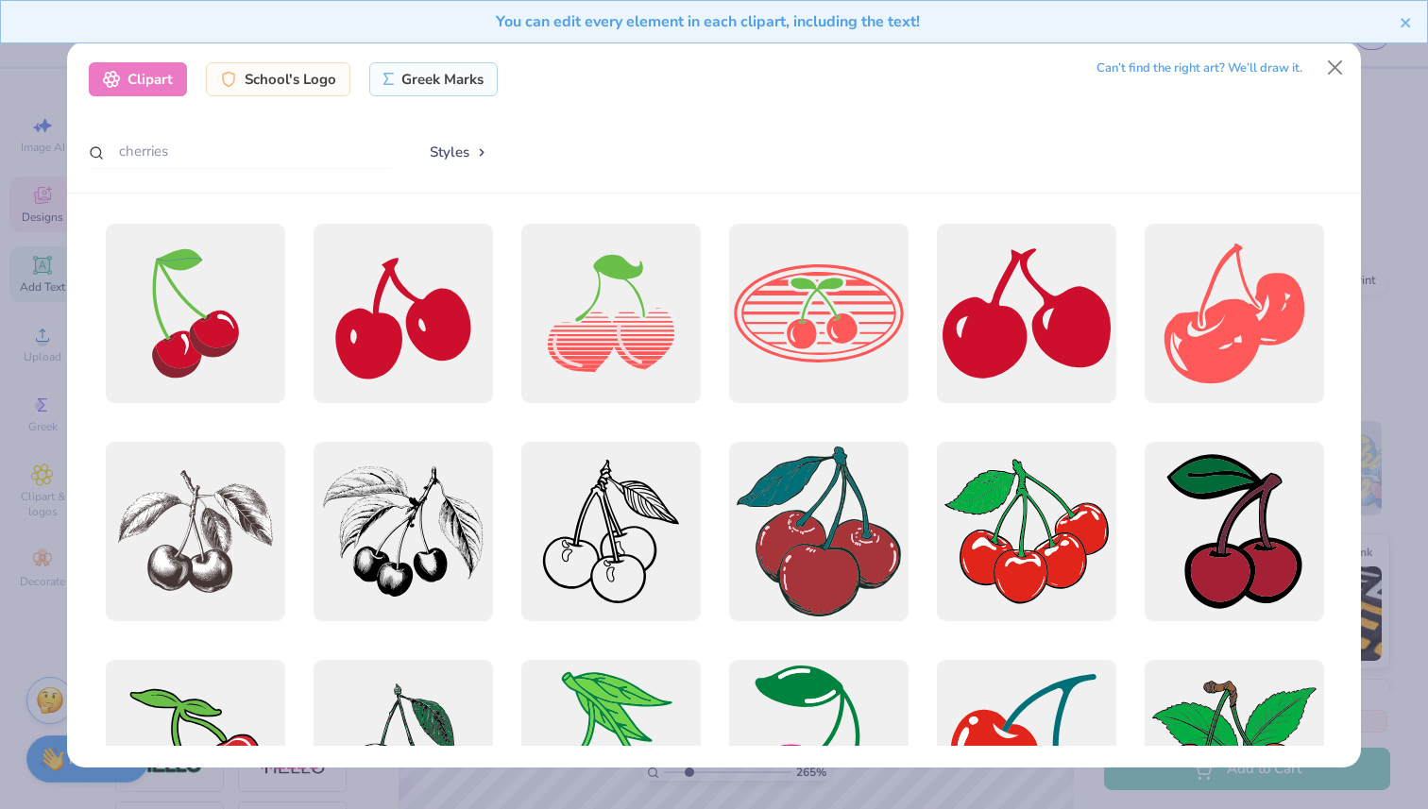
click at [408, 141] on div "cherries Styles" at bounding box center [714, 152] width 1251 height 37
click at [212, 155] on input "cherries" at bounding box center [240, 151] width 302 height 35
type input "c"
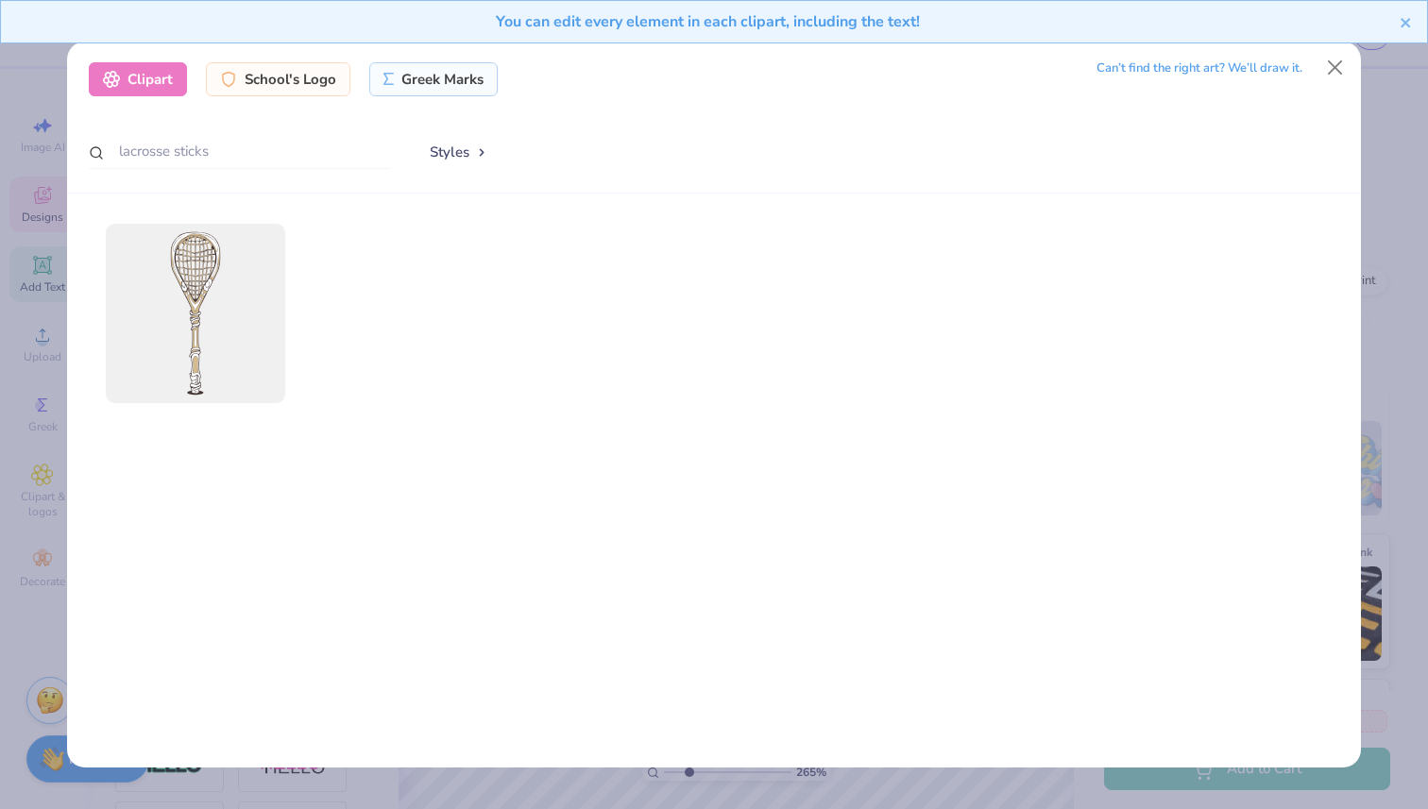
click at [447, 152] on button "Styles" at bounding box center [459, 152] width 98 height 36
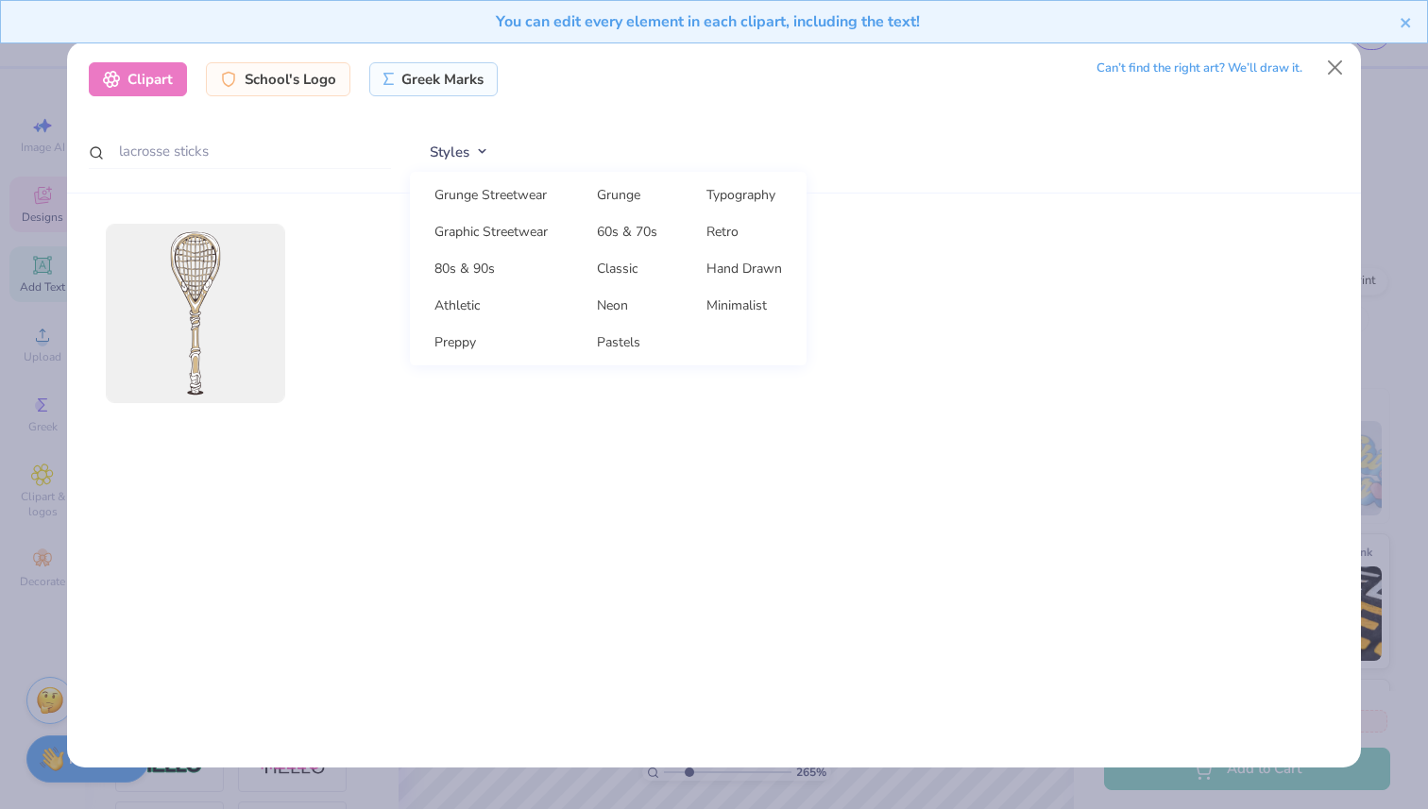
click at [265, 186] on div "Clipart School's Logo Greek Marks Can’t find the right art? We’ll draw it. lacr…" at bounding box center [714, 118] width 1294 height 152
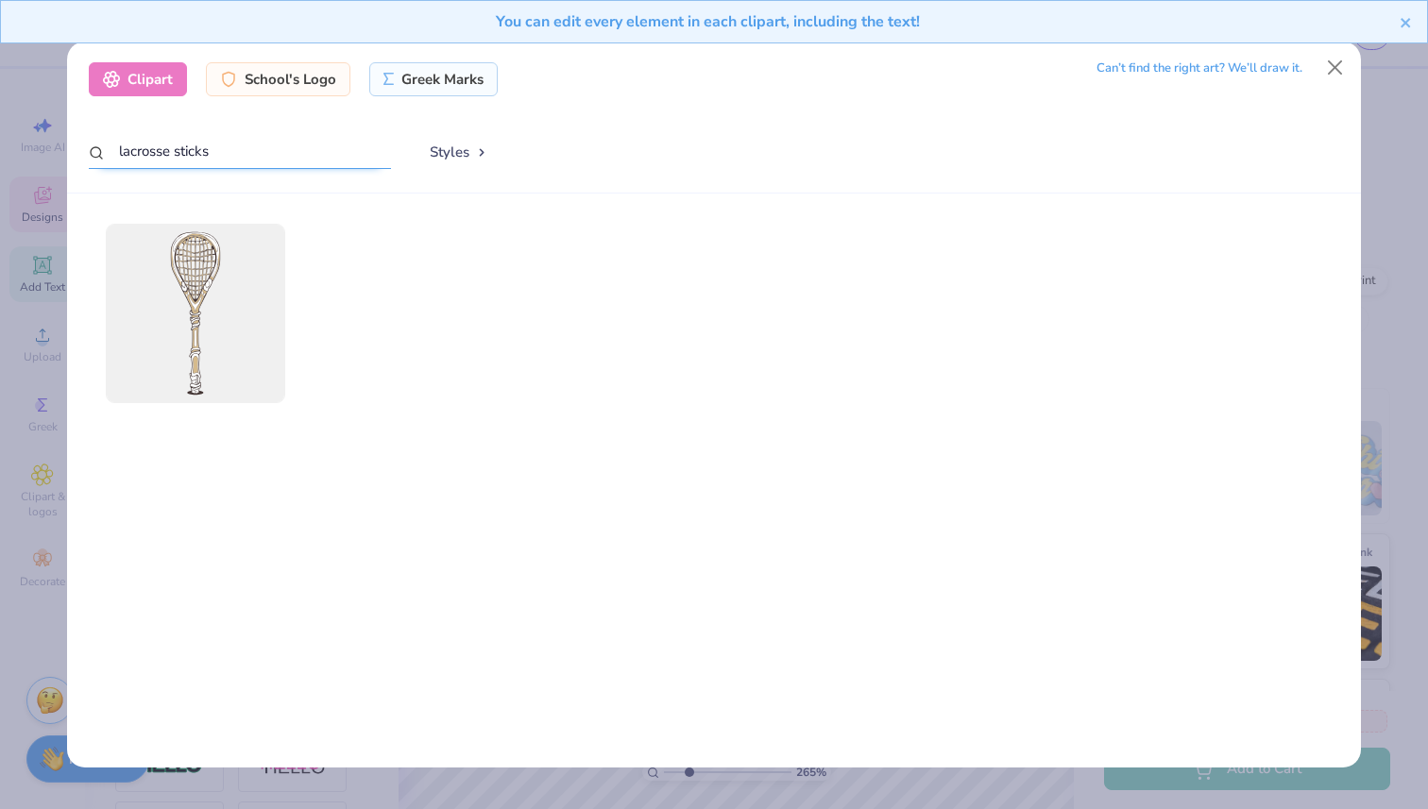
click at [265, 167] on input "lacrosse sticks" at bounding box center [240, 151] width 302 height 35
type input "lacrosse stick"
click at [1341, 63] on button "Close" at bounding box center [1335, 68] width 36 height 36
